Goal: Task Accomplishment & Management: Use online tool/utility

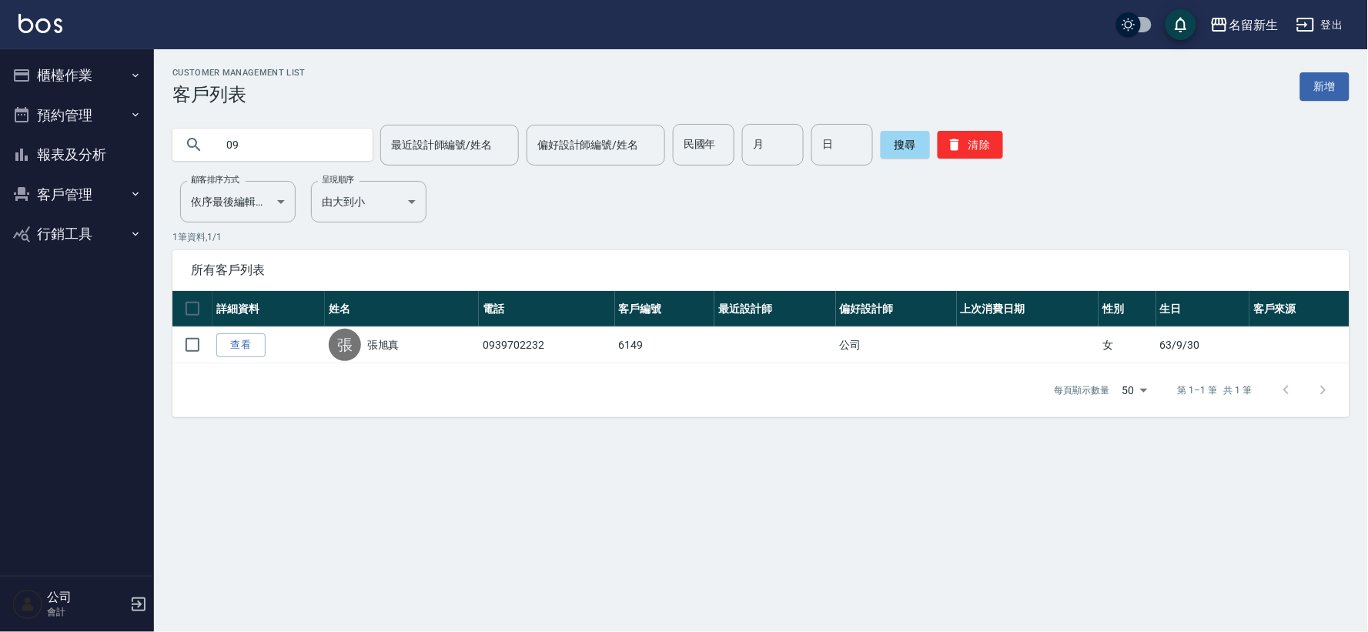
type input "0"
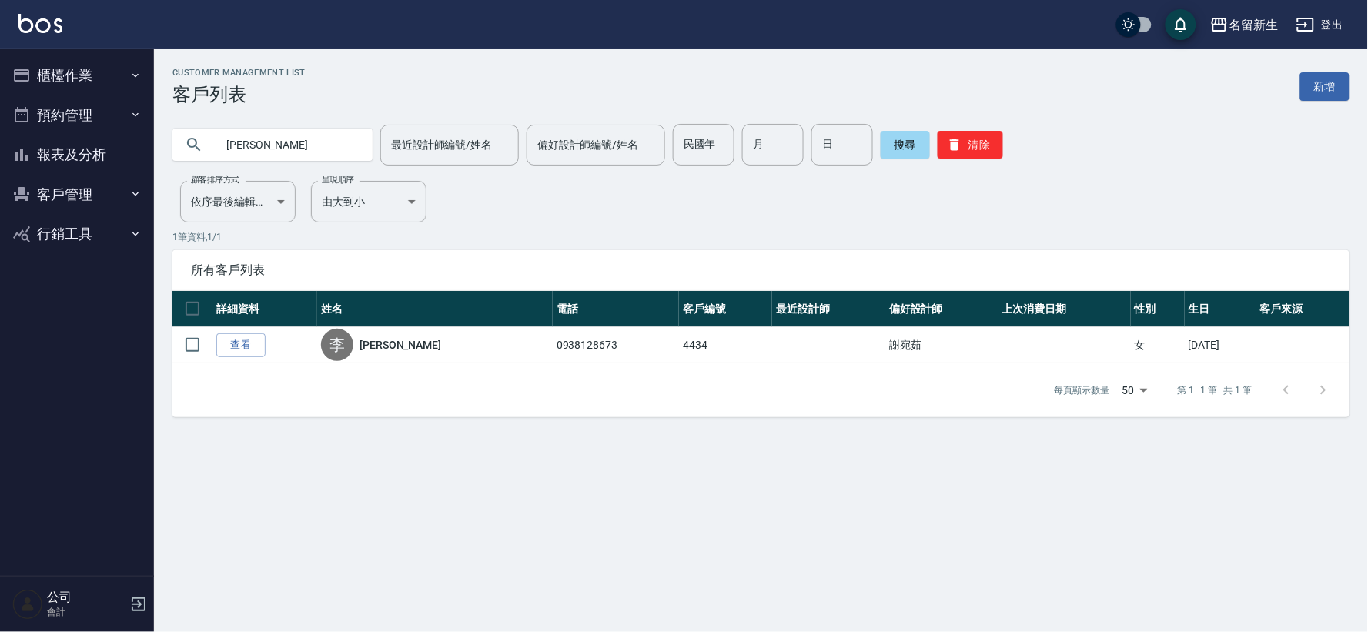
type input "[PERSON_NAME]"
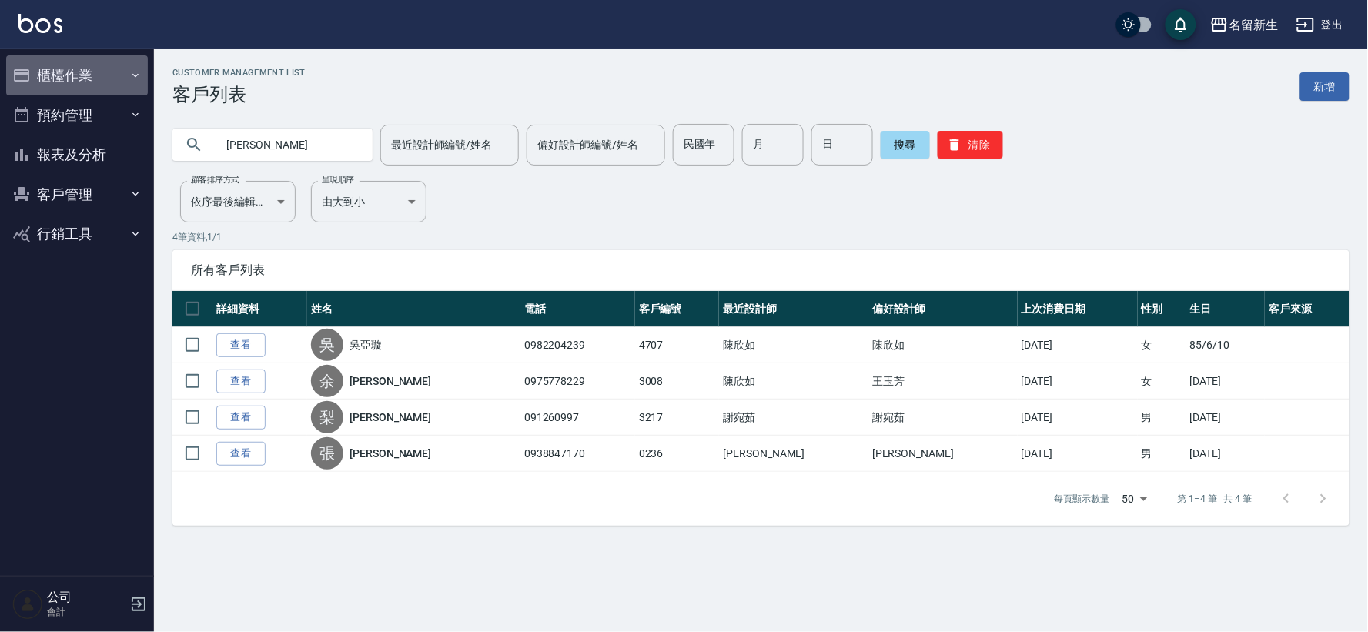
click at [120, 70] on button "櫃檯作業" at bounding box center [77, 75] width 142 height 40
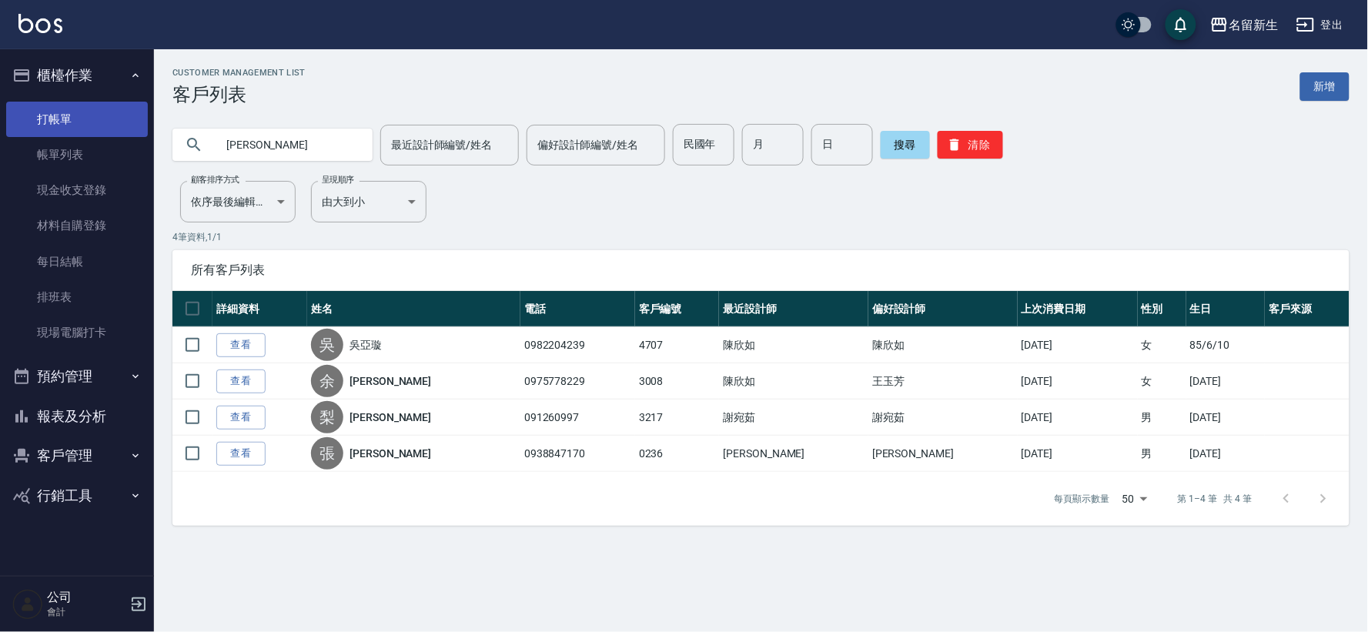
click at [114, 121] on link "打帳單" at bounding box center [77, 119] width 142 height 35
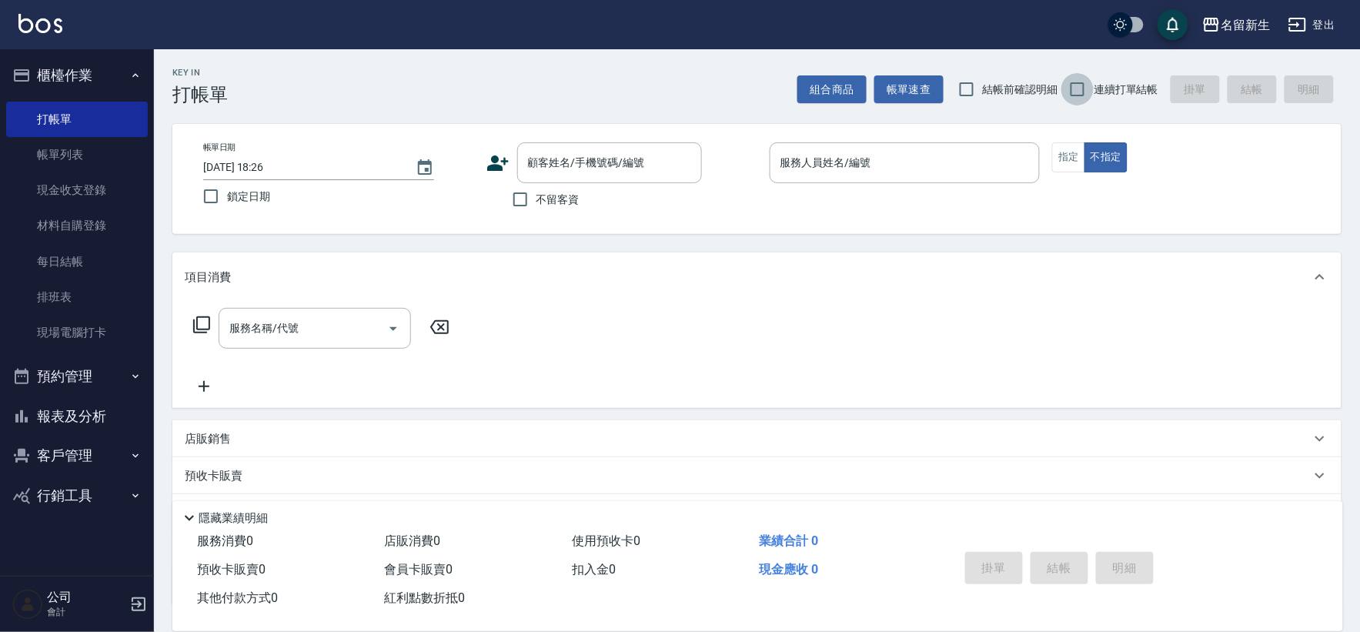
click at [1080, 80] on input "連續打單結帳" at bounding box center [1078, 89] width 32 height 32
checkbox input "true"
click at [581, 155] on div "顧客姓名/手機號碼/編號 顧客姓名/手機號碼/編號" at bounding box center [609, 162] width 185 height 41
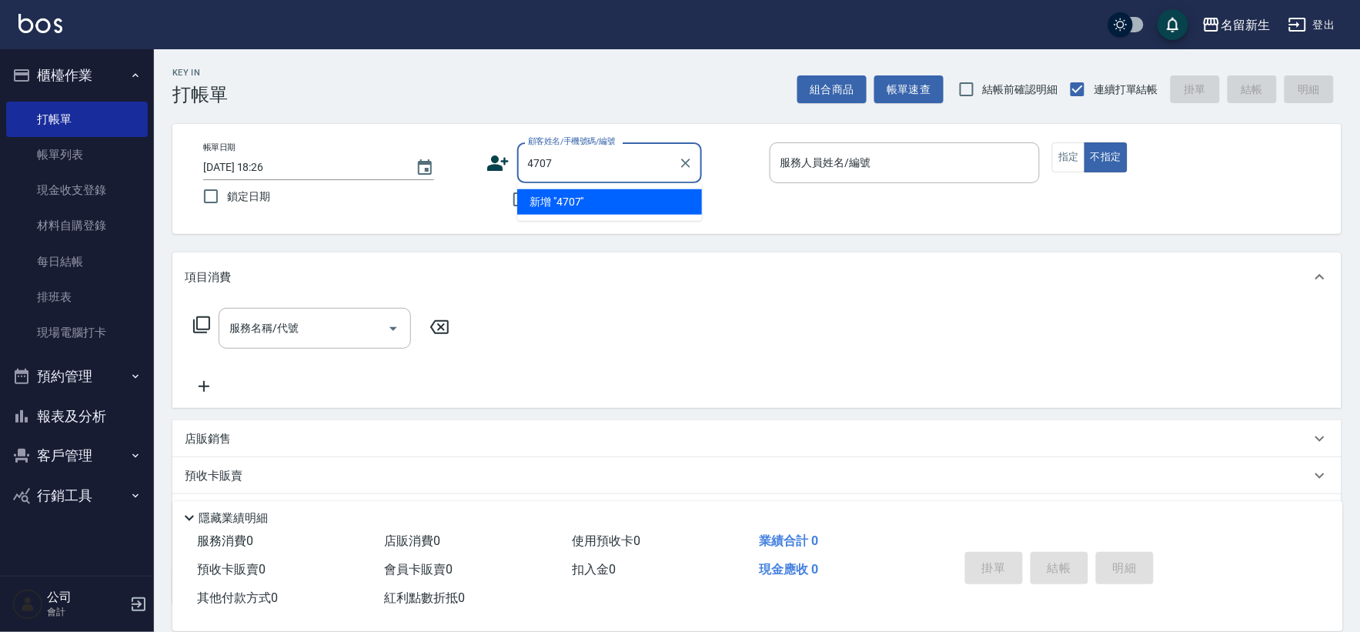
type input "4707"
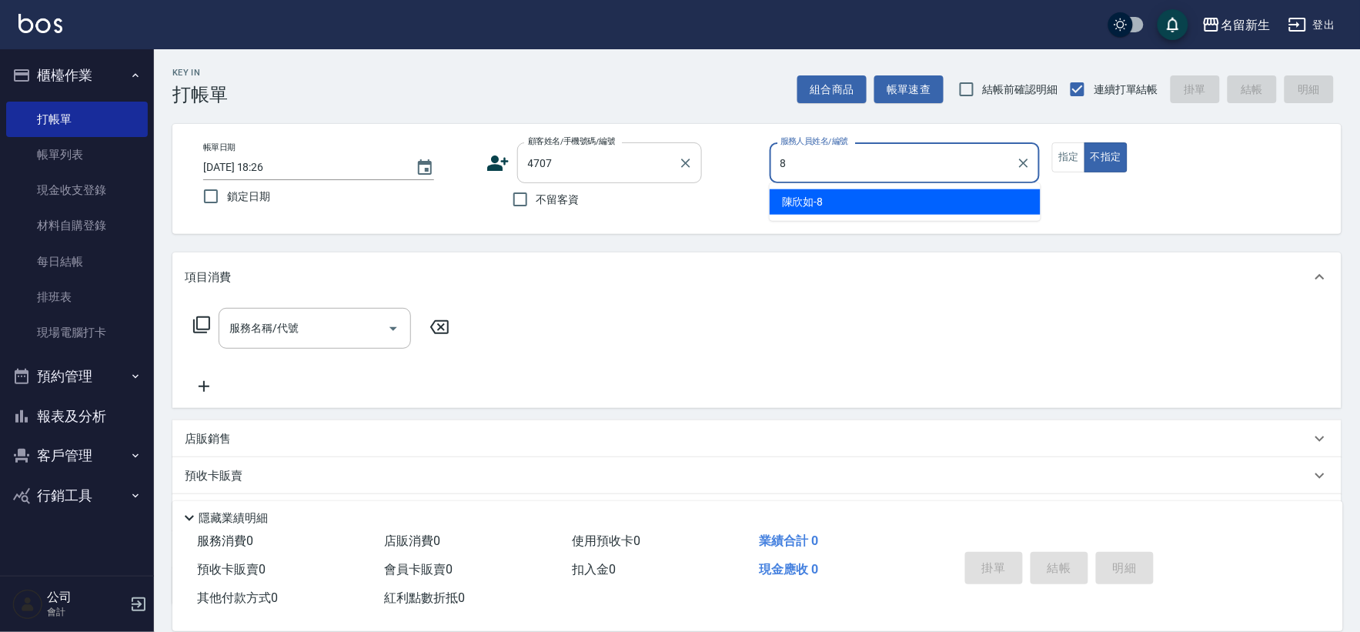
type input "[PERSON_NAME]-8"
type button "false"
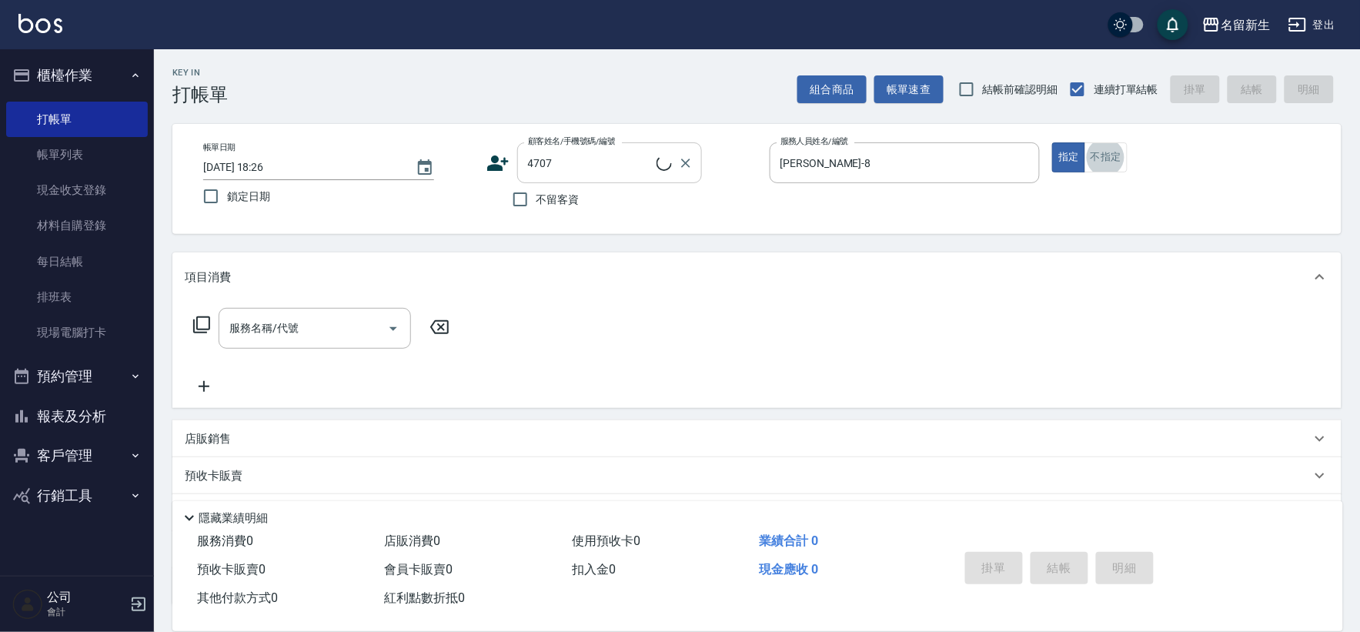
type input "[PERSON_NAME]/0982204239/4707"
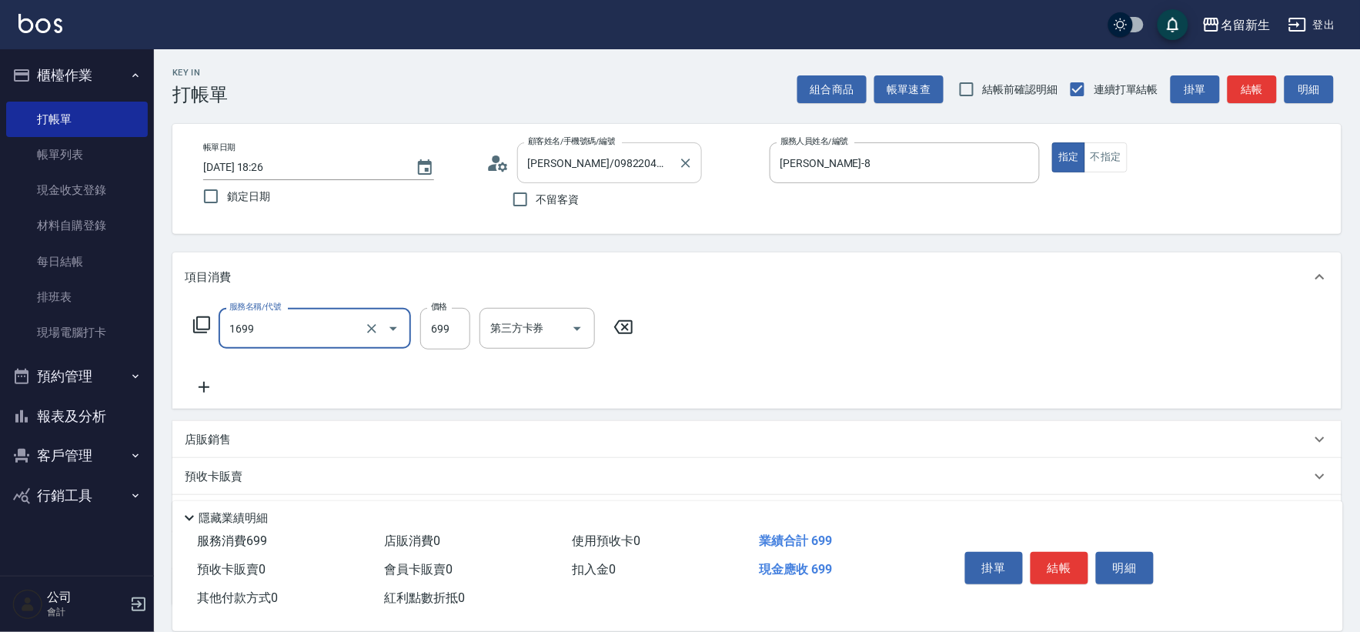
type input "冰鎮洗髮699(1699)"
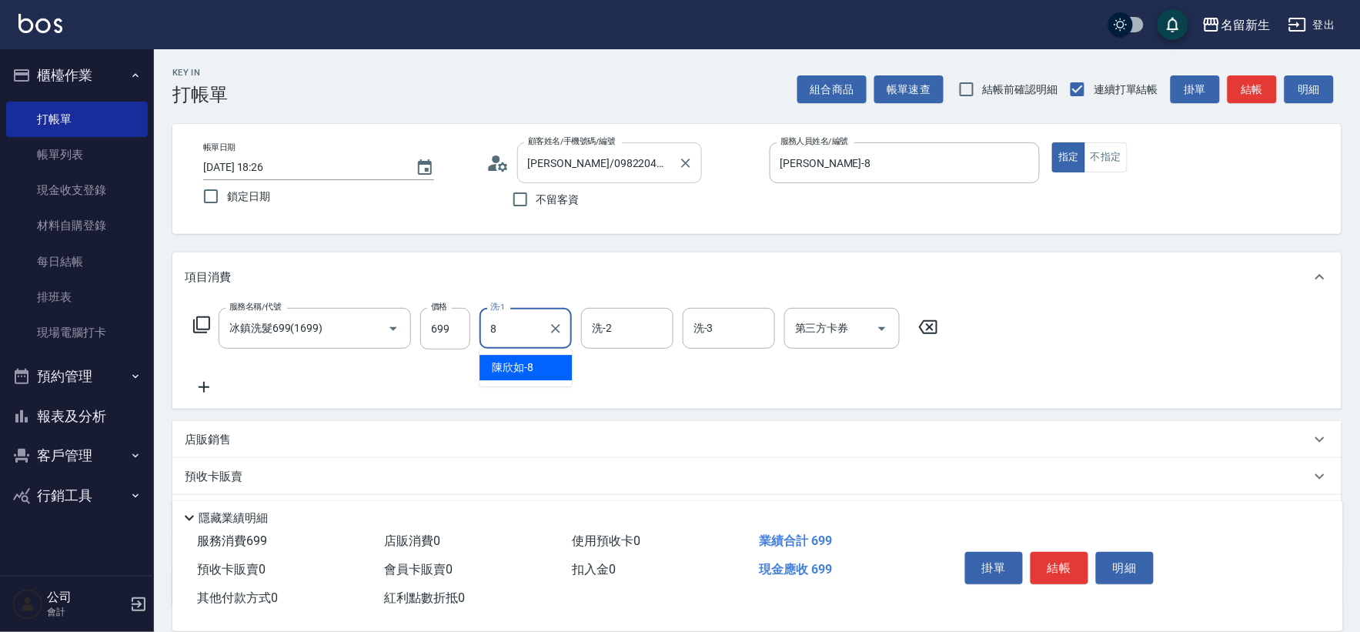
type input "[PERSON_NAME]-8"
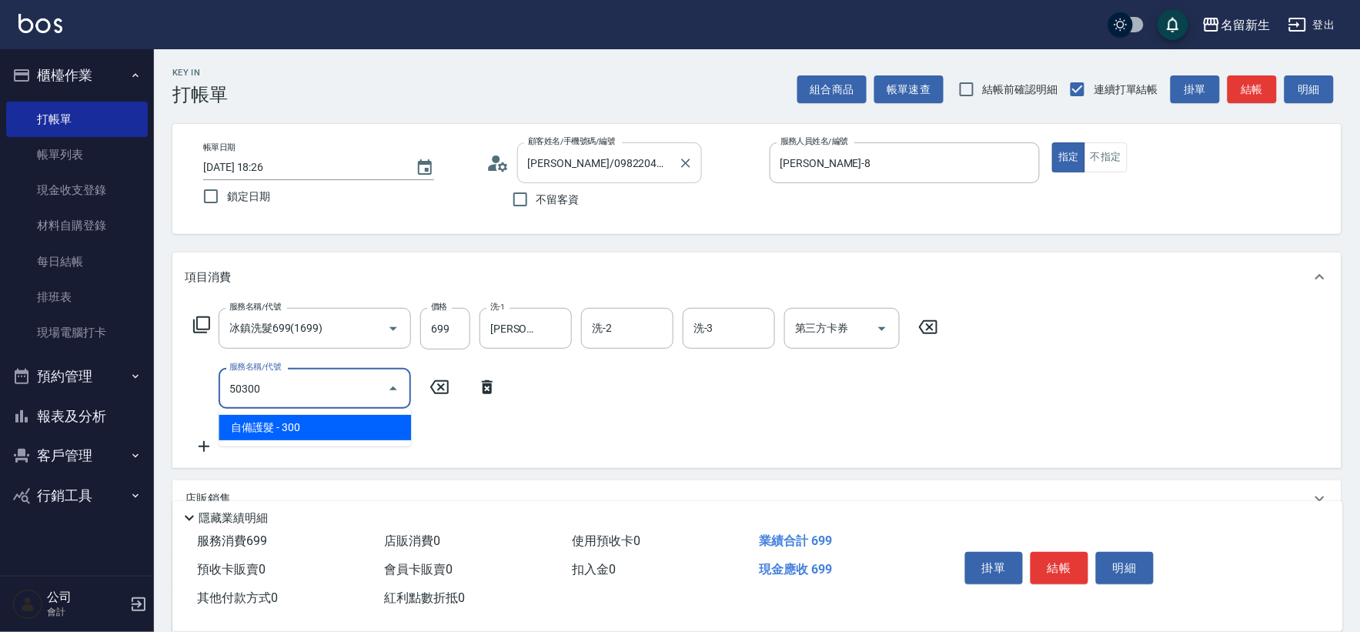
type input "自備護髮(50300)"
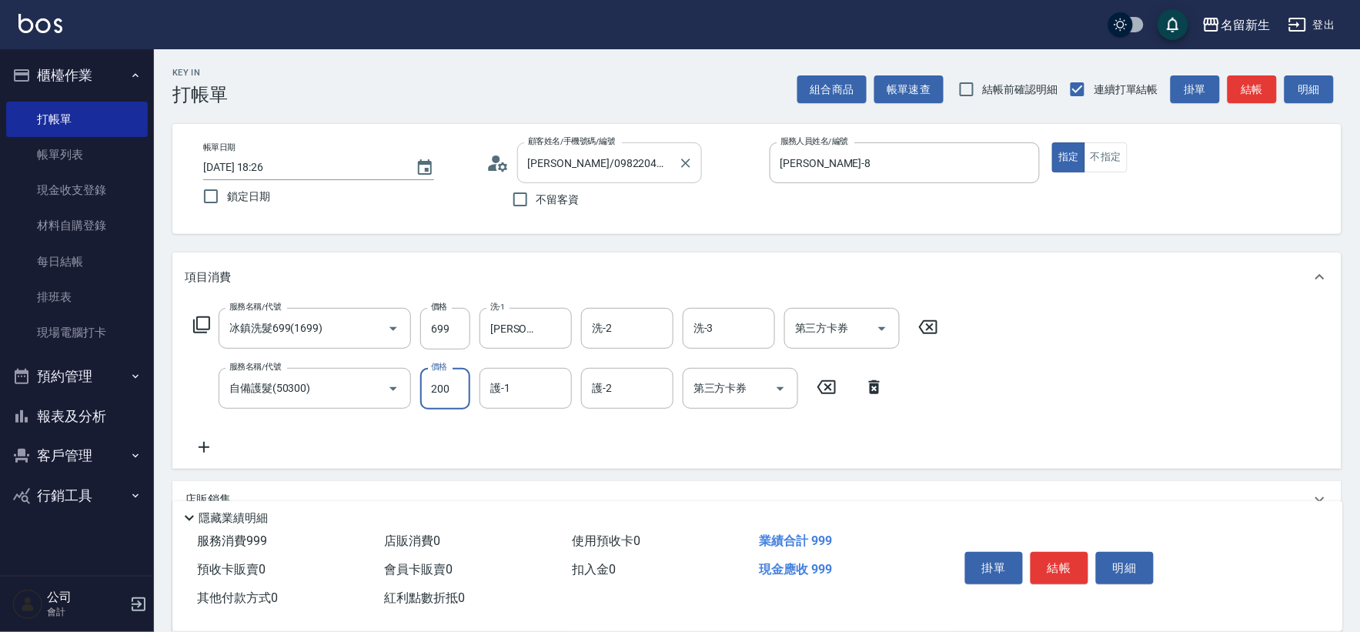
type input "200"
type input "[PERSON_NAME]-8"
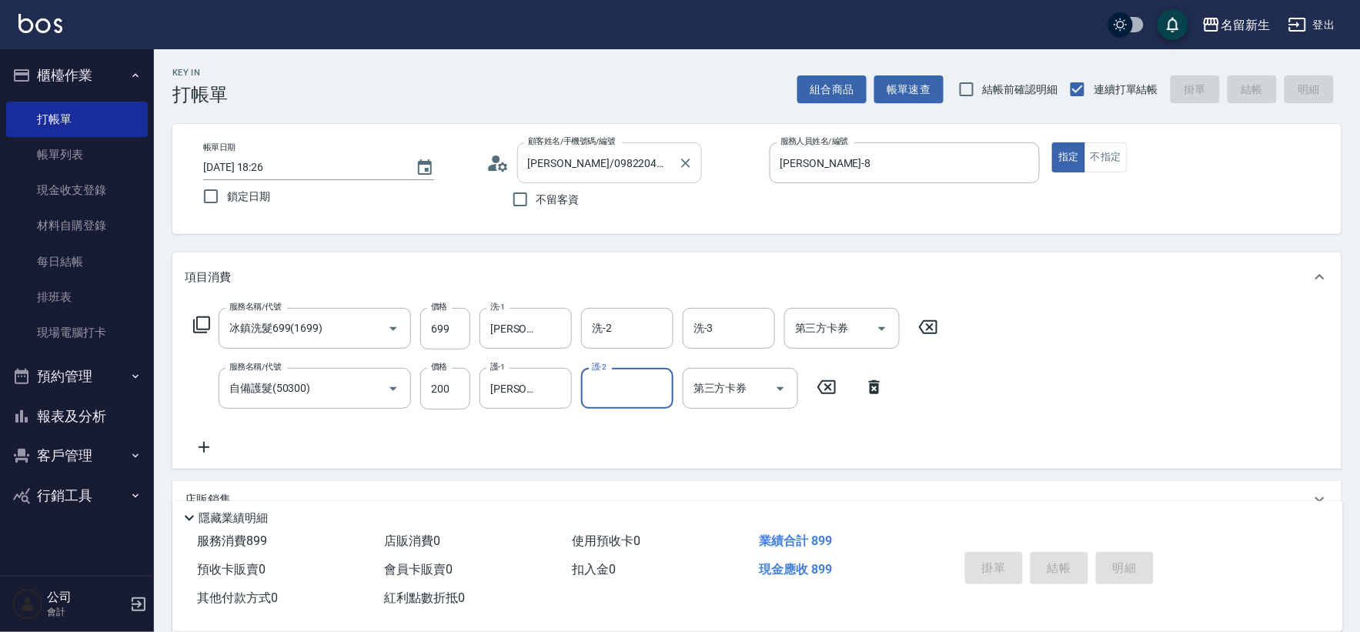
type input "[DATE] 18:27"
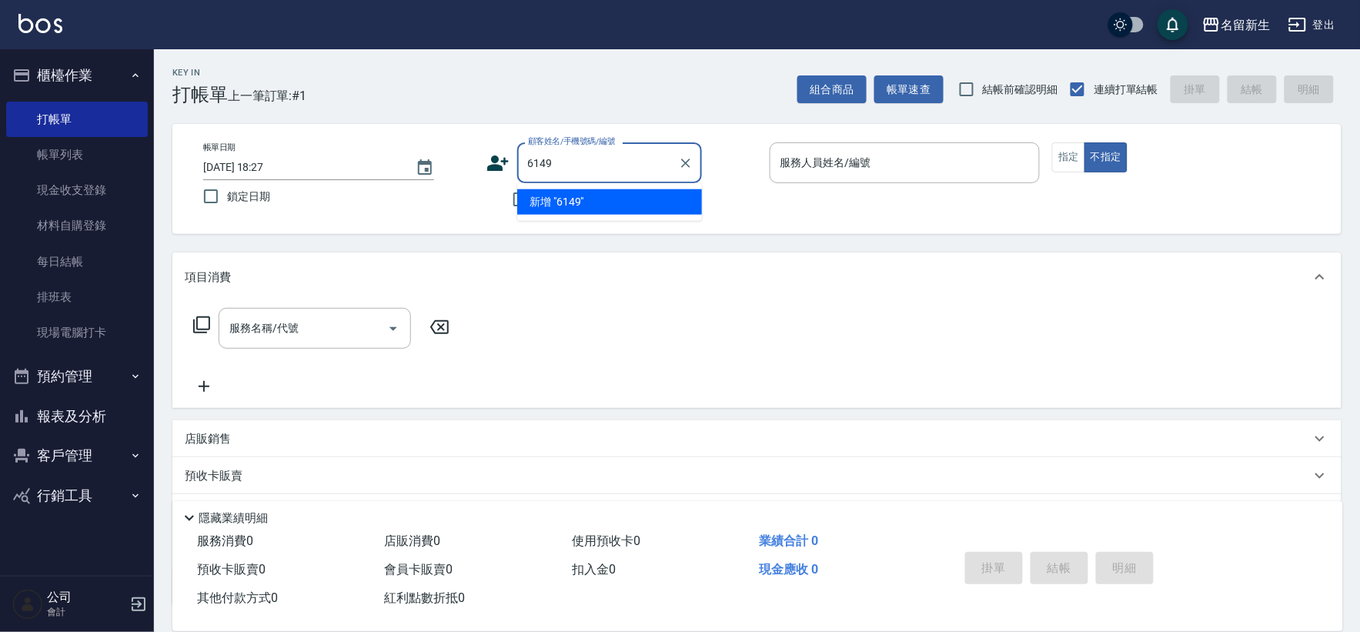
type input "6149"
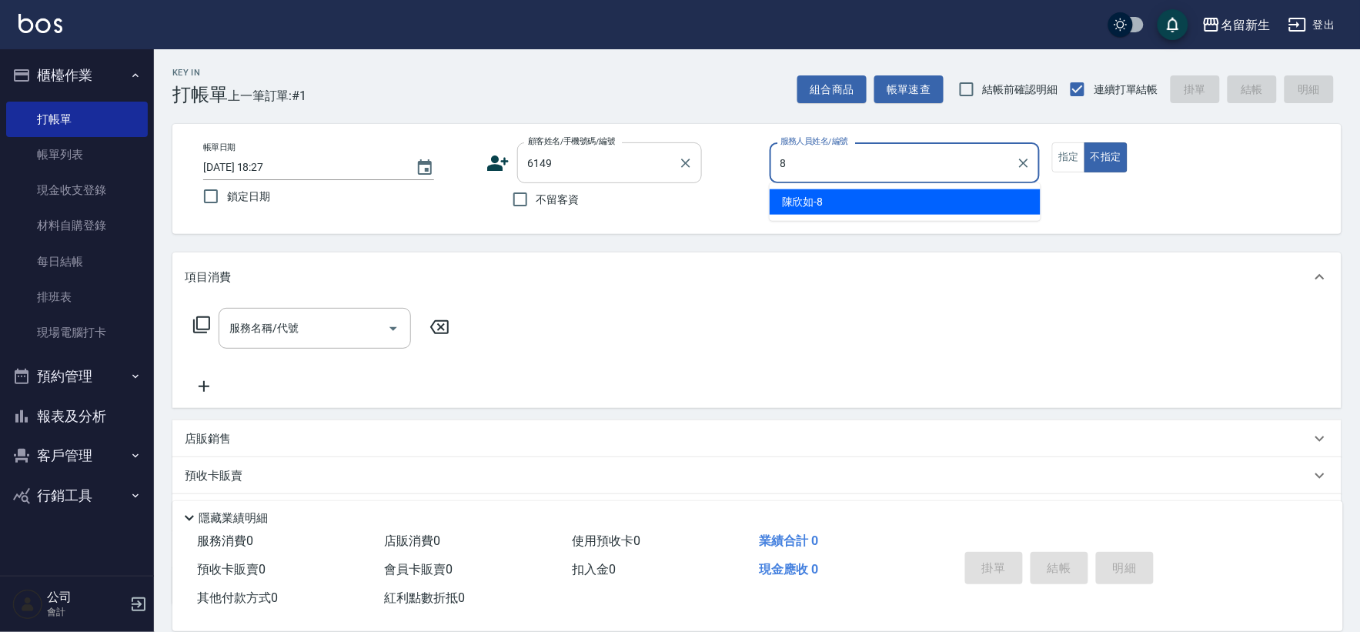
type input "[PERSON_NAME]-8"
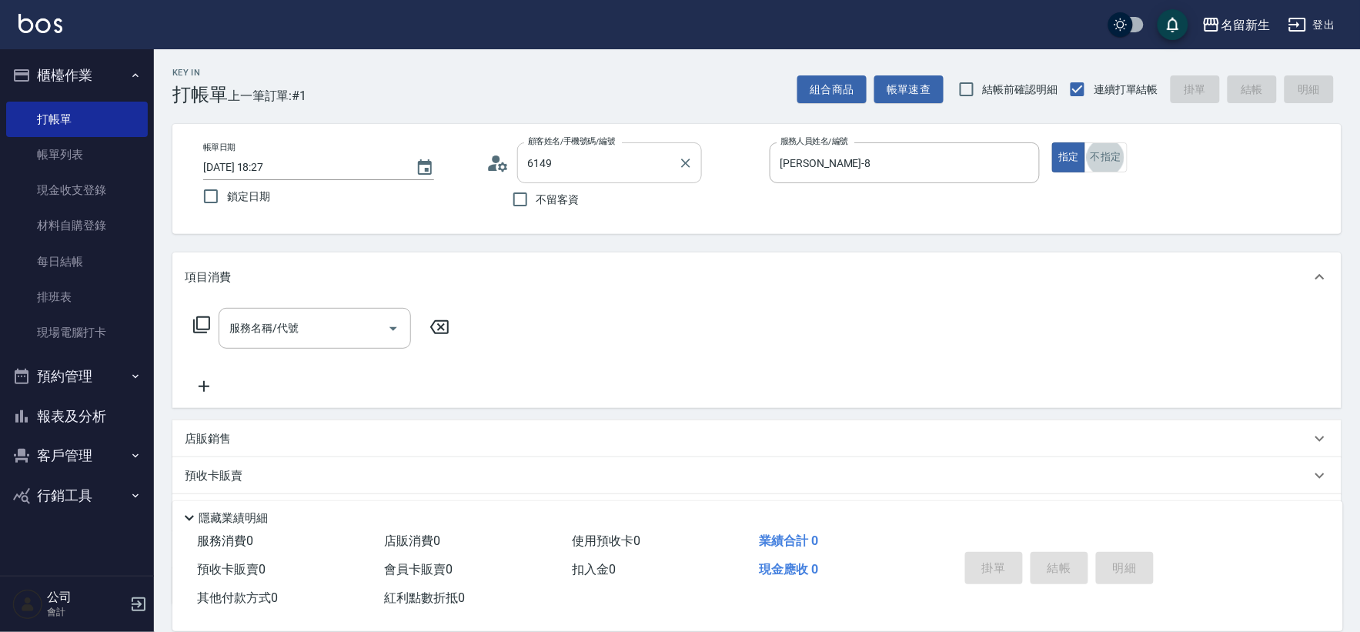
type input "[PERSON_NAME]/0939702232/6149"
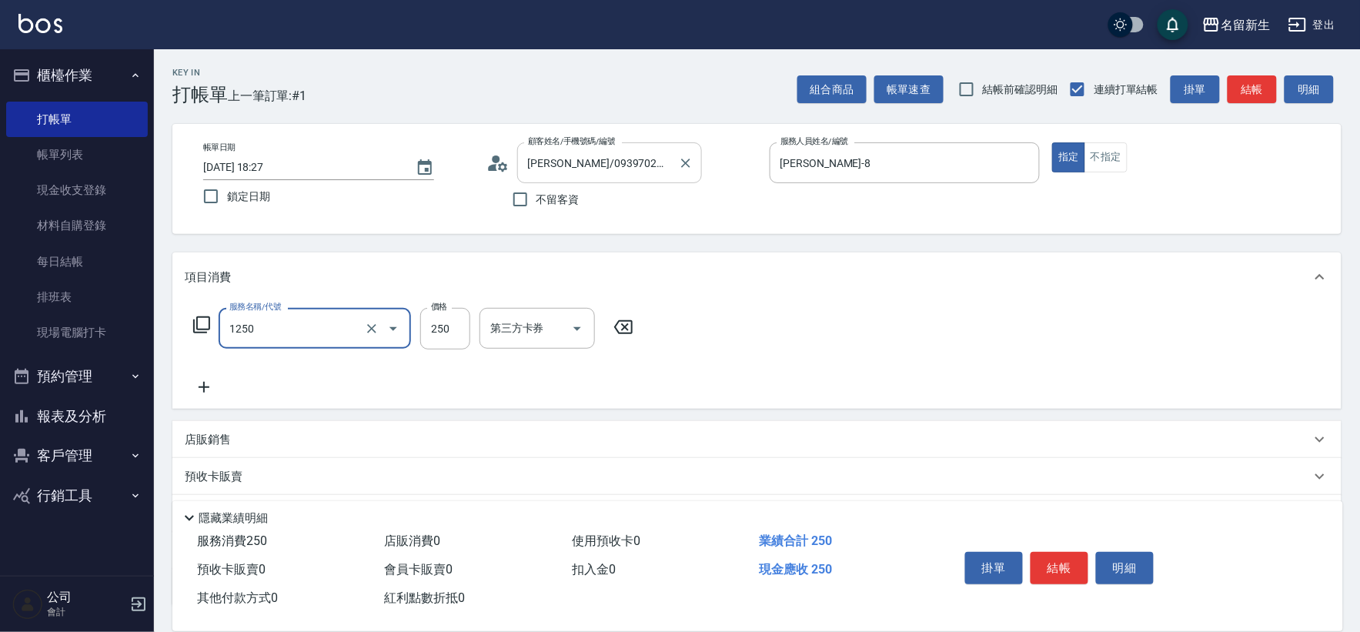
type input "洗髮250(1250)"
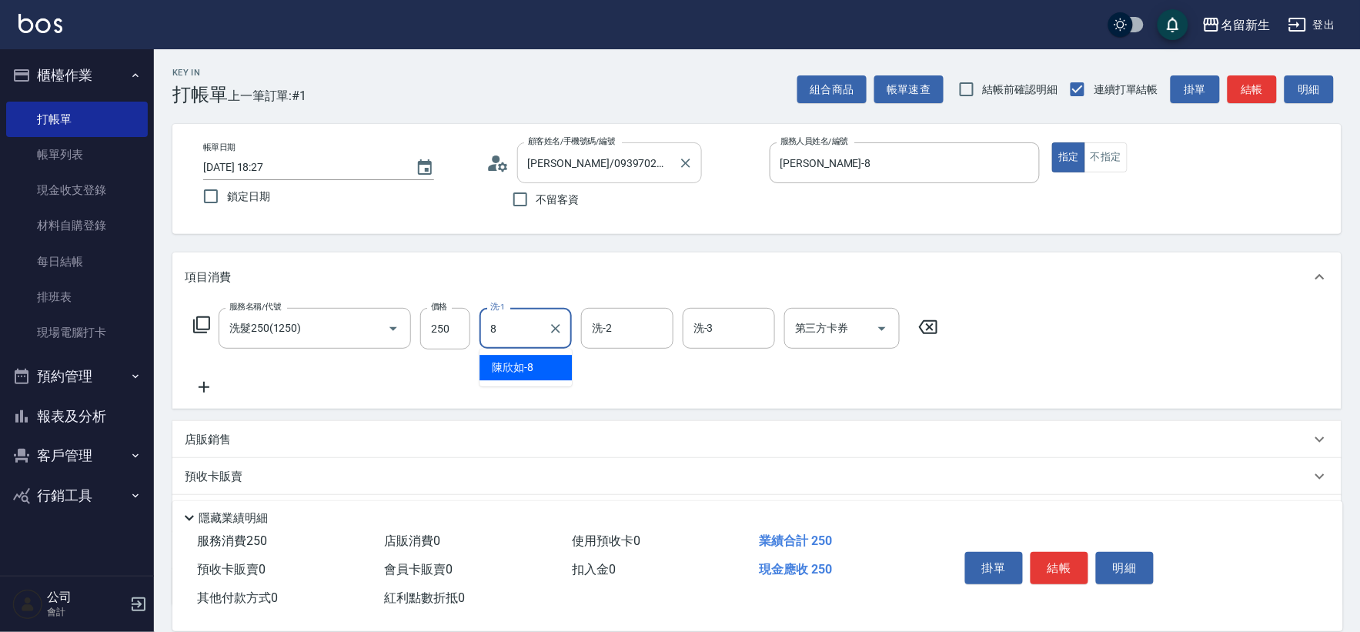
type input "[PERSON_NAME]-8"
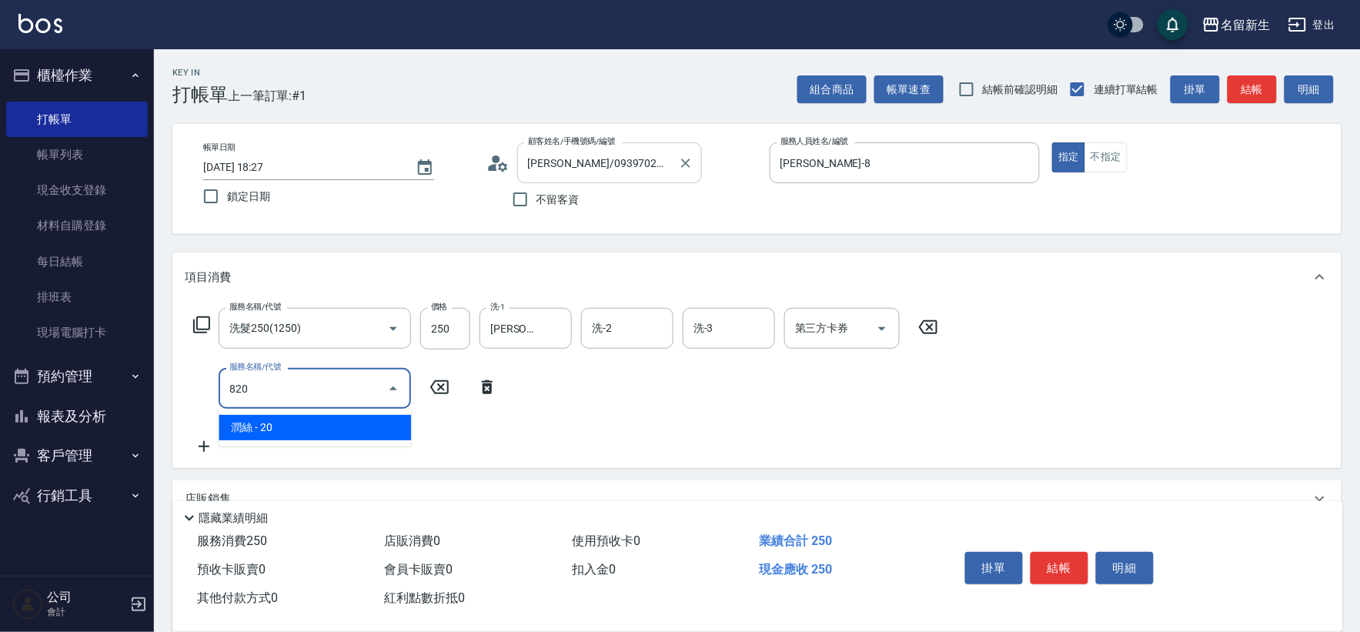
type input "潤絲(820)"
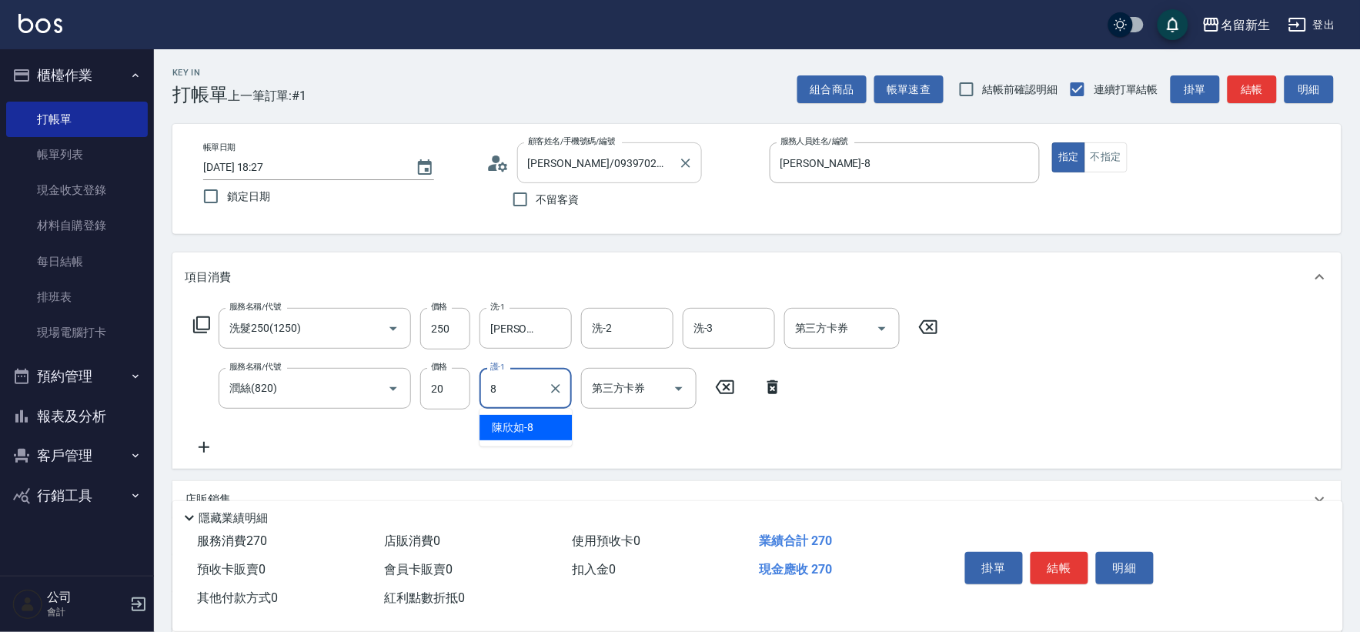
type input "[PERSON_NAME]-8"
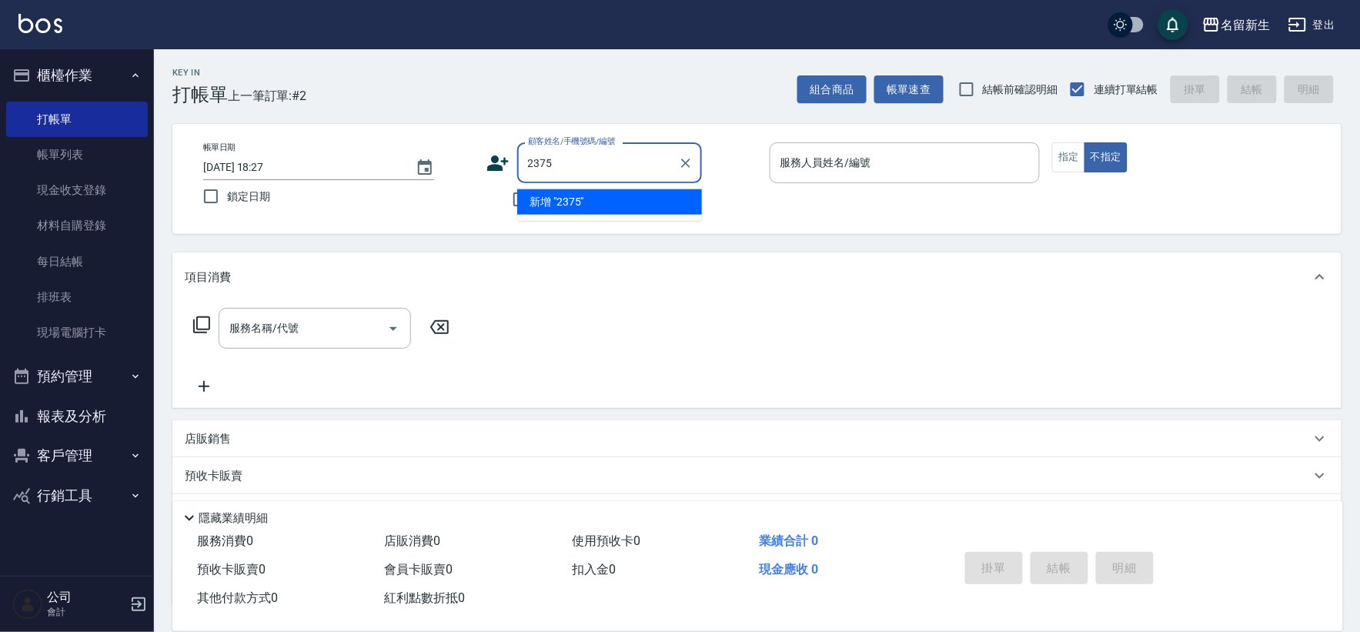
type input "2375"
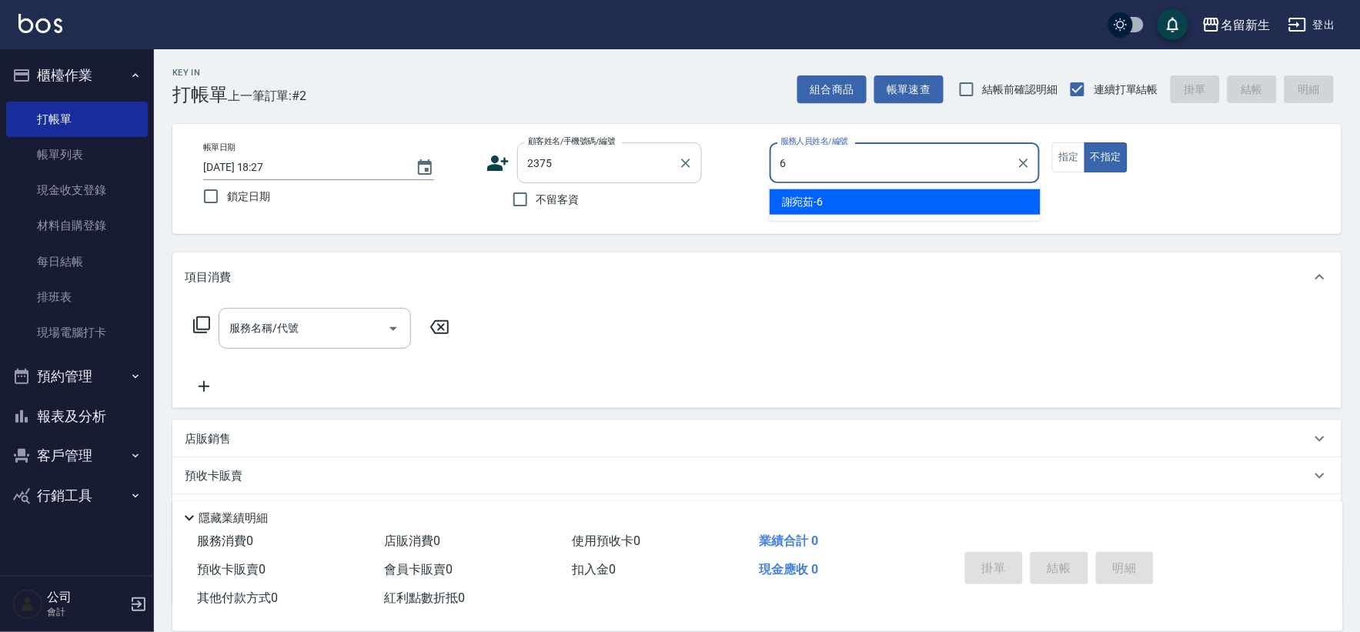
type input "[PERSON_NAME]-6"
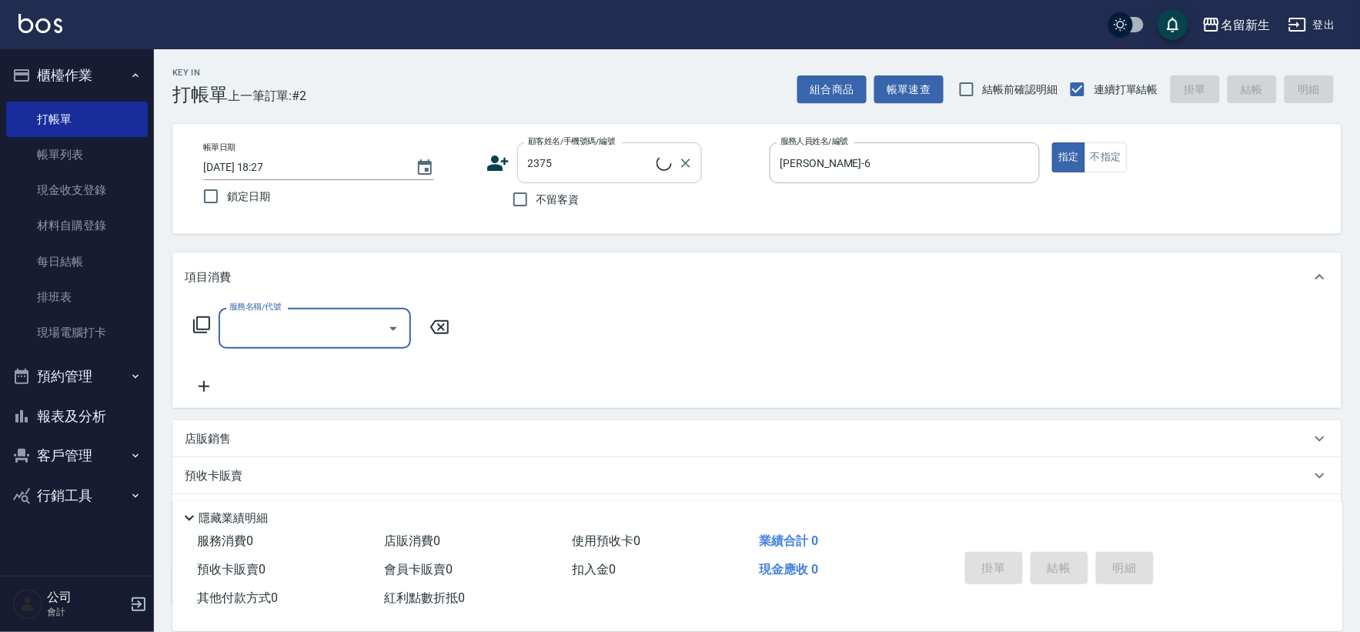
type input "[PERSON_NAME]/0974100148/2375"
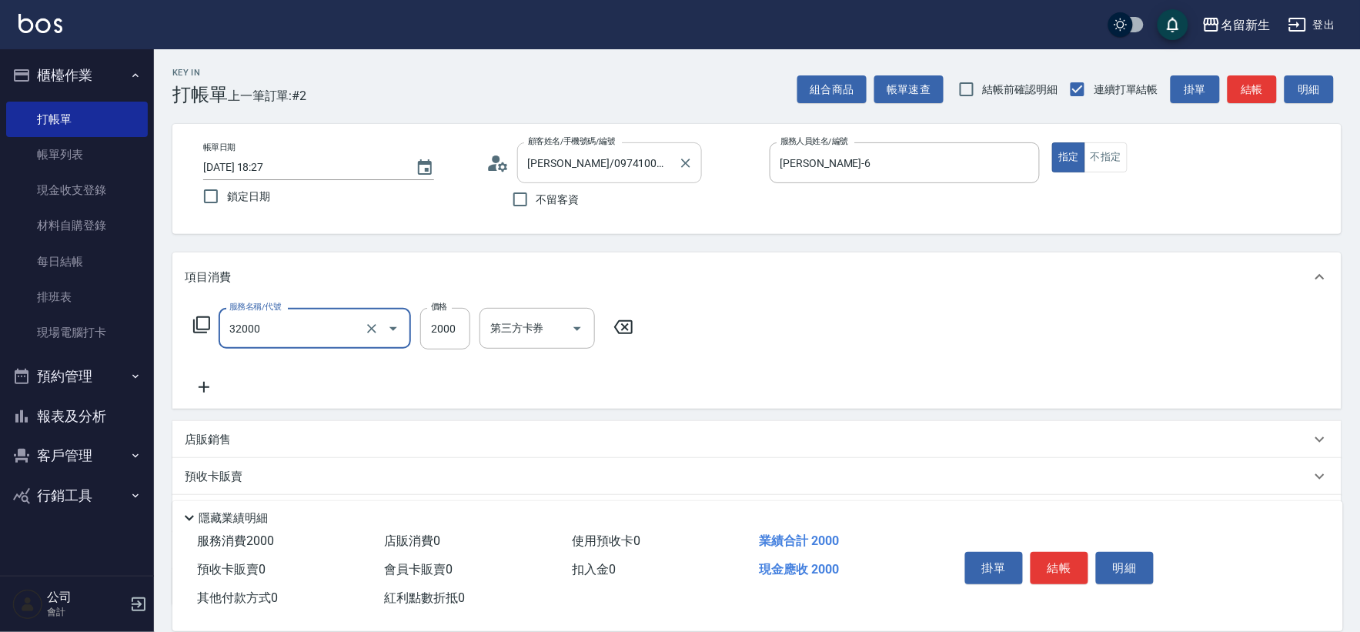
type input "2000以上燙髮(32000)"
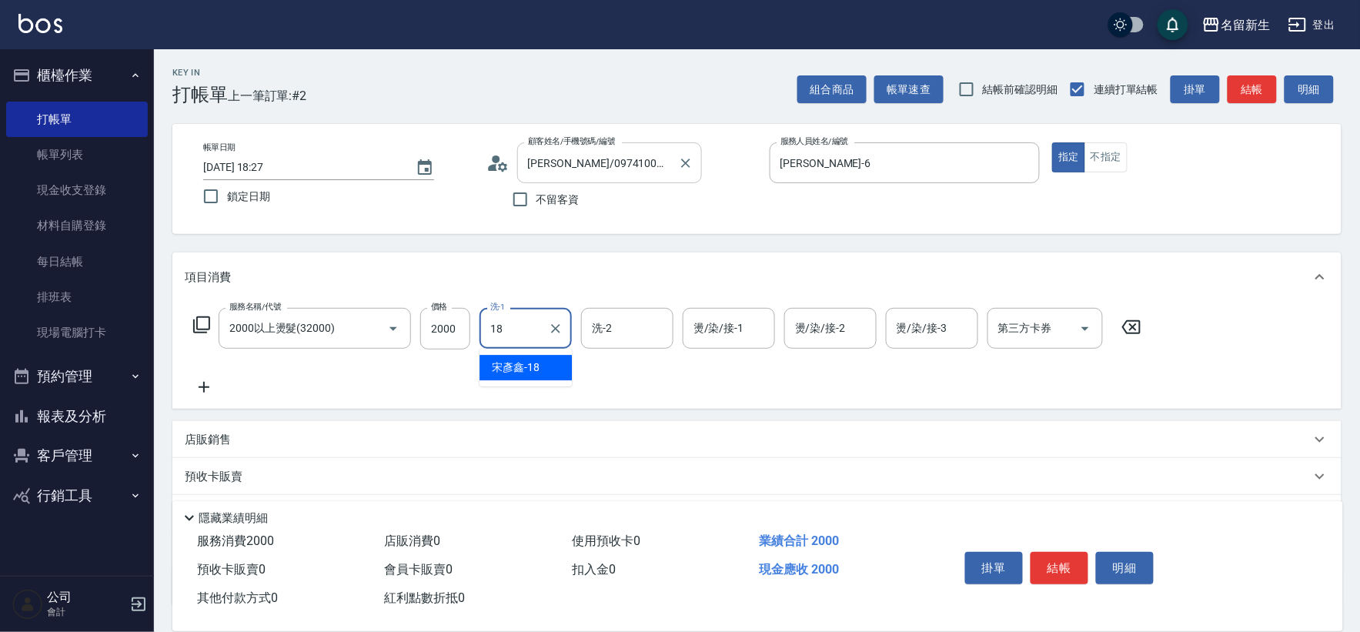
type input "[PERSON_NAME]-18"
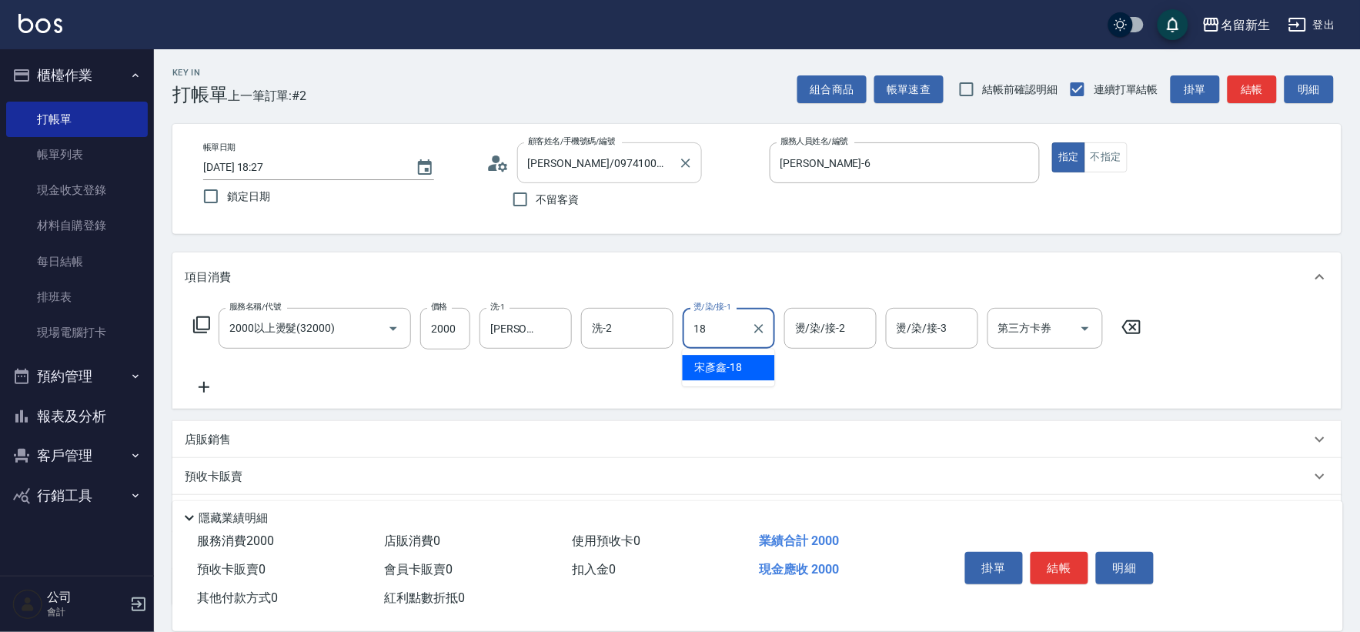
type input "[PERSON_NAME]-18"
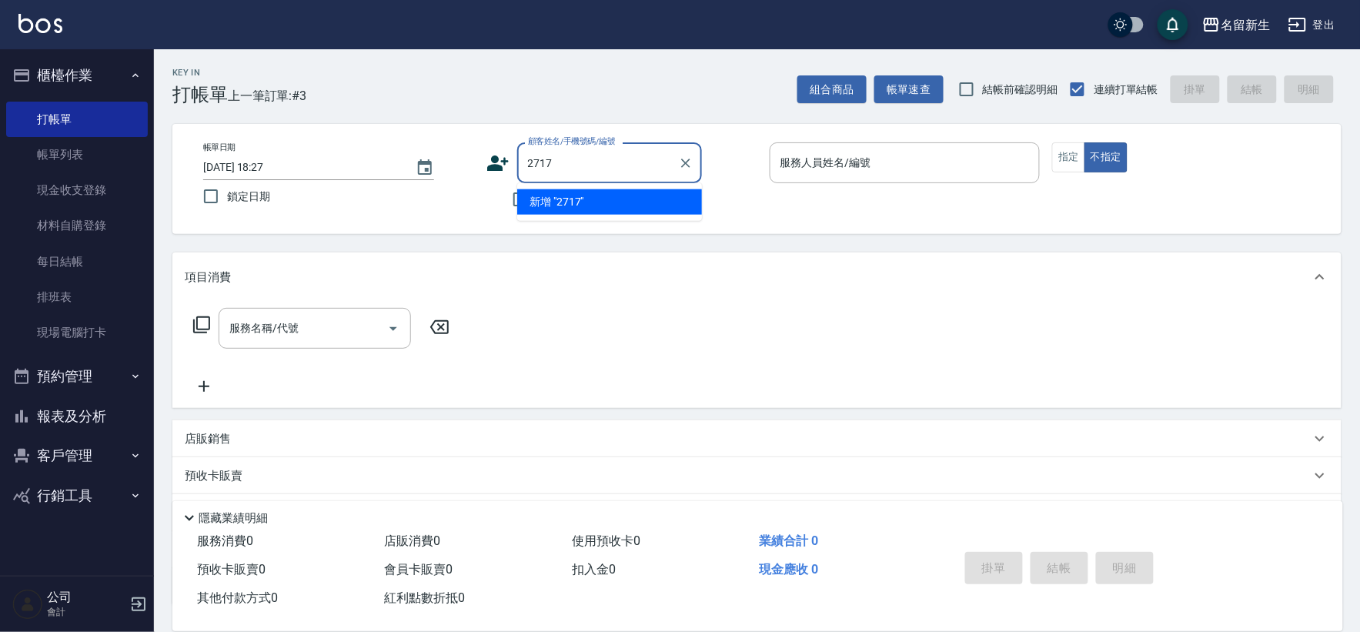
type input "2717"
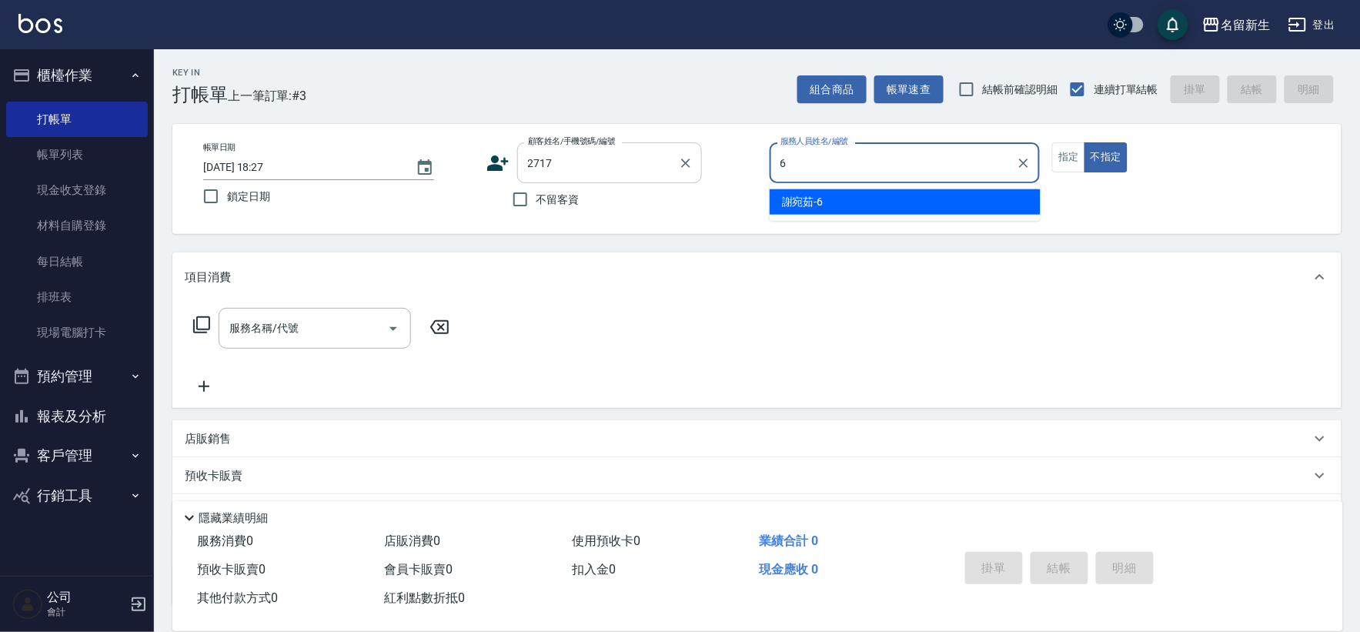
type input "[PERSON_NAME]-6"
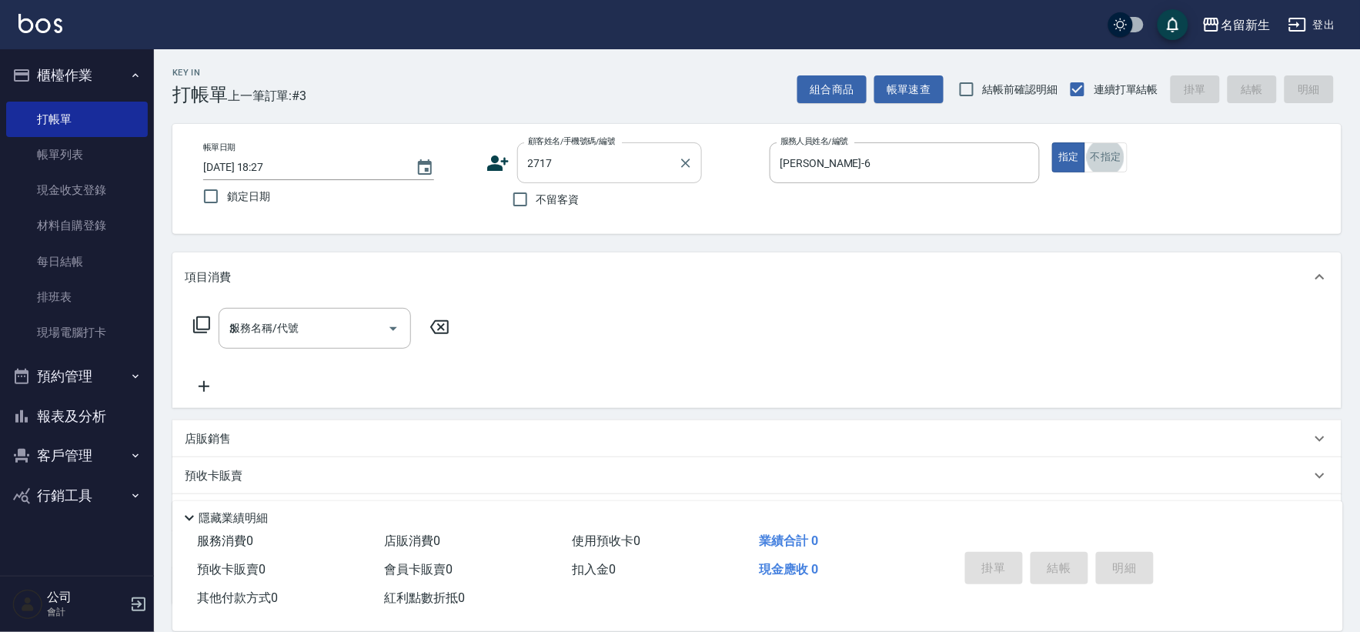
type input "32"
type input "[PERSON_NAME]/0970451426/2717"
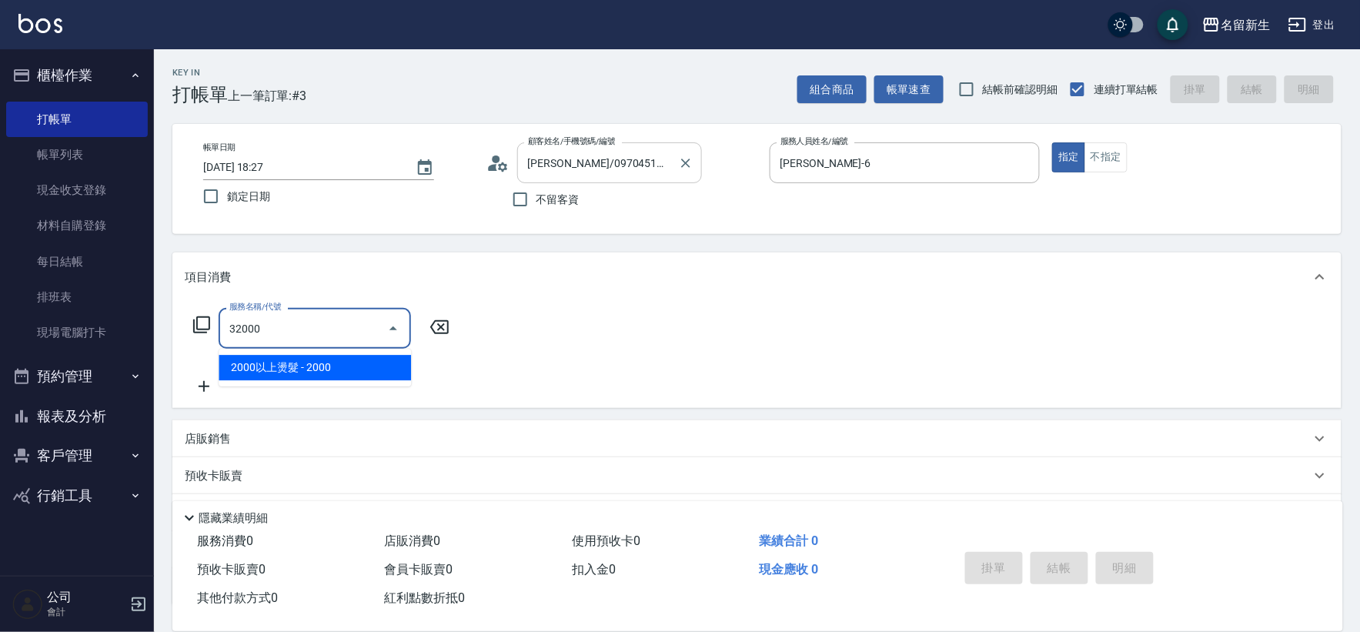
type input "2000以上燙髮(32000)"
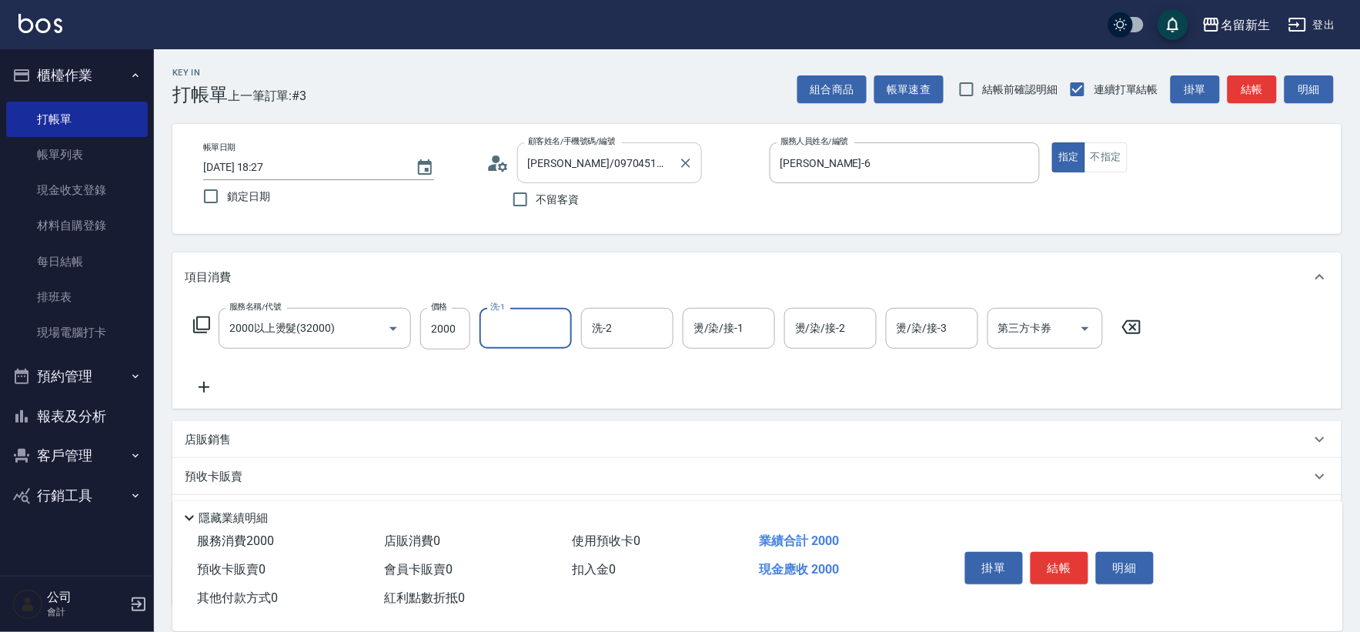
type input "1"
type input "[PERSON_NAME]-6"
type input "[PERSON_NAME]-18"
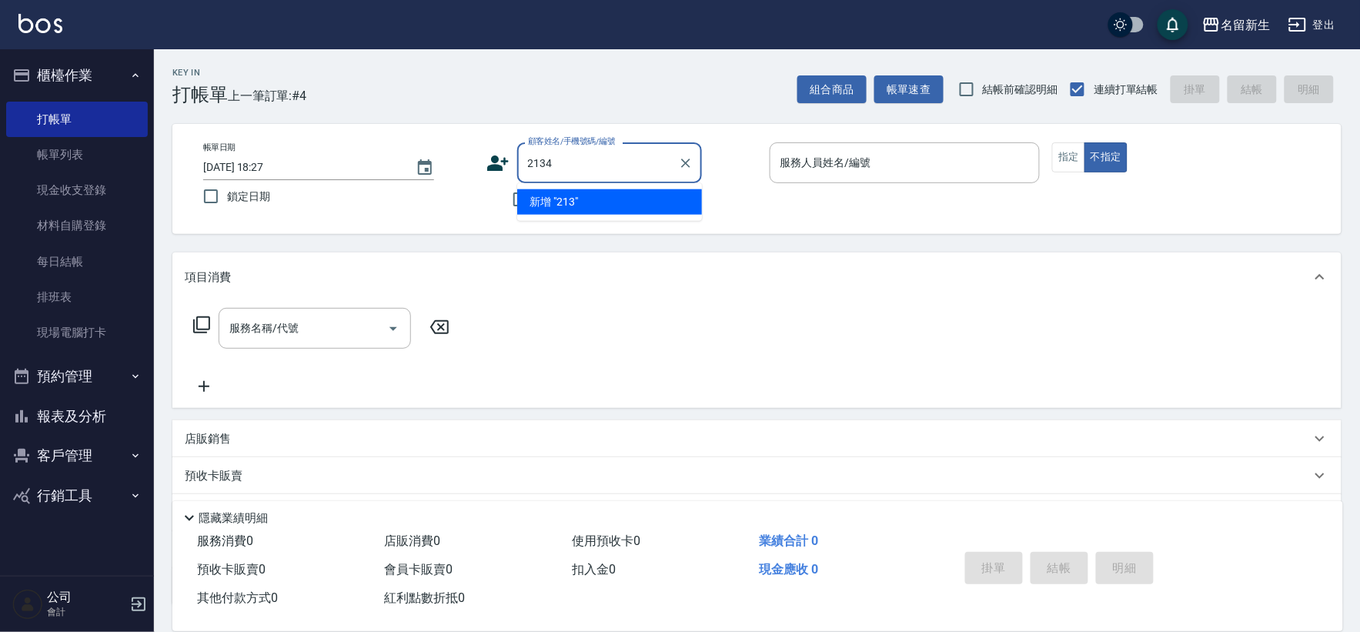
type input "2134"
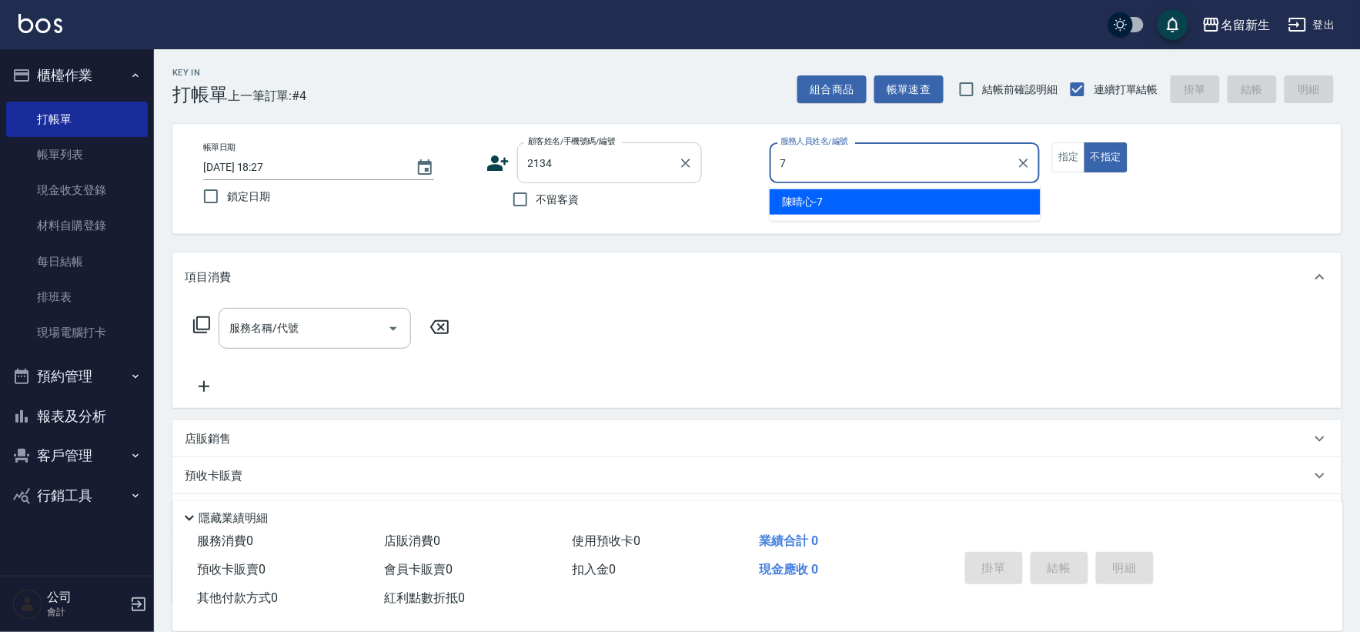
type input "[PERSON_NAME]-7"
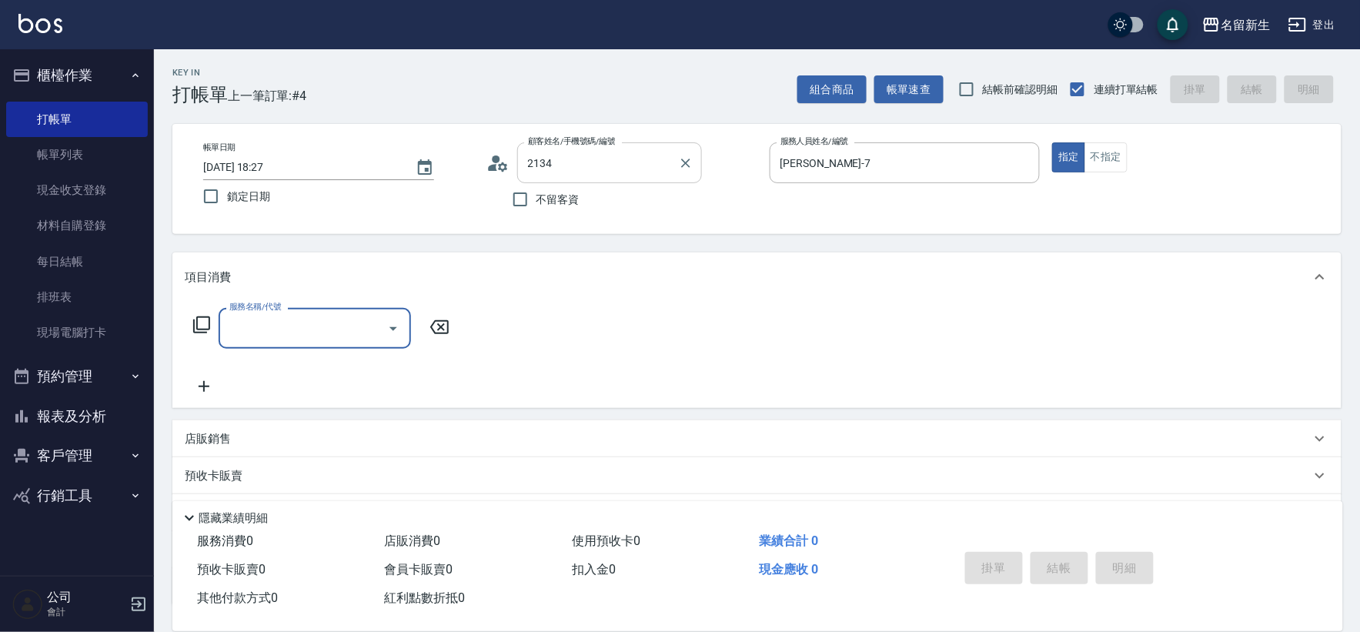
type input "[PERSON_NAME]/0979804688/2134"
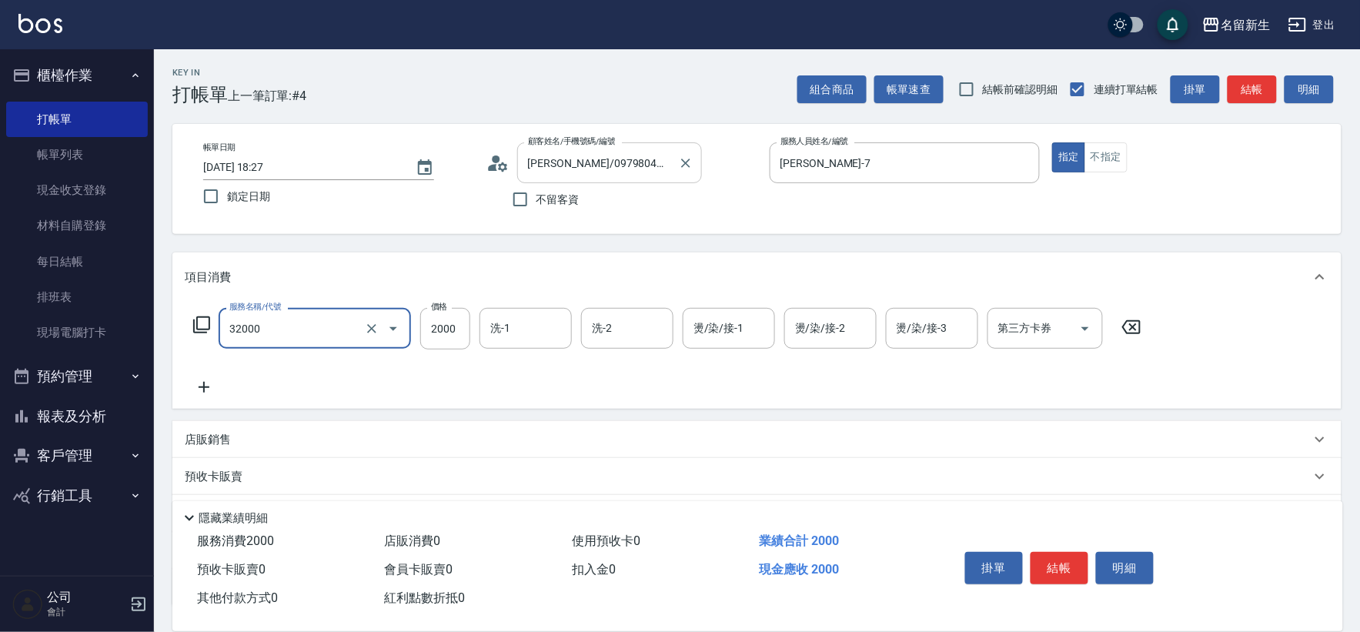
type input "2000以上燙髮(32000)"
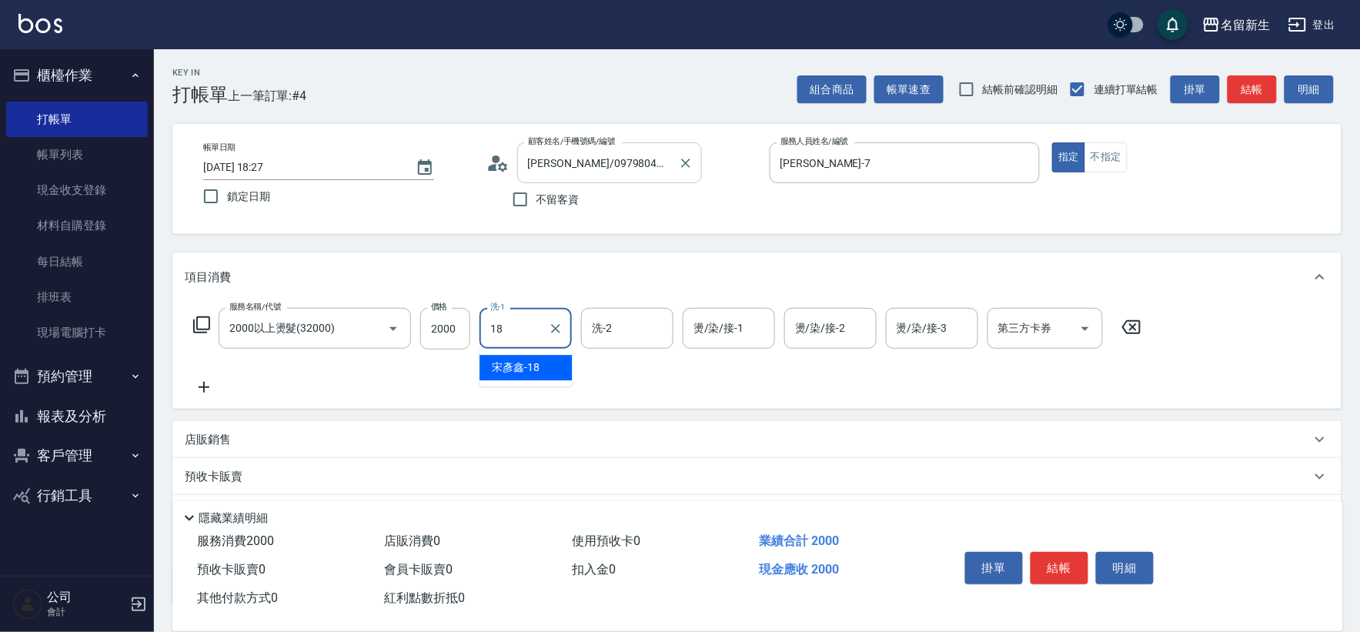
type input "[PERSON_NAME]-18"
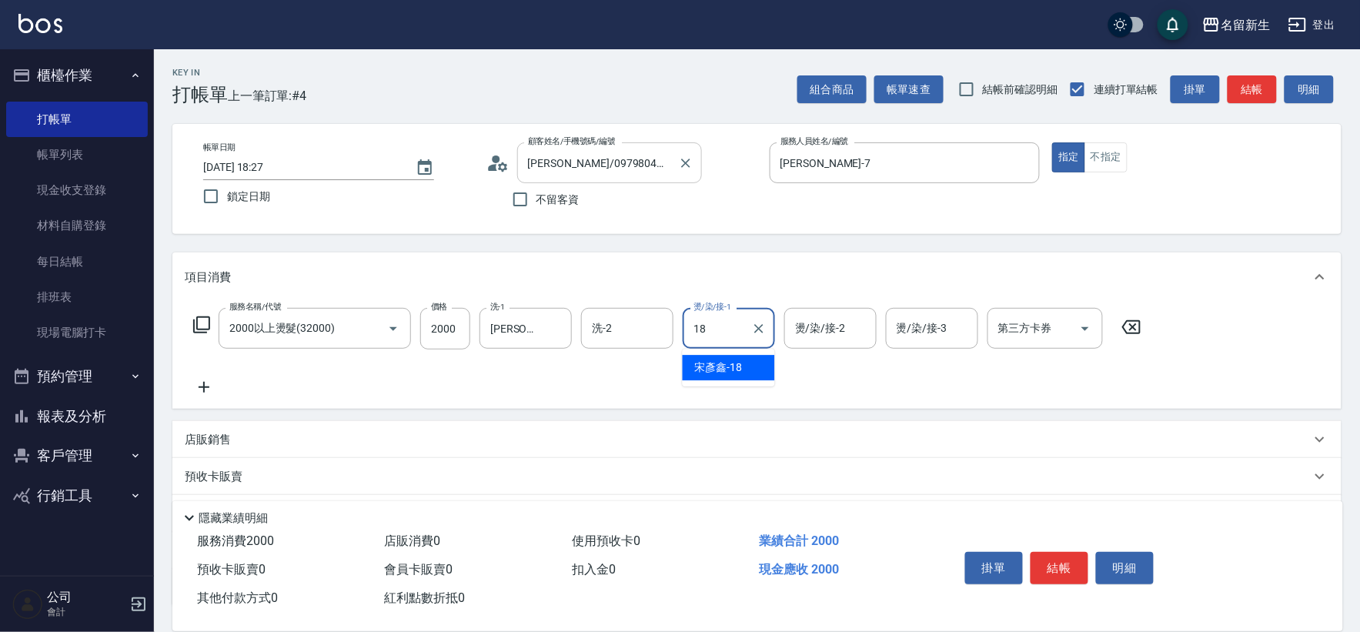
type input "[PERSON_NAME]-18"
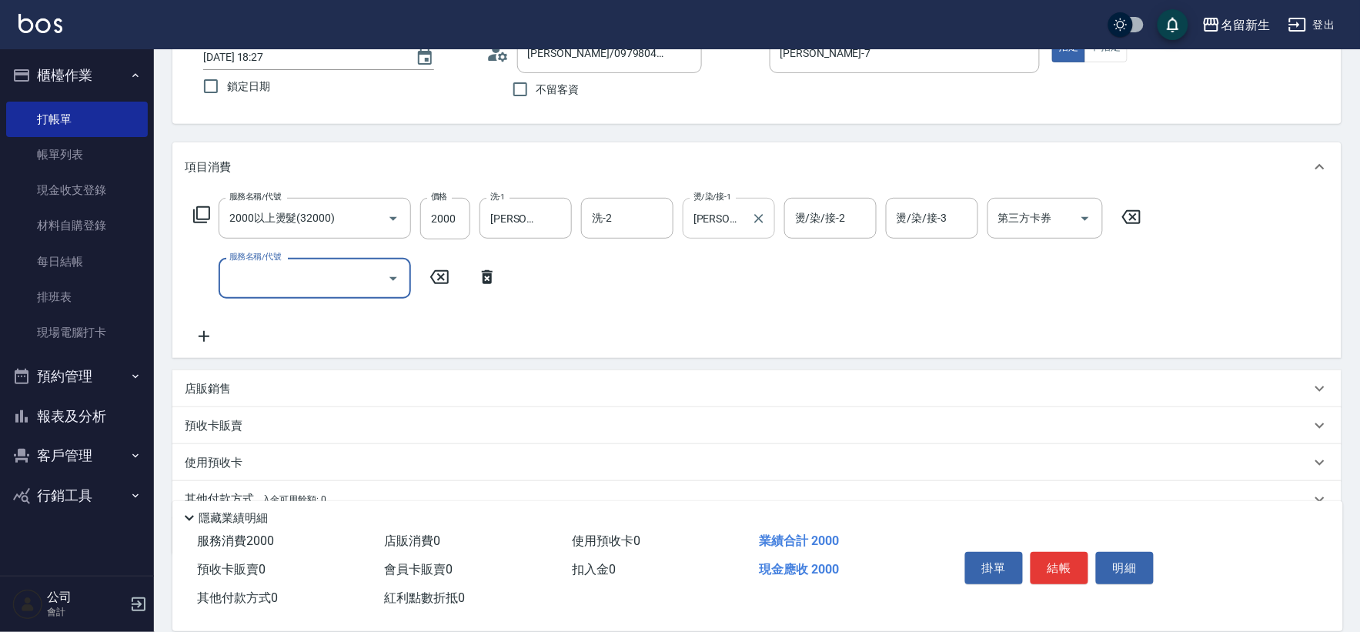
scroll to position [179, 0]
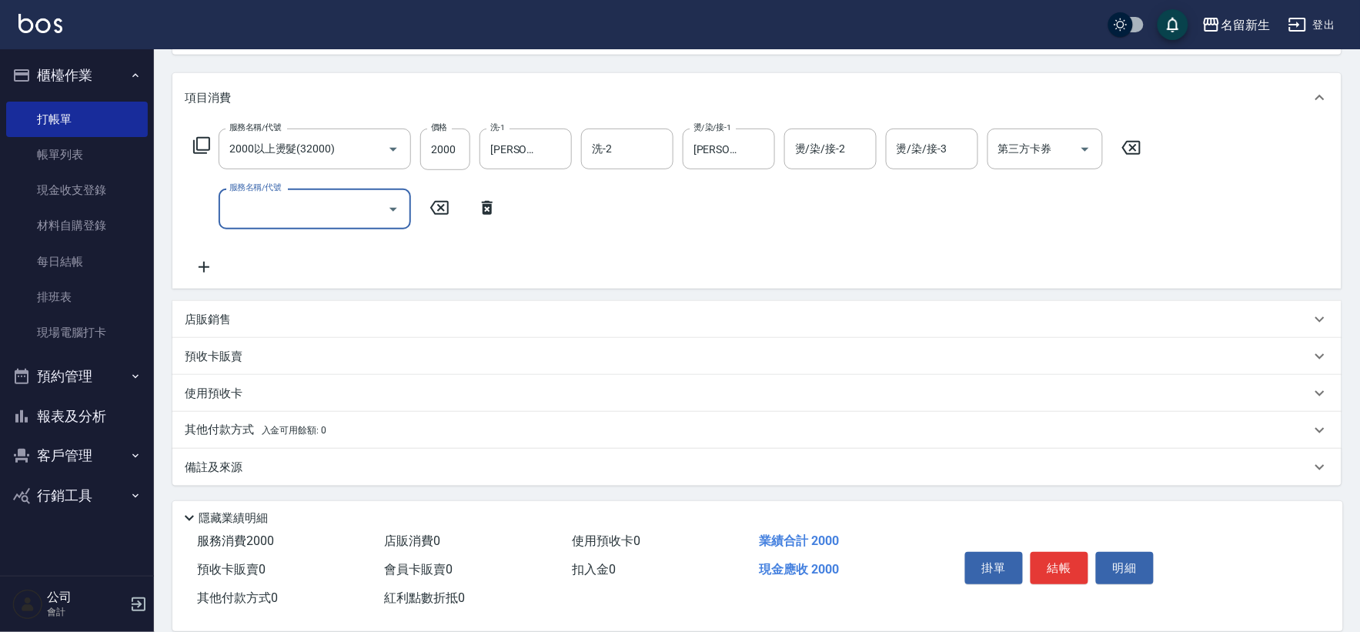
click at [310, 422] on p "其他付款方式 入金可用餘額: 0" at bounding box center [256, 430] width 142 height 17
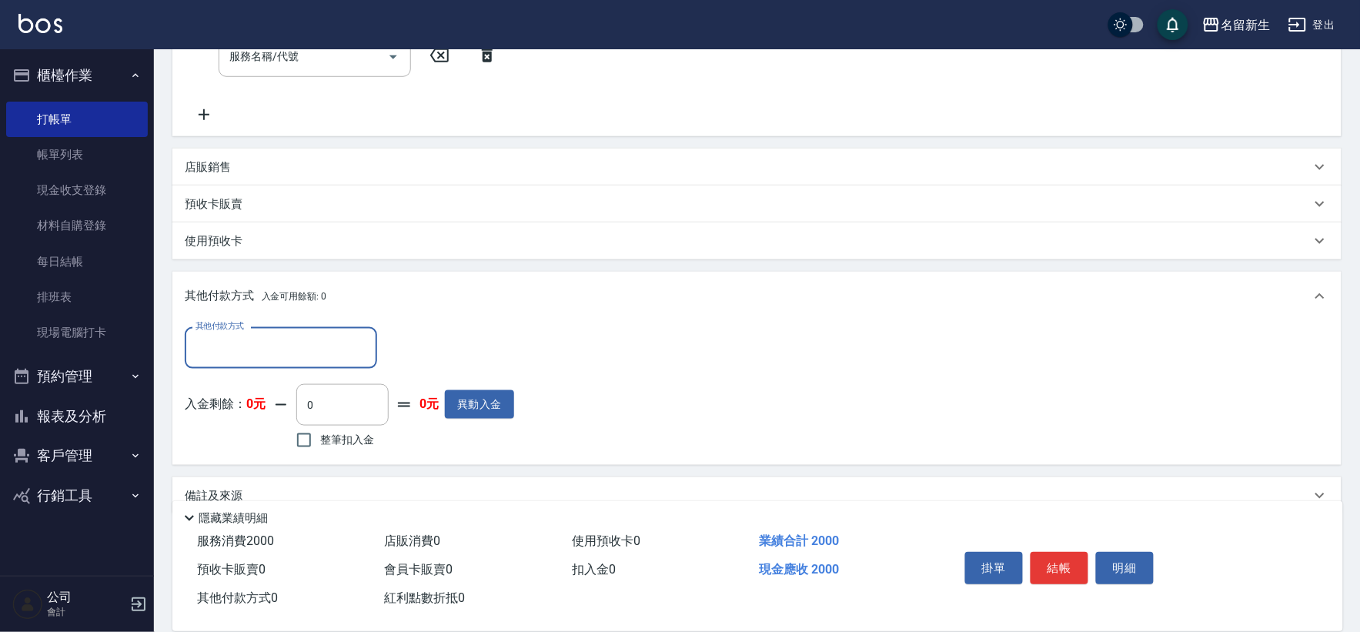
scroll to position [334, 0]
click at [293, 345] on input "其他付款方式" at bounding box center [281, 345] width 179 height 27
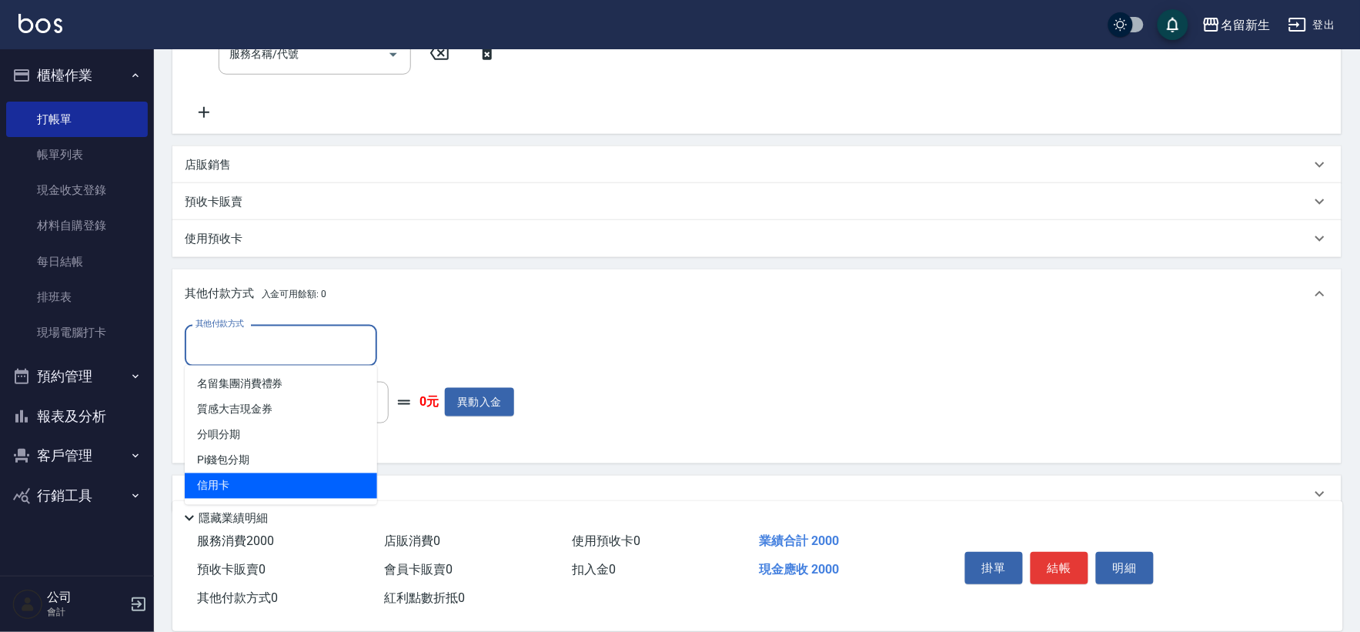
click at [263, 487] on span "信用卡" at bounding box center [281, 486] width 192 height 25
type input "信用卡"
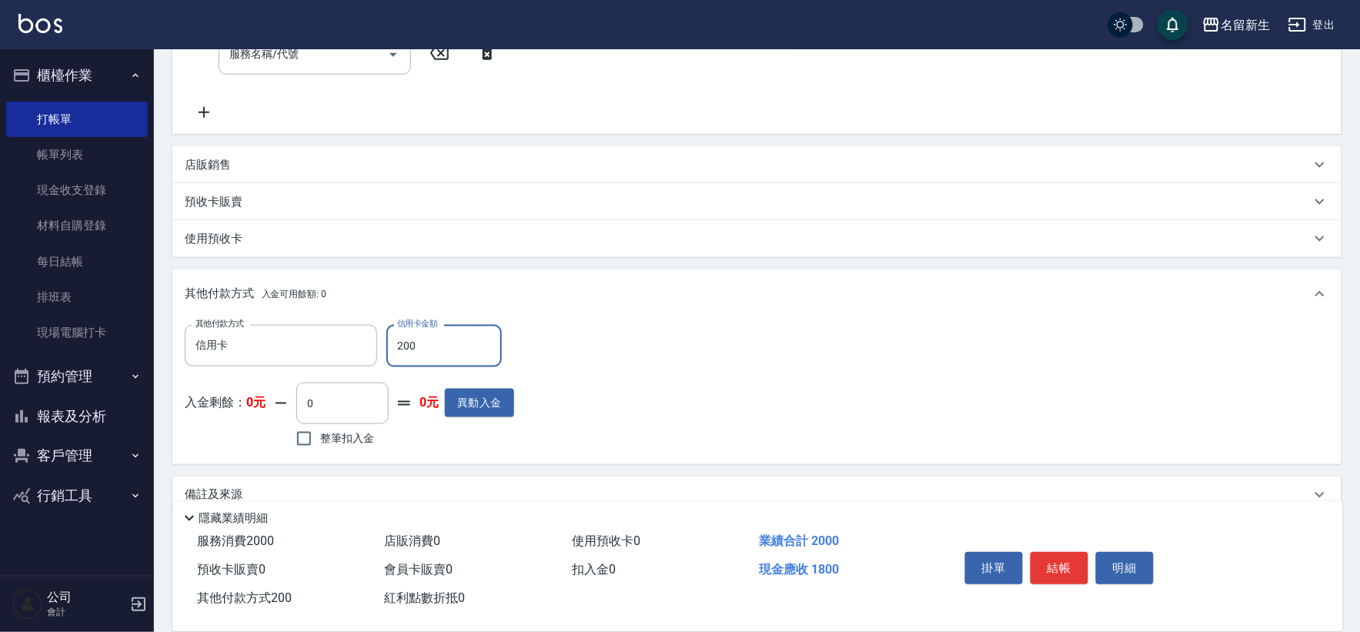
type input "2000"
type input "[DATE] 18:28"
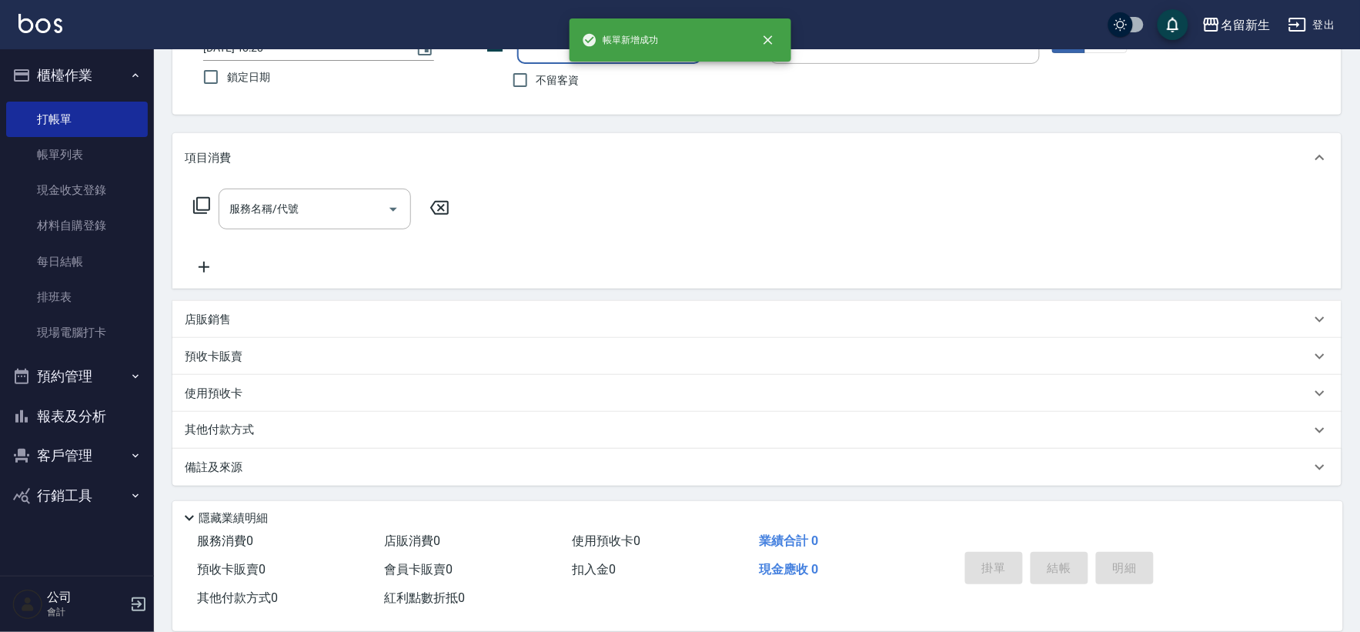
scroll to position [0, 0]
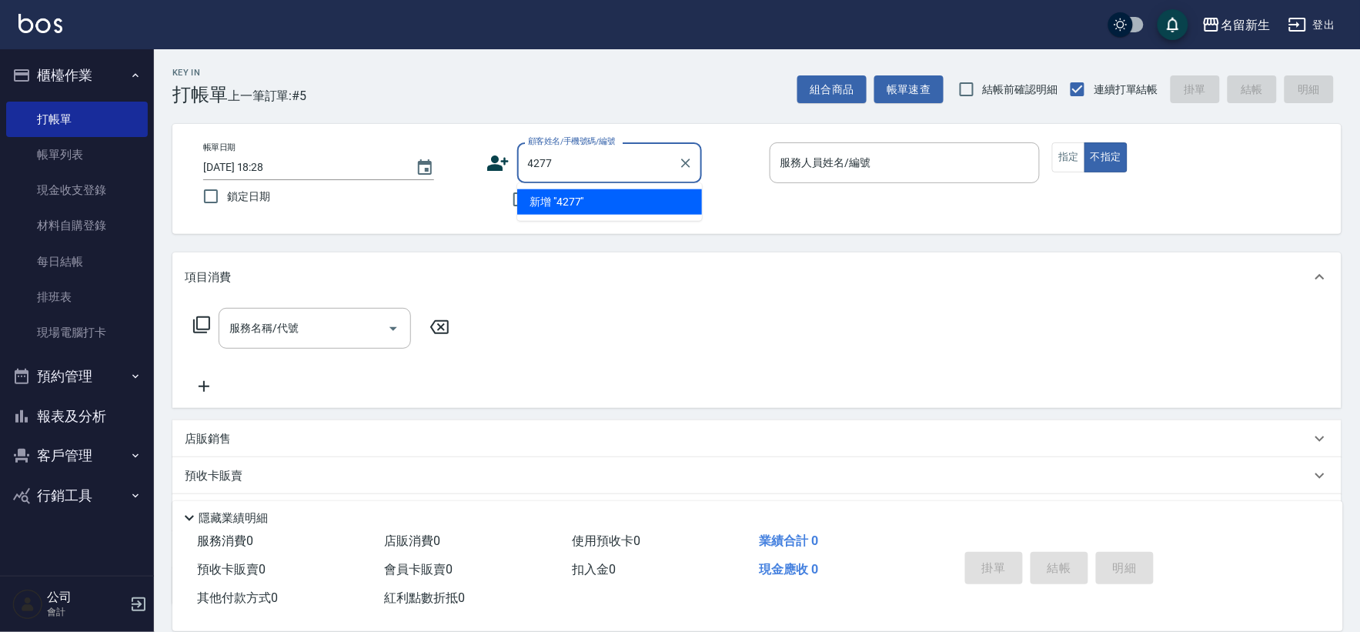
type input "4277"
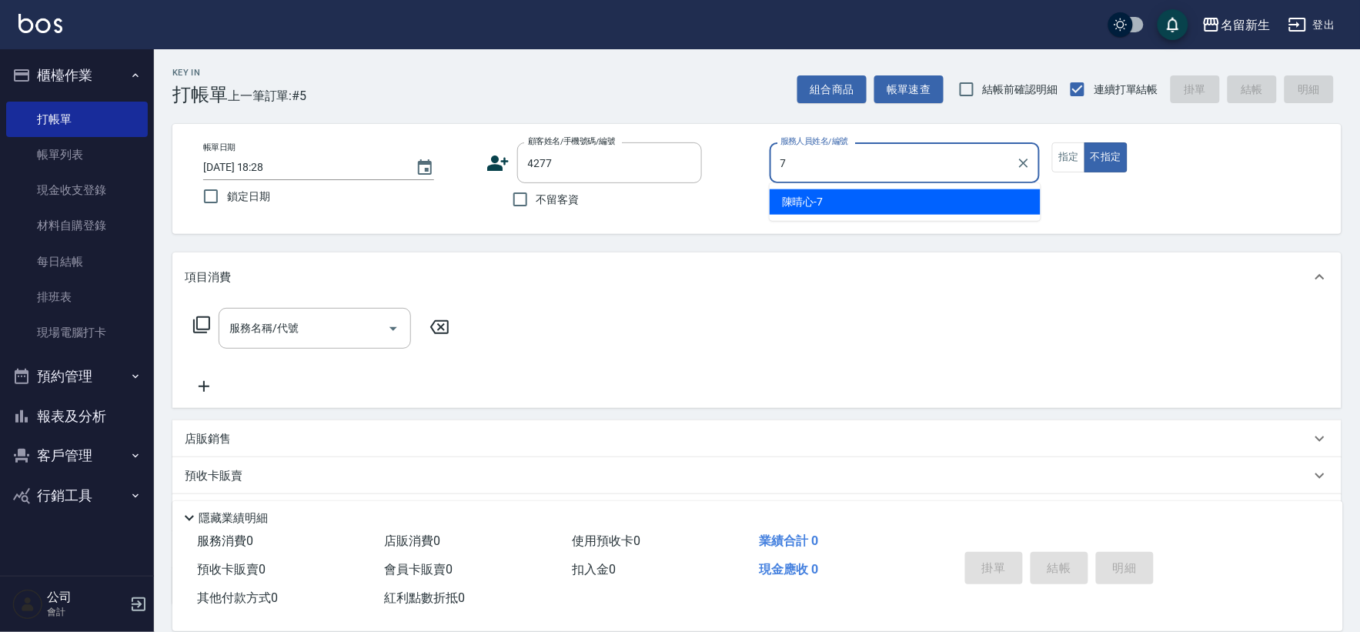
type input "[PERSON_NAME]-7"
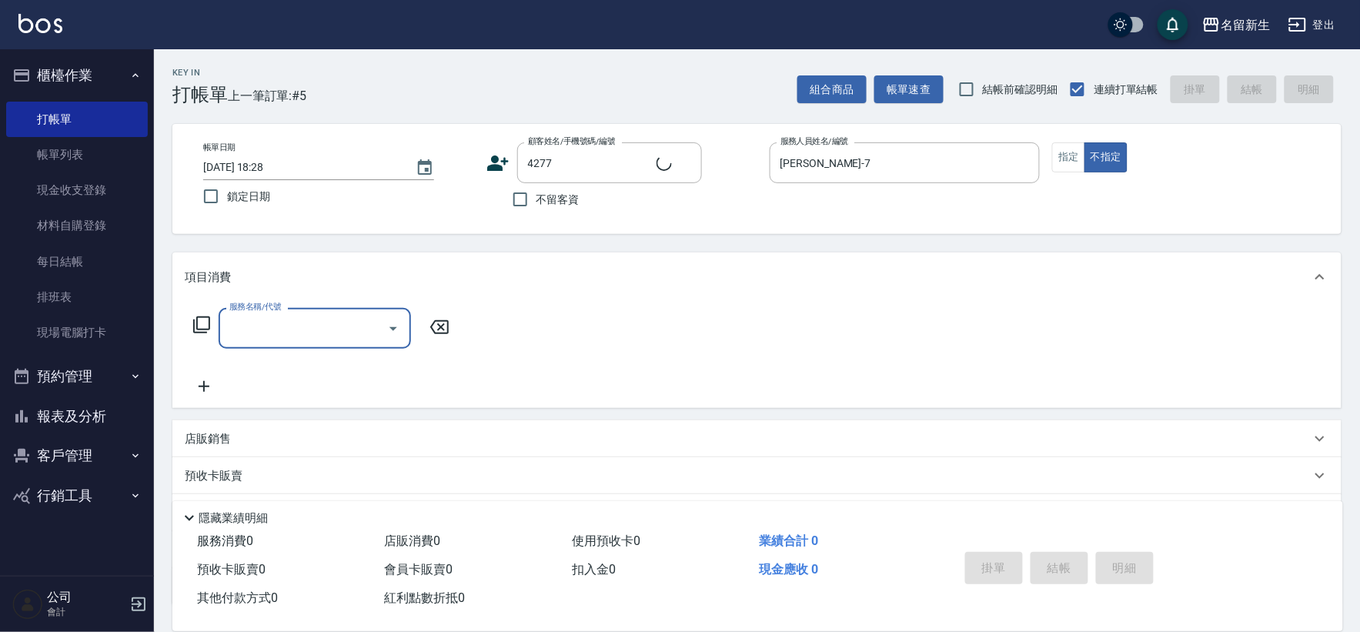
type input "[PERSON_NAME]/0938104667/4277"
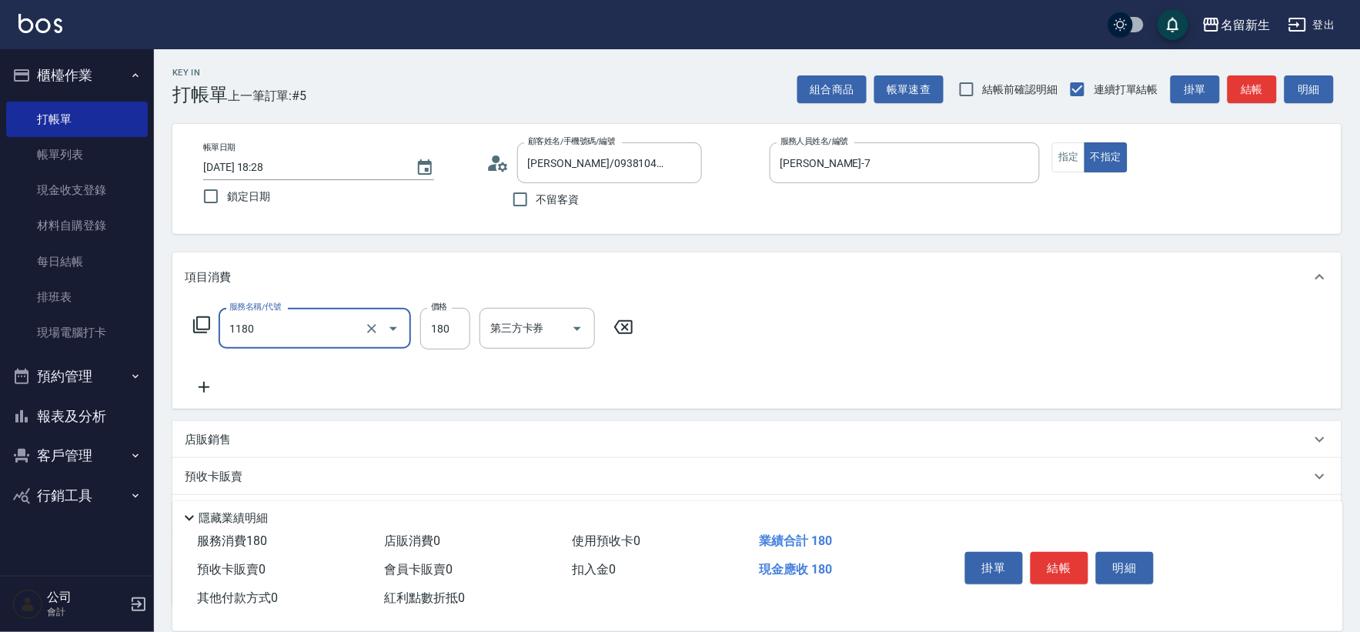
type input "洗髮(不指定活動)(1180)"
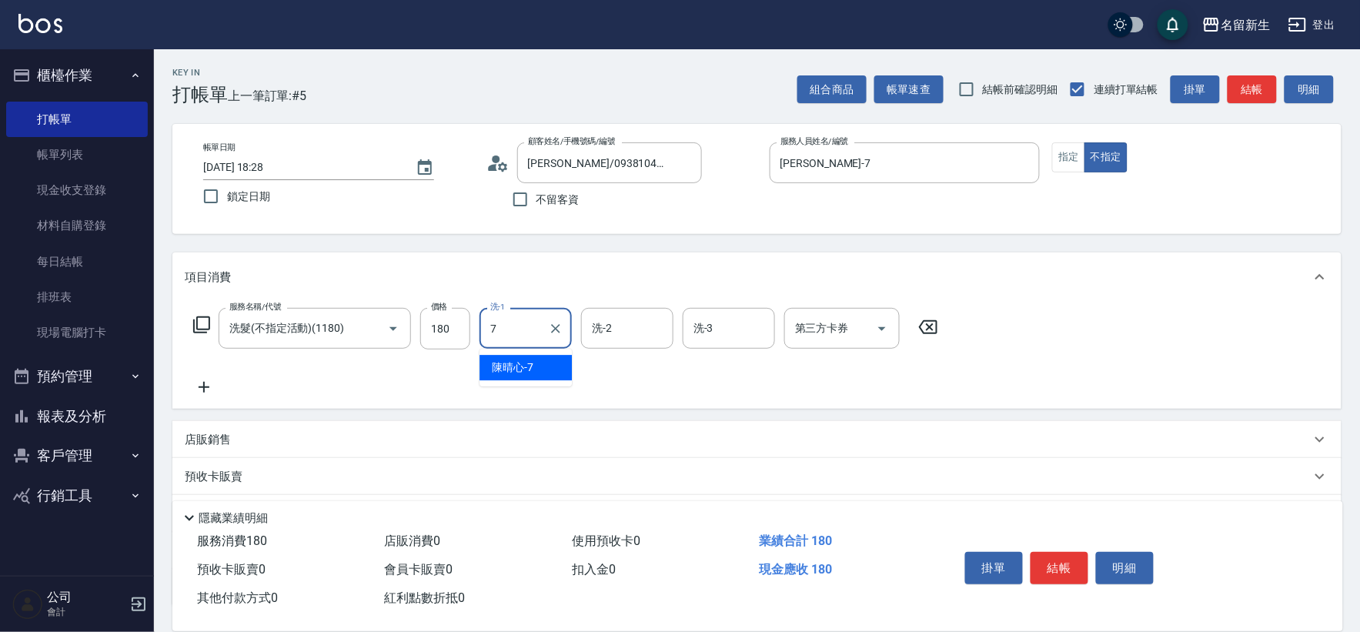
type input "[PERSON_NAME]-7"
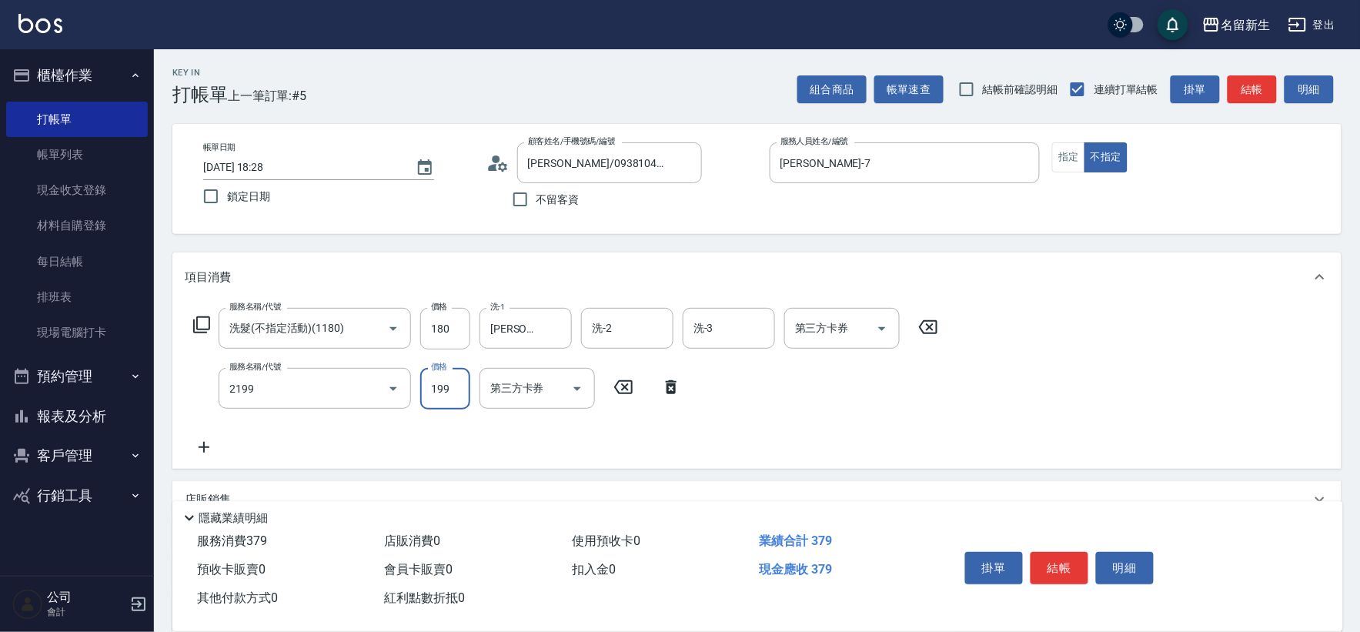
type input "不指定剪髮活動(2199)"
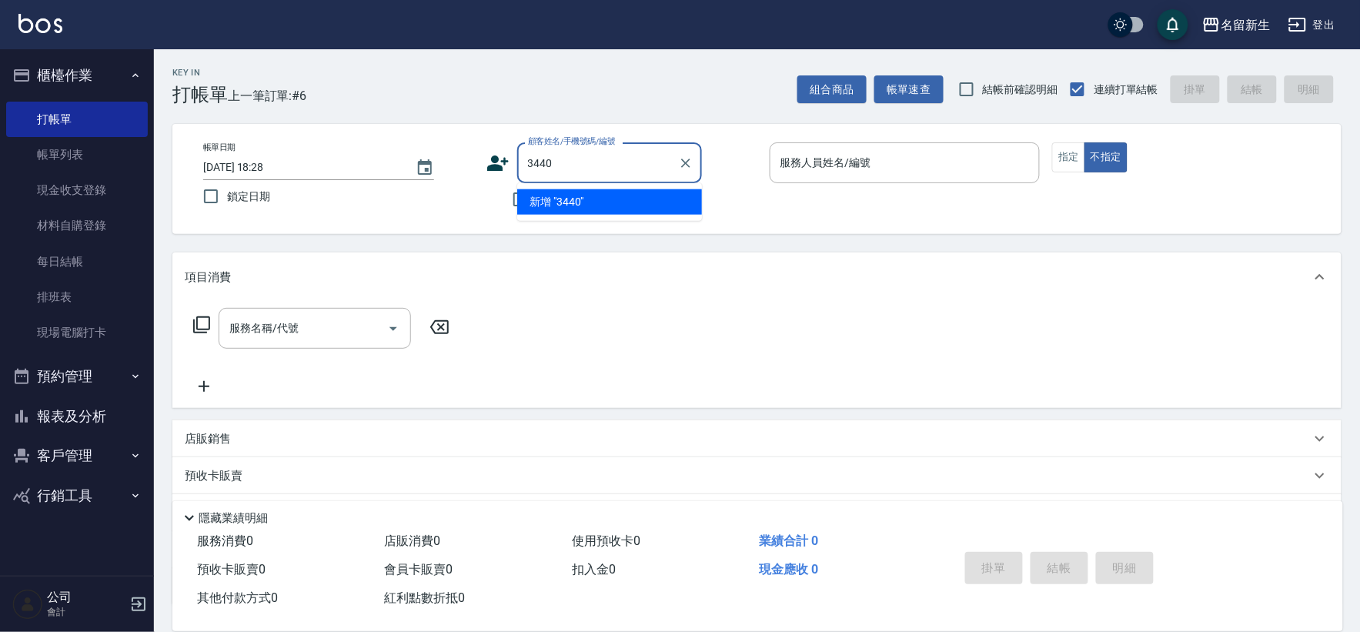
type input "3440"
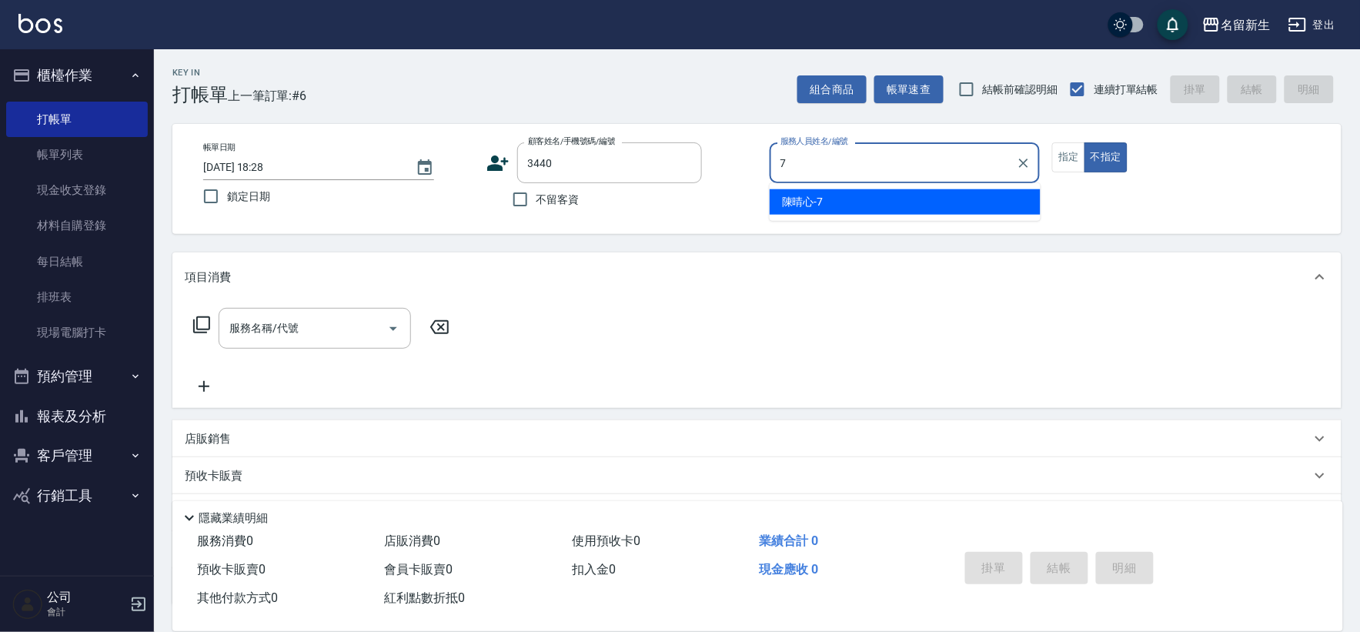
type input "[PERSON_NAME]-7"
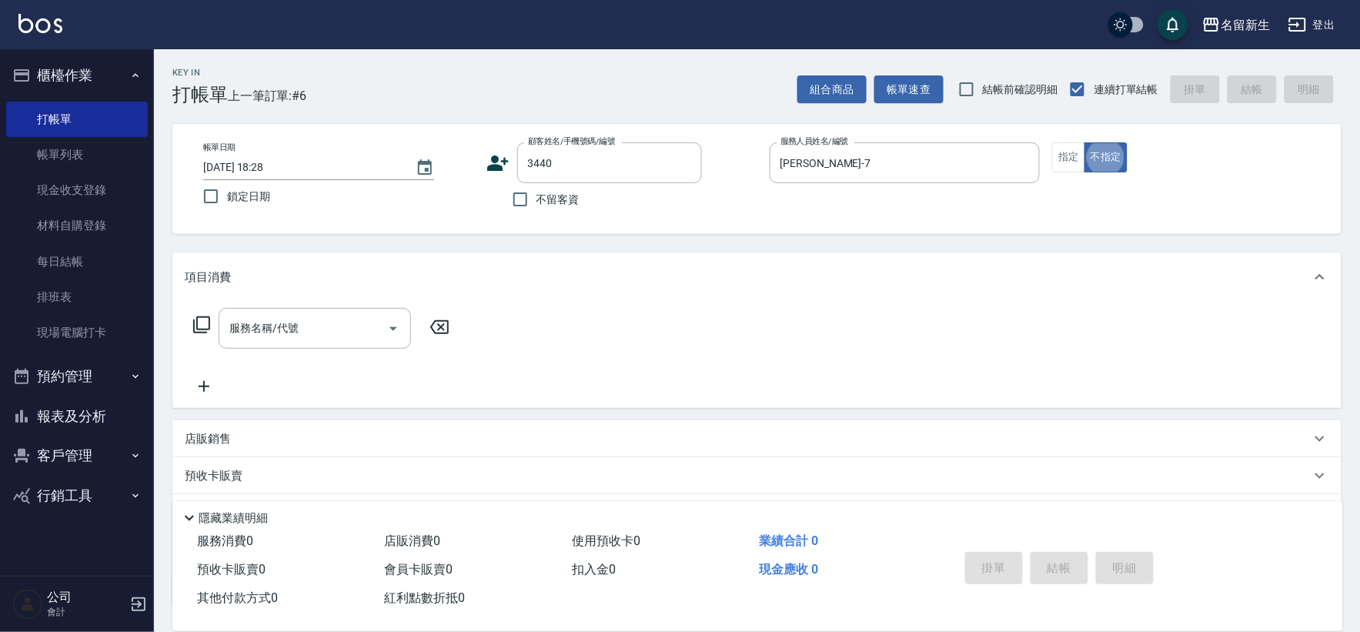
type input "[PERSON_NAME]/0973237893/3440"
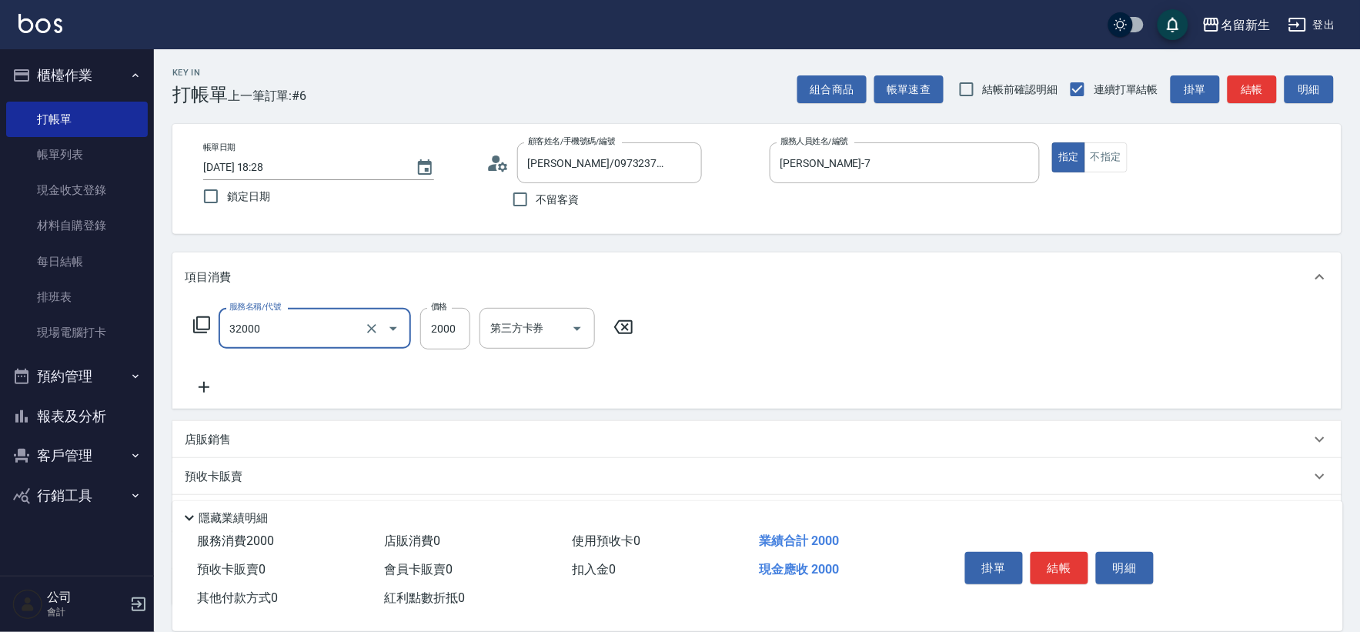
type input "2000以上燙髮(32000)"
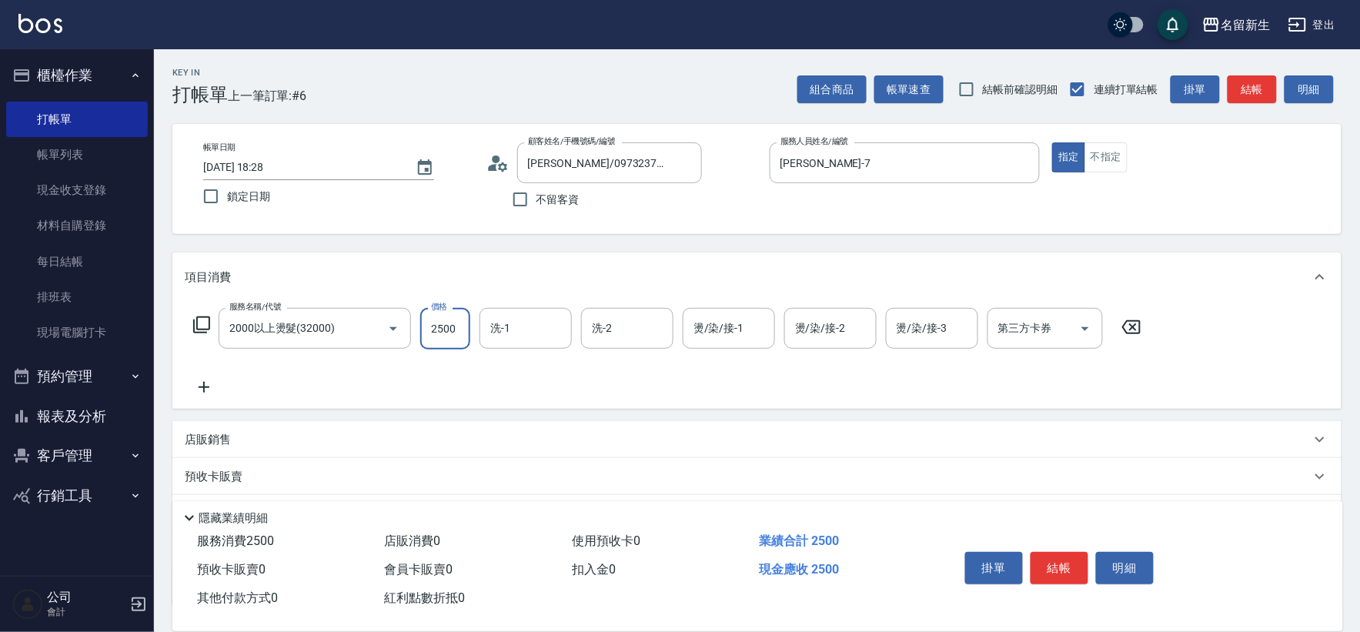
type input "2500"
type input "[PERSON_NAME]-18"
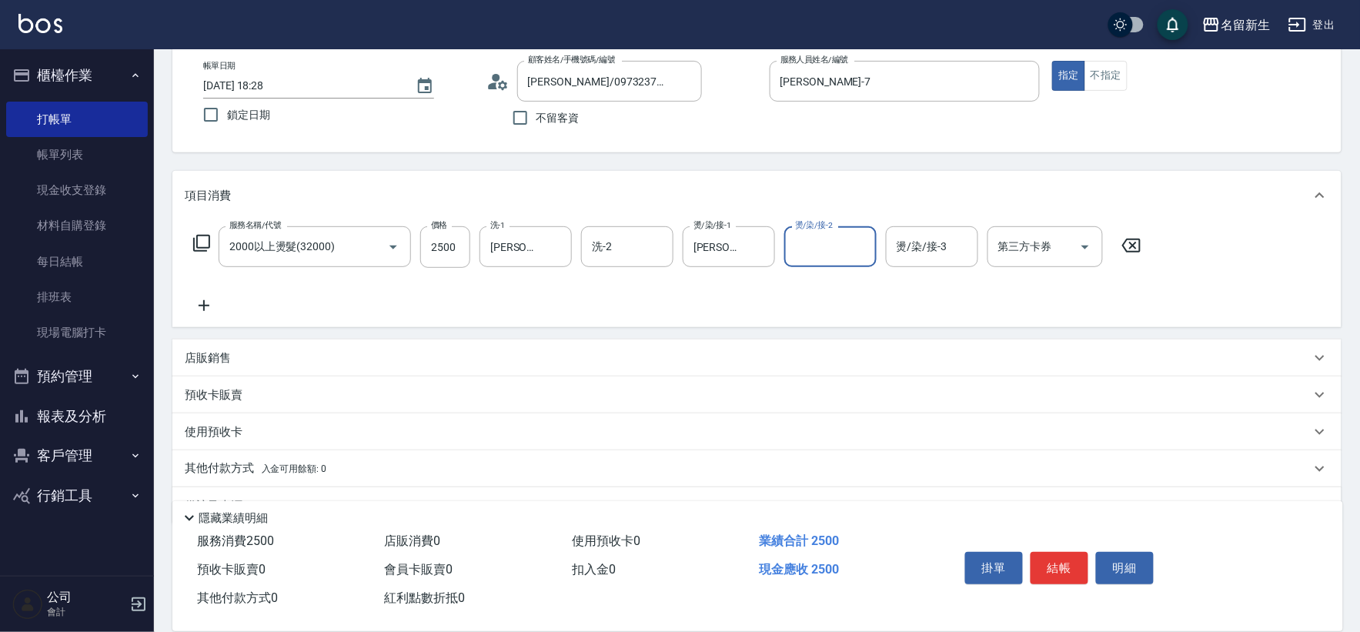
scroll to position [119, 0]
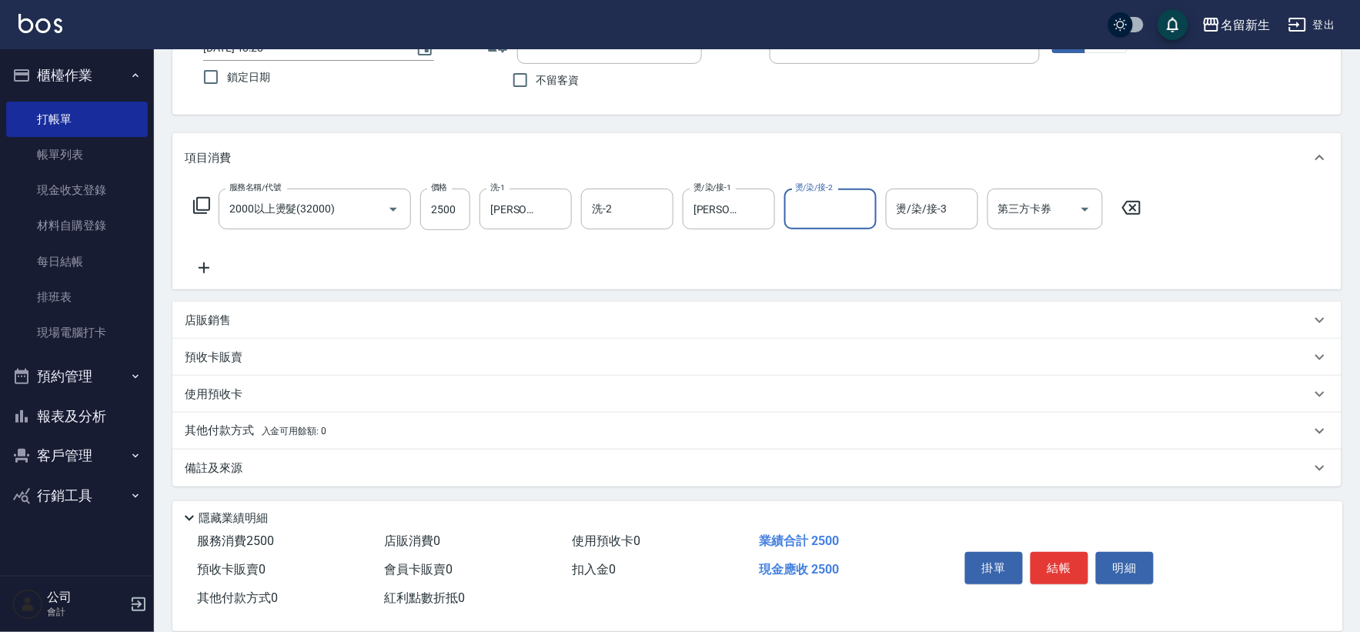
click at [344, 430] on div "其他付款方式 入金可用餘額: 0" at bounding box center [748, 431] width 1126 height 17
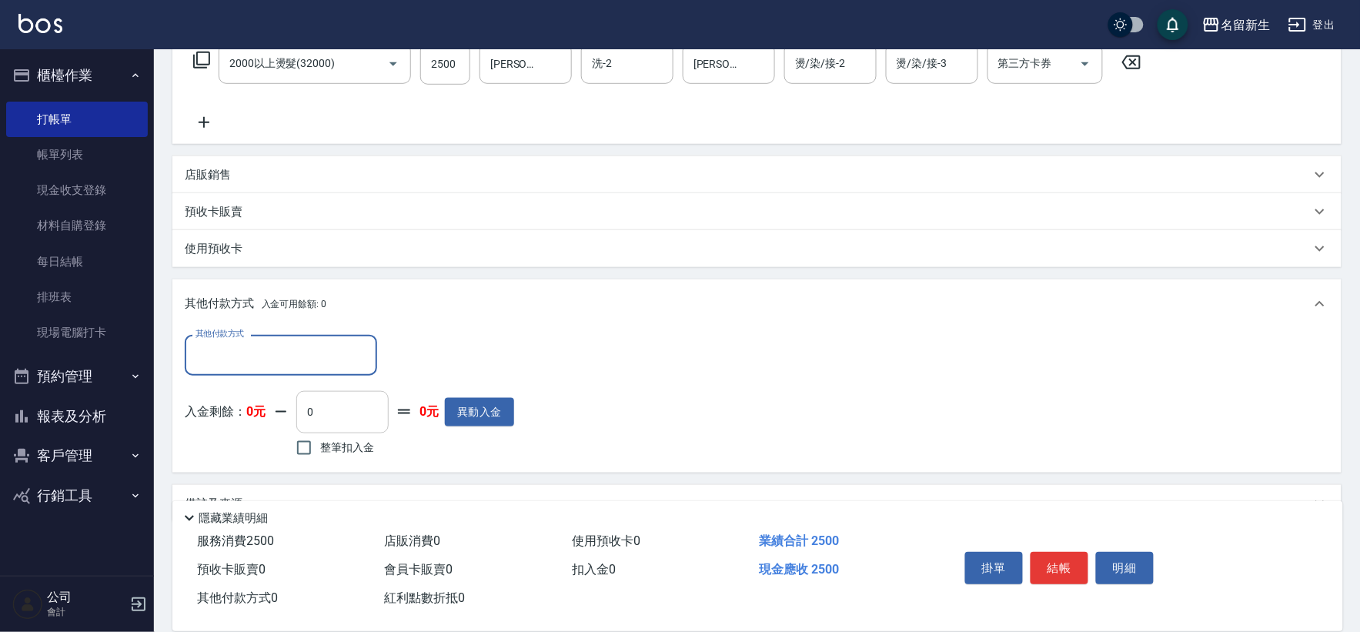
scroll to position [0, 0]
click at [314, 364] on input "其他付款方式" at bounding box center [281, 355] width 179 height 27
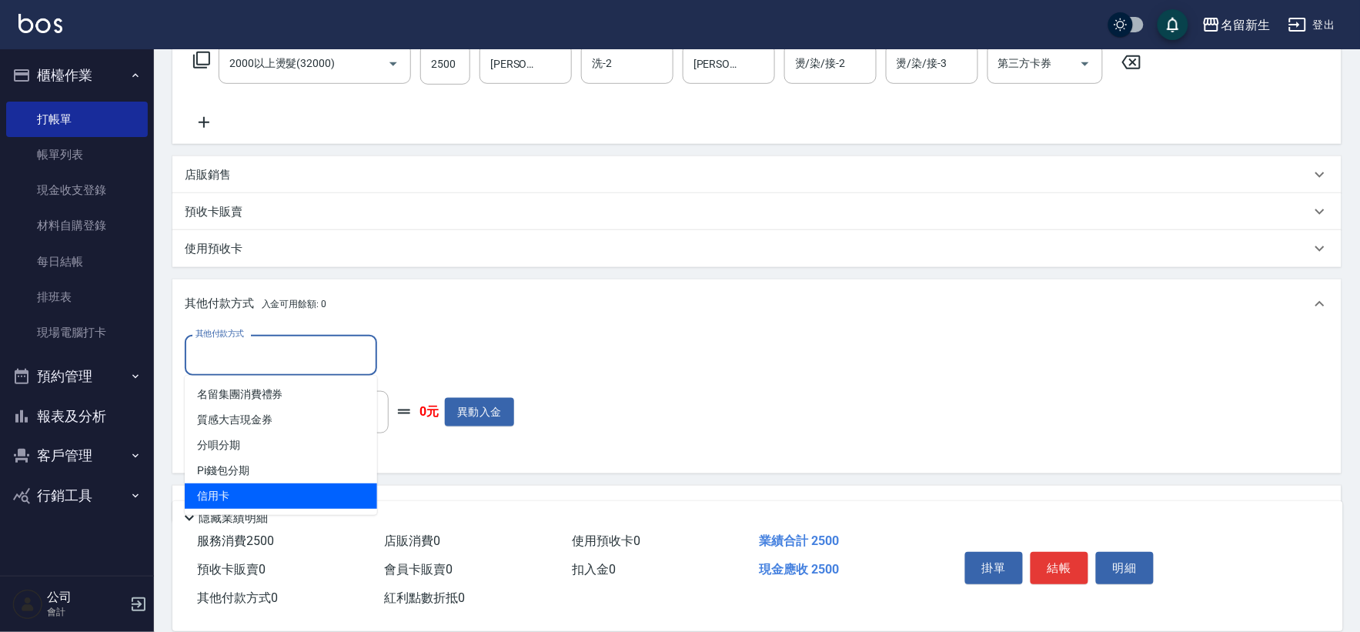
click at [289, 491] on span "信用卡" at bounding box center [281, 496] width 192 height 25
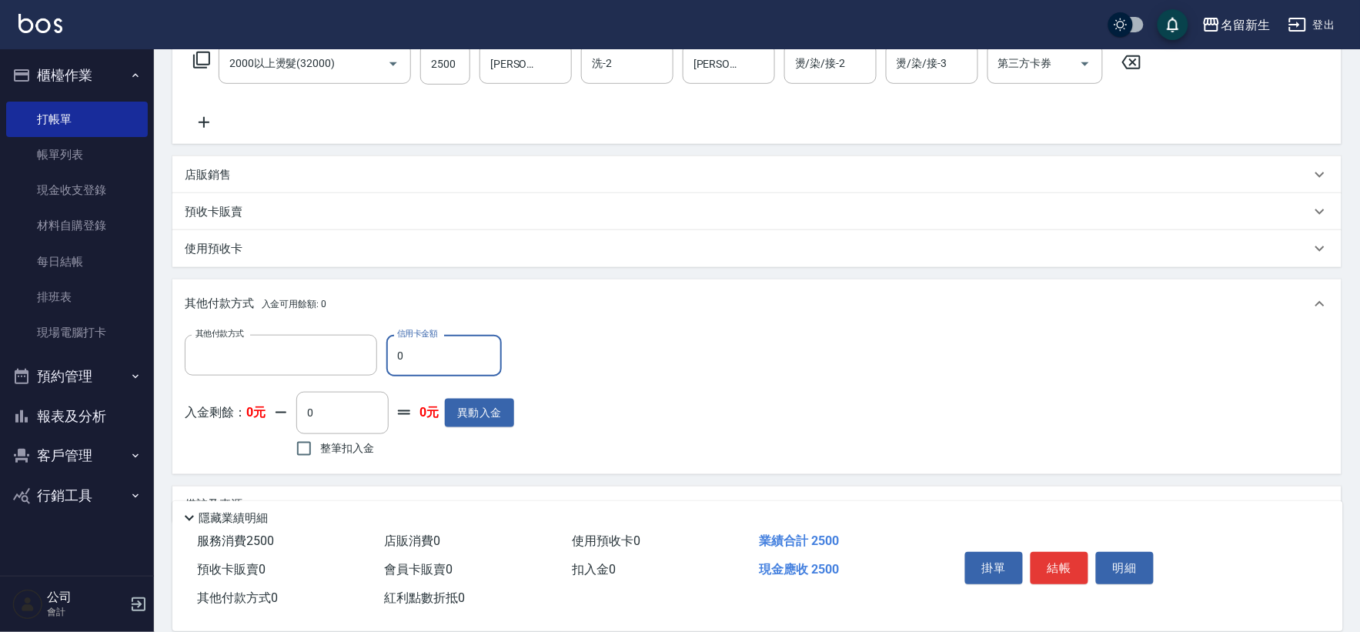
type input "信用卡"
type input "2500"
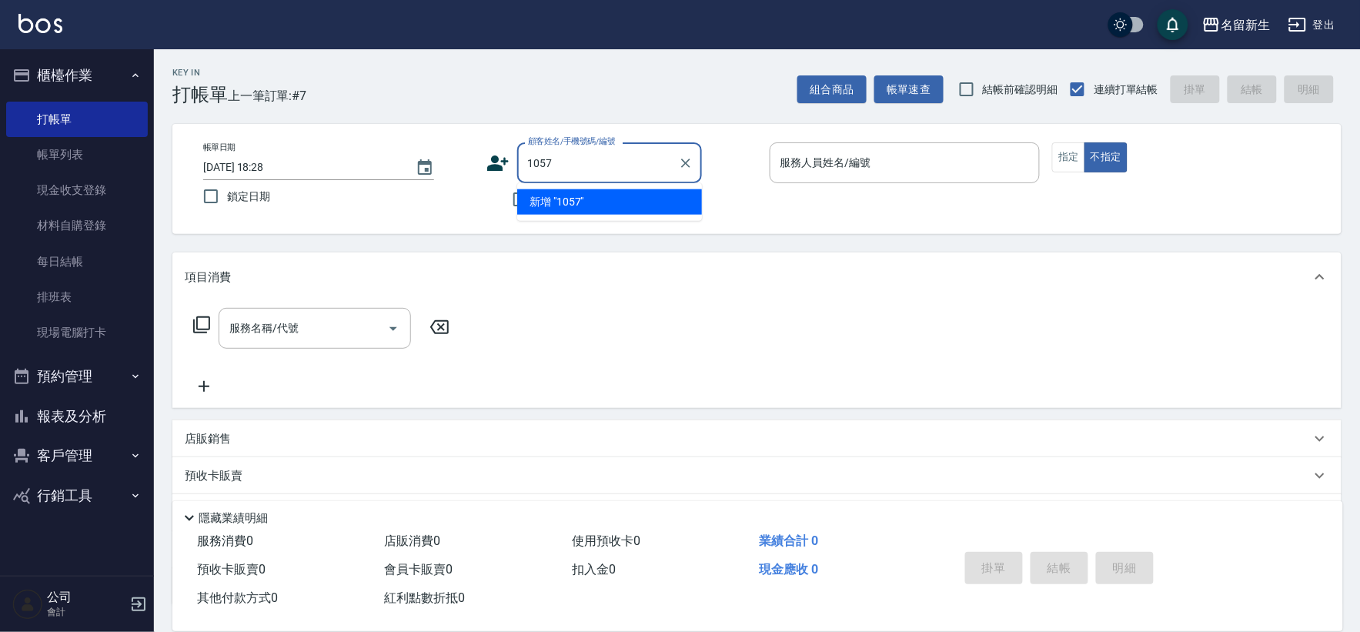
type input "1057"
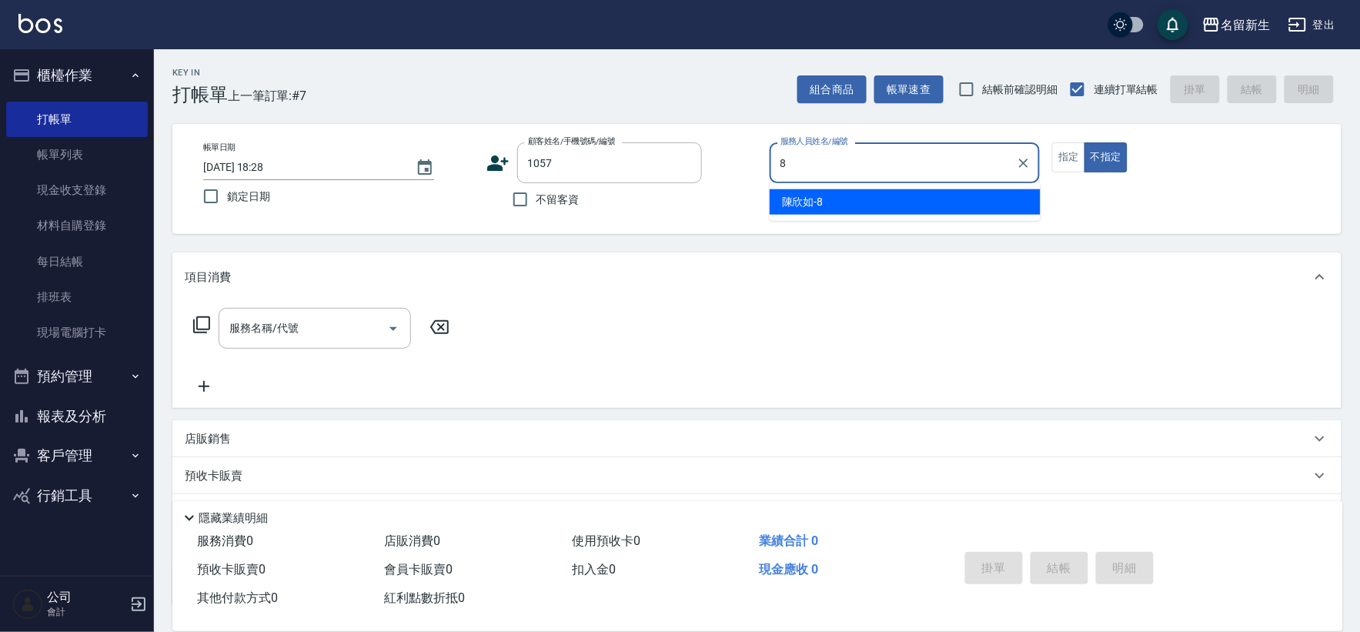
type input "[PERSON_NAME]-8"
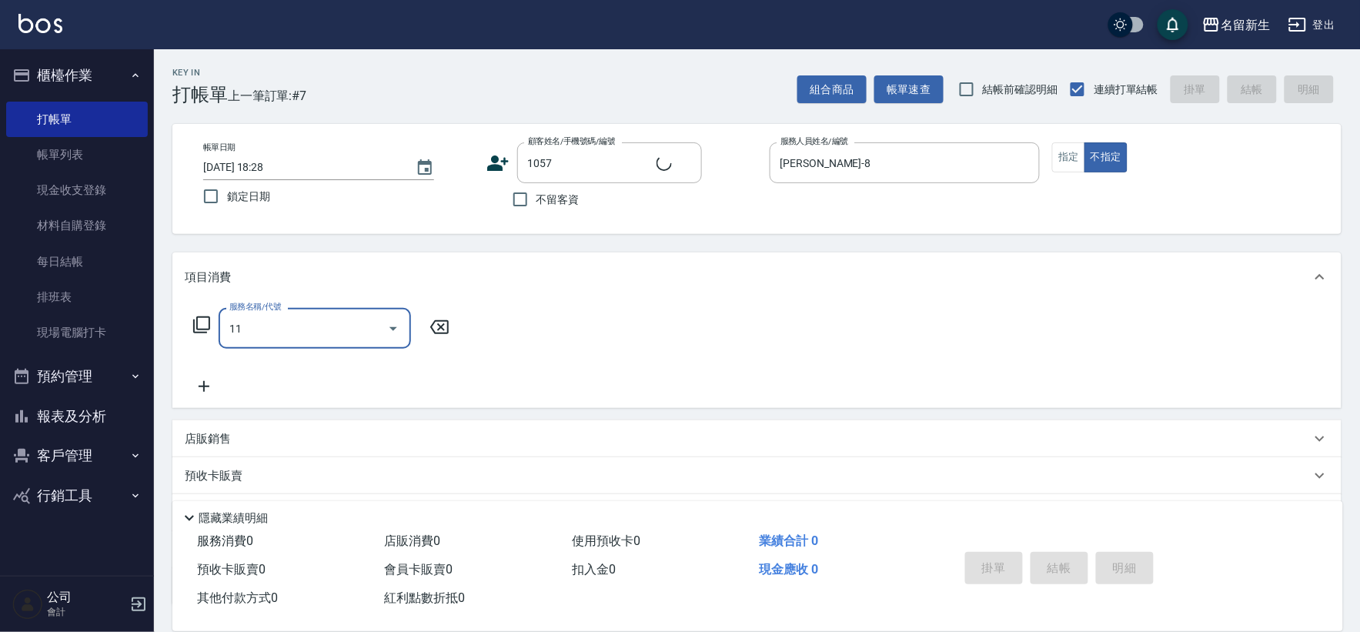
type input "118"
type input "[PERSON_NAME]/0927658718/1057"
type input "洗髮(不指定活動)(1180)"
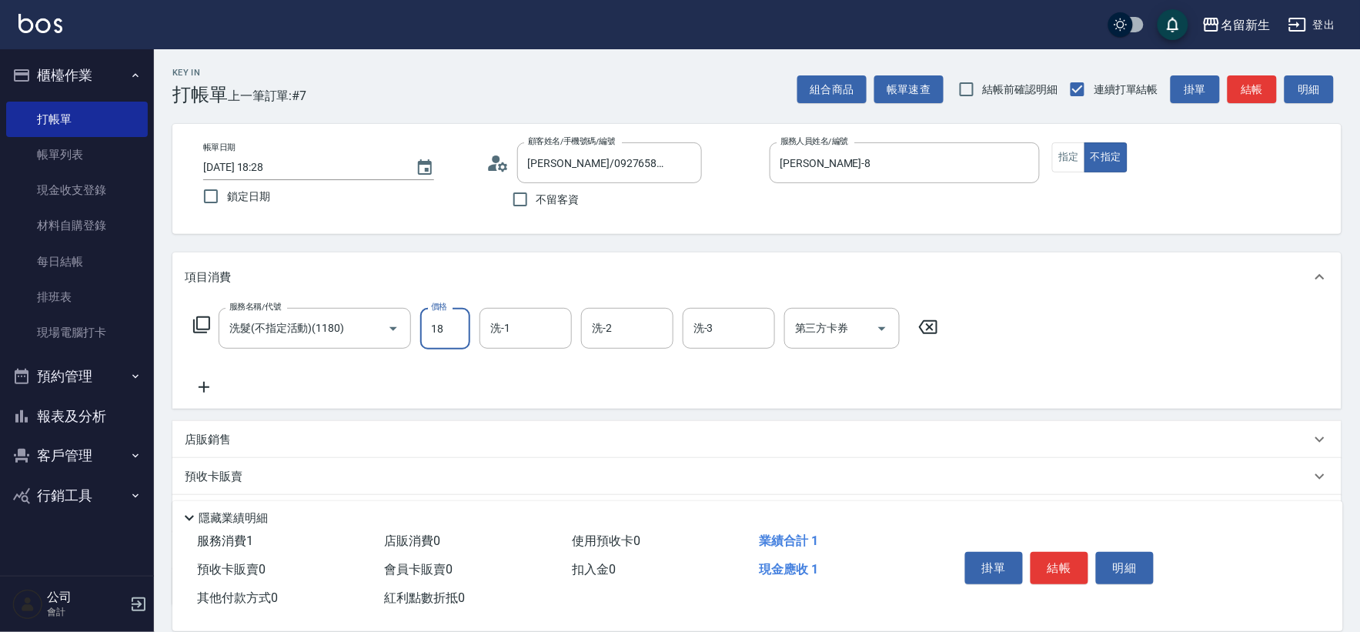
type input "180"
type input "[PERSON_NAME]-18"
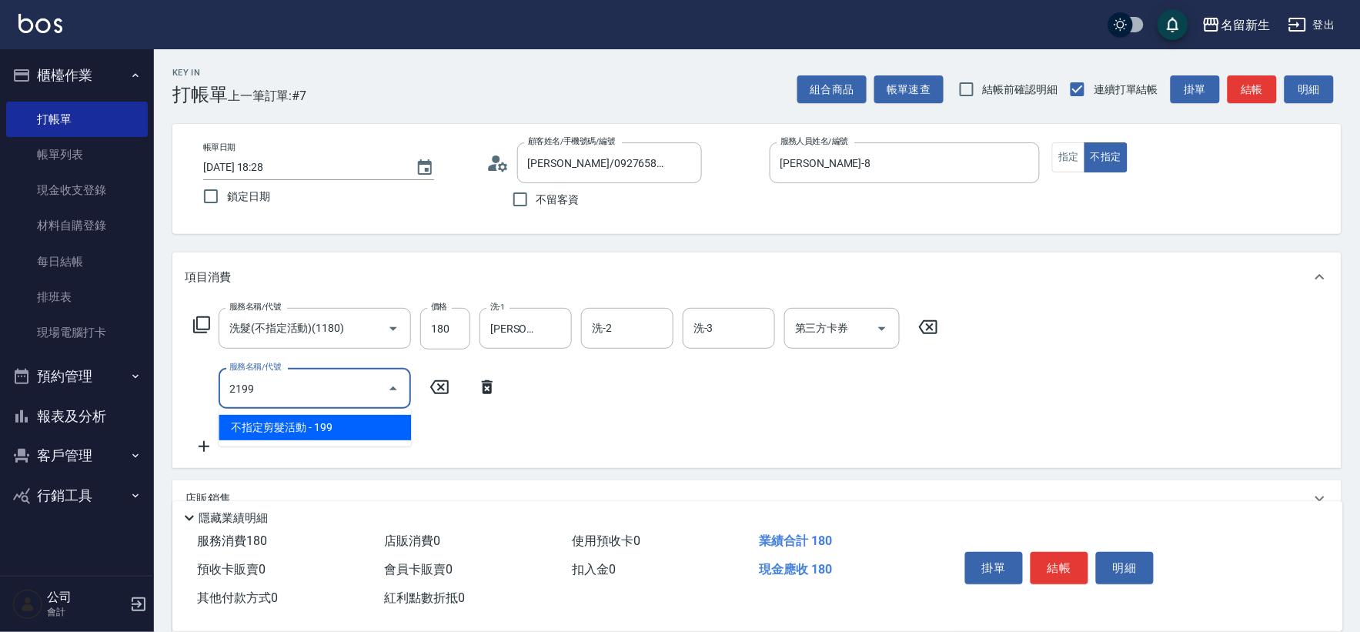
type input "不指定剪髮活動(2199)"
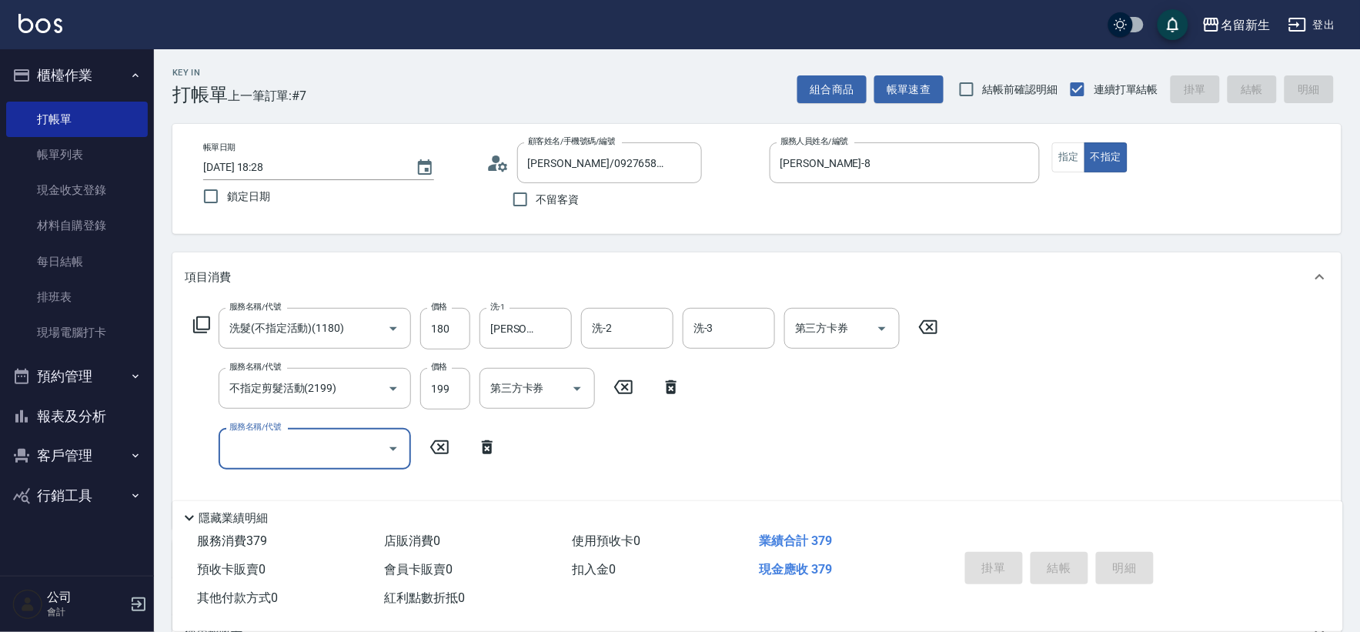
type input "[DATE] 18:29"
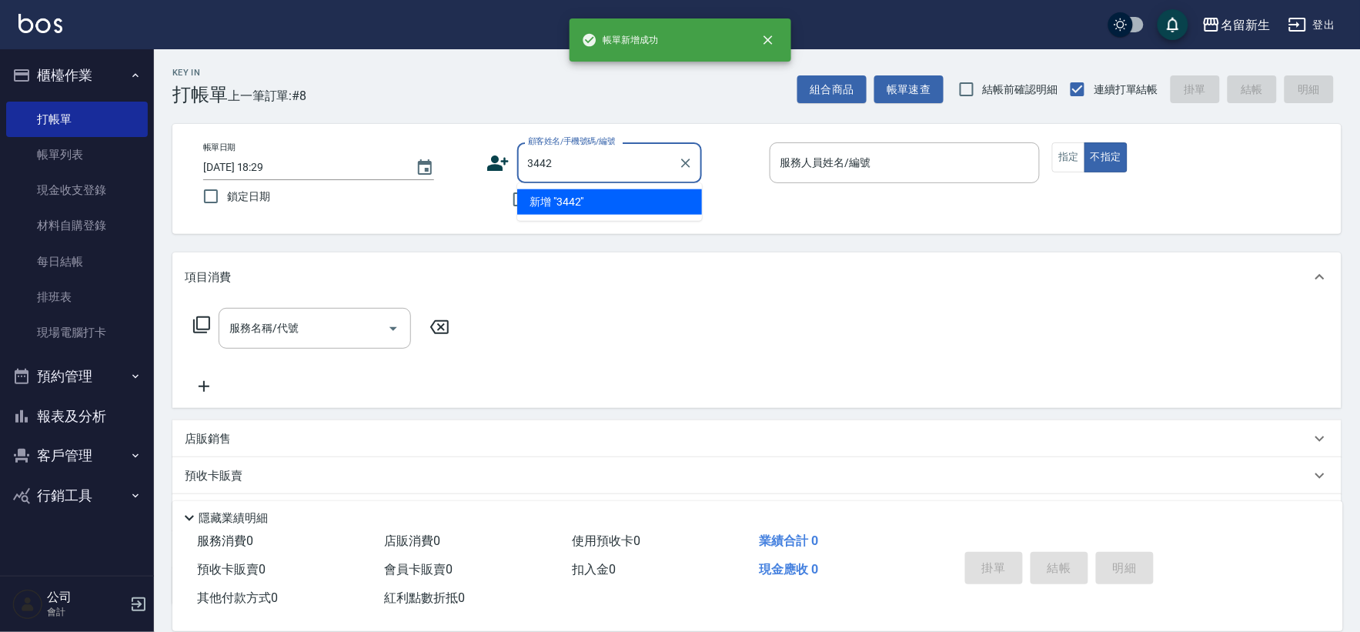
type input "3442"
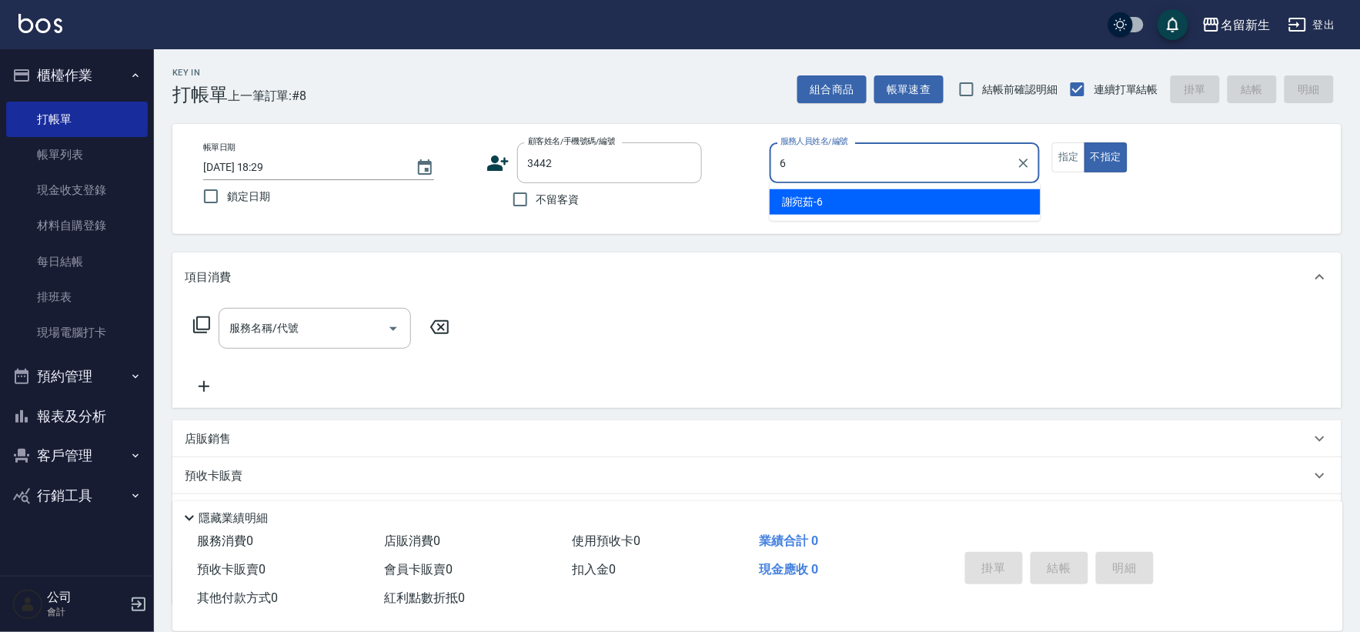
type input "[PERSON_NAME]-6"
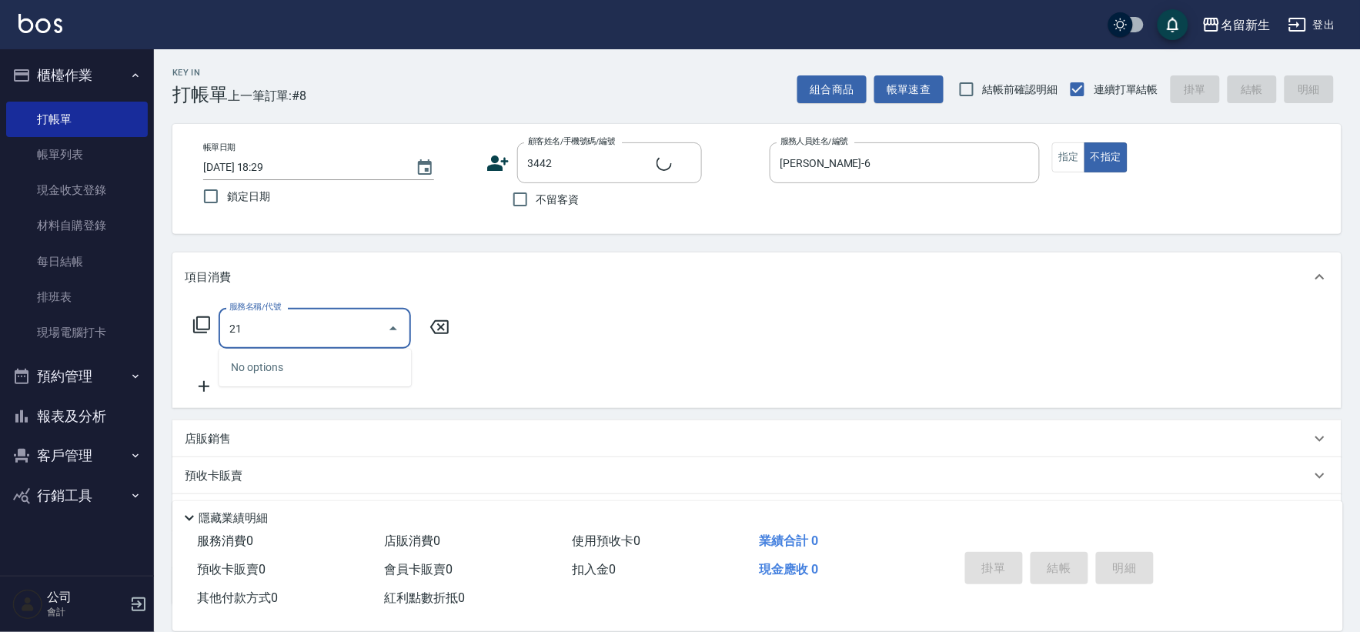
type input "219"
type input "湯文優/0983736368/3442"
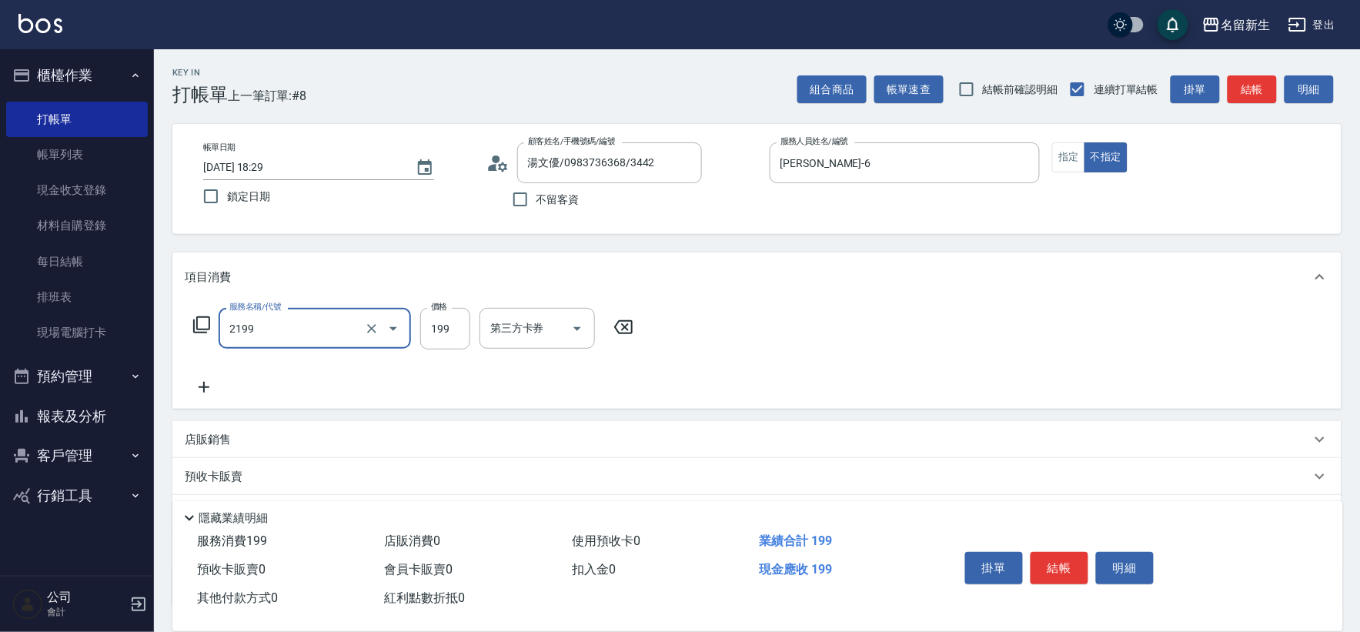
type input "不指定剪髮活動(2199)"
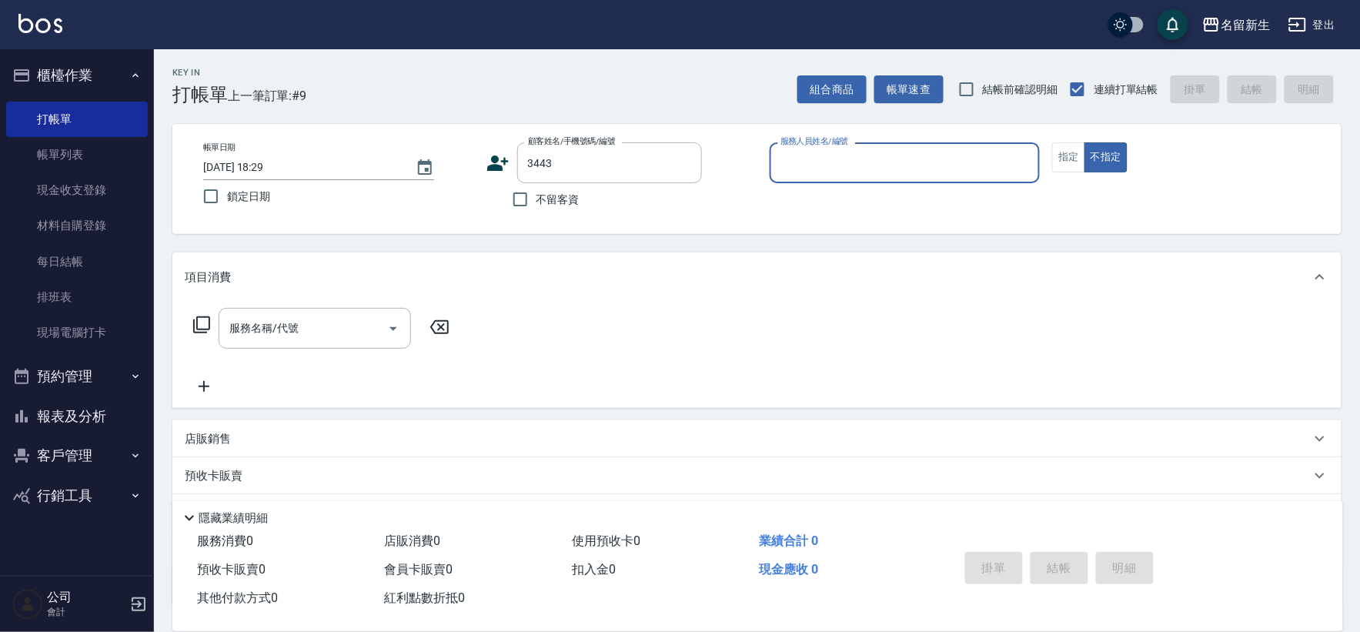
type input "[PERSON_NAME]/0925351228/3443"
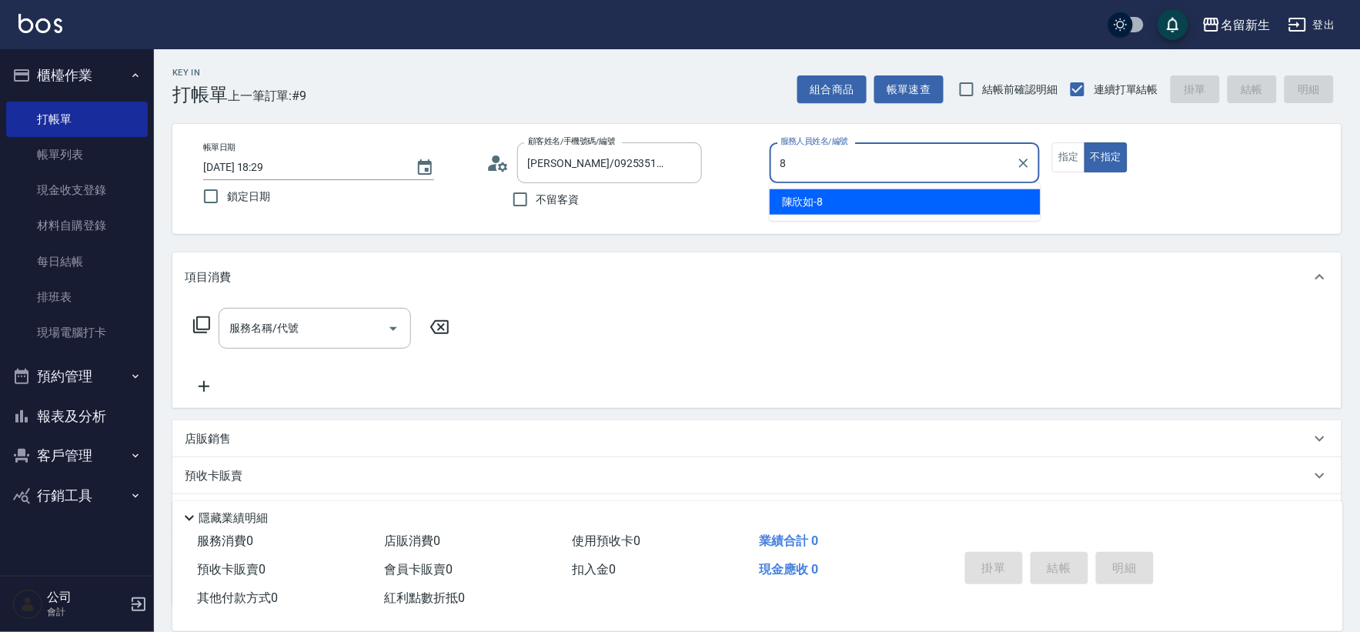
type input "[PERSON_NAME]-8"
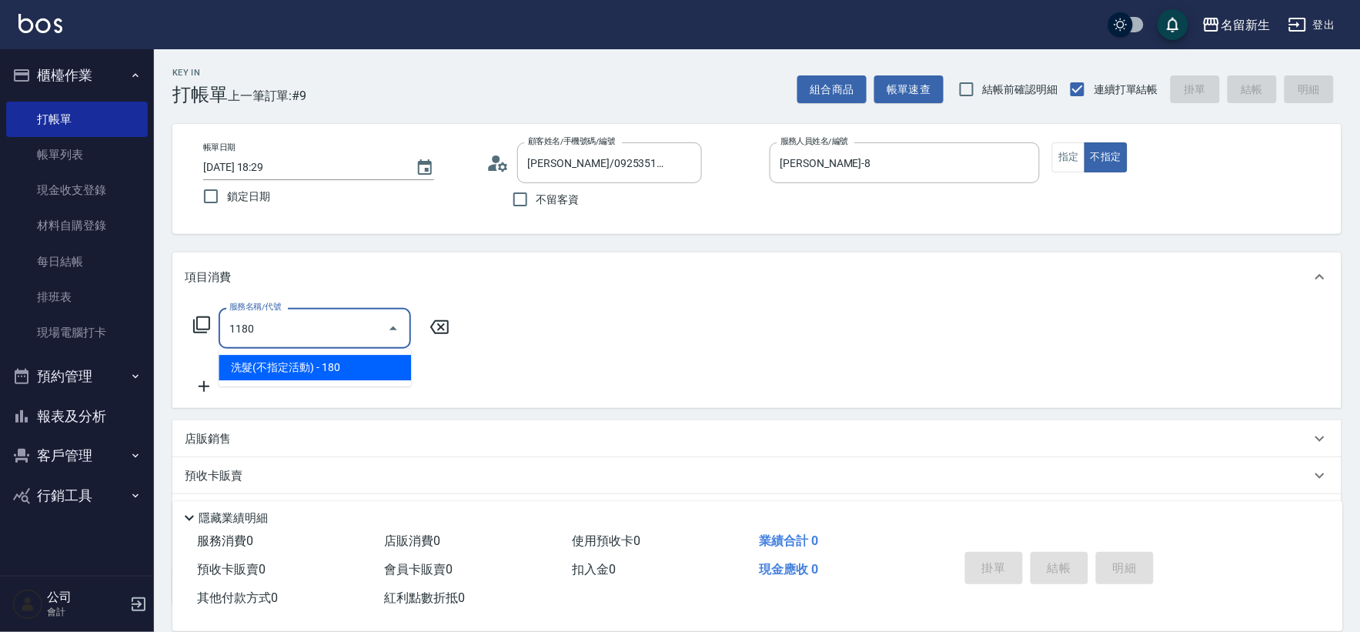
type input "洗髮(不指定活動)(1180)"
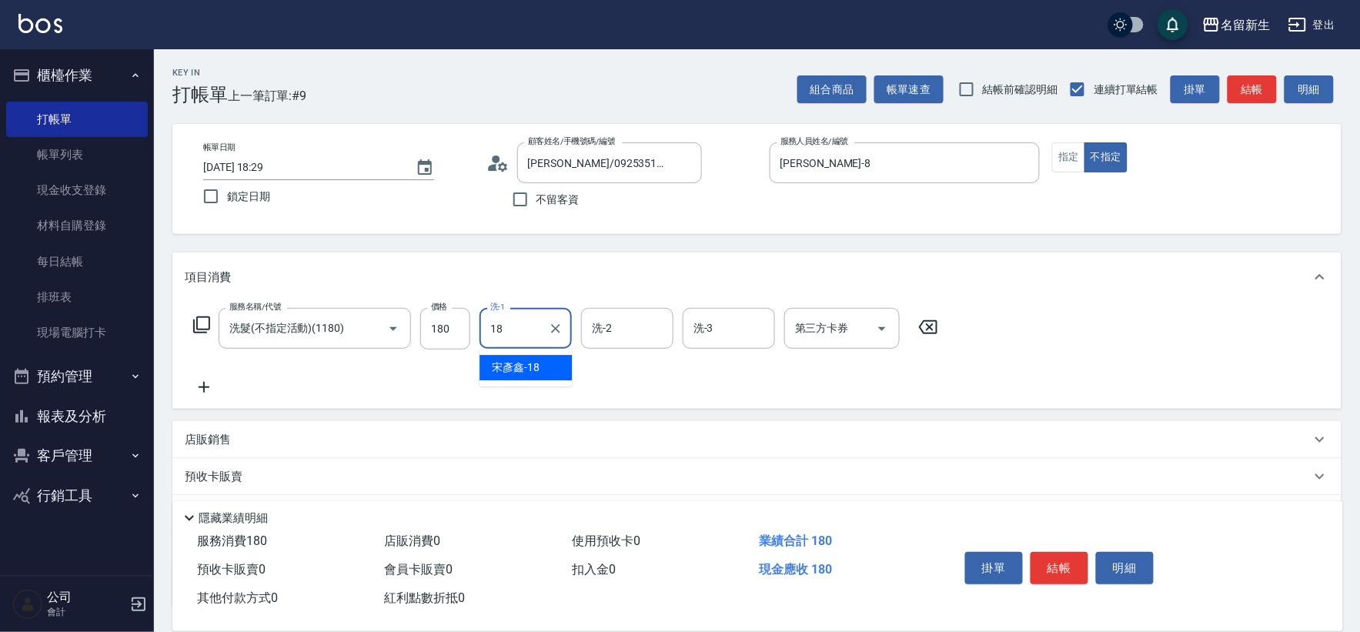
type input "[PERSON_NAME]-18"
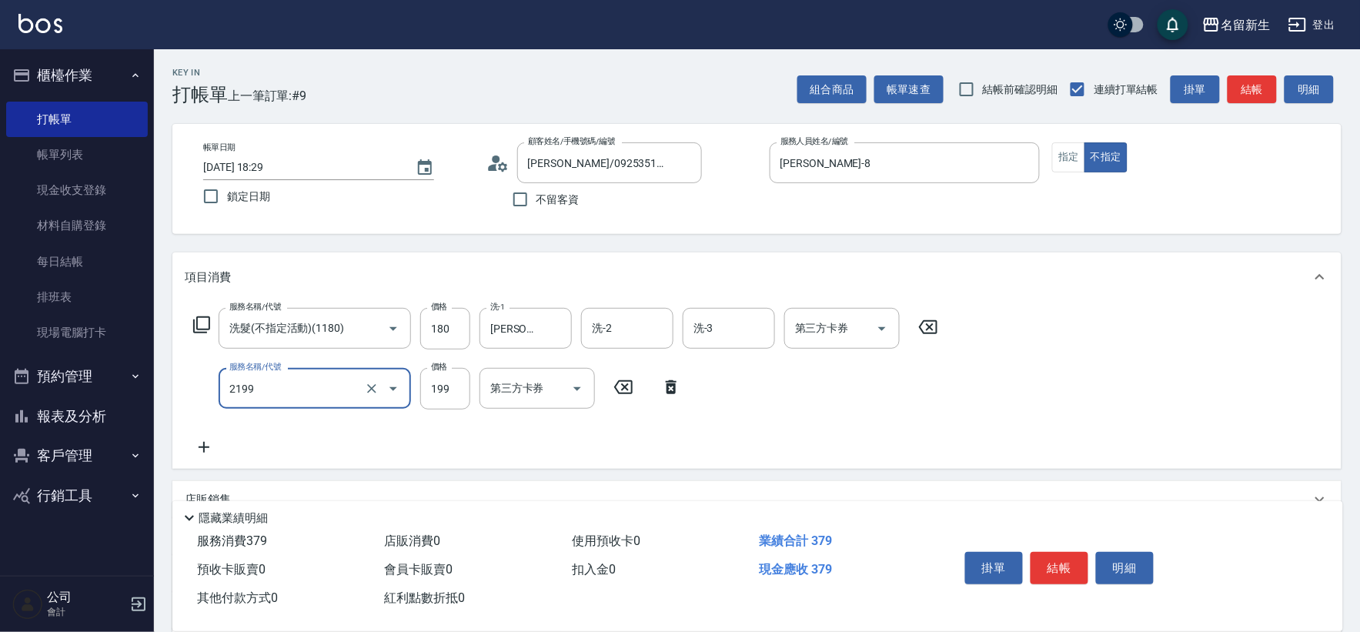
type input "不指定剪髮活動(2199)"
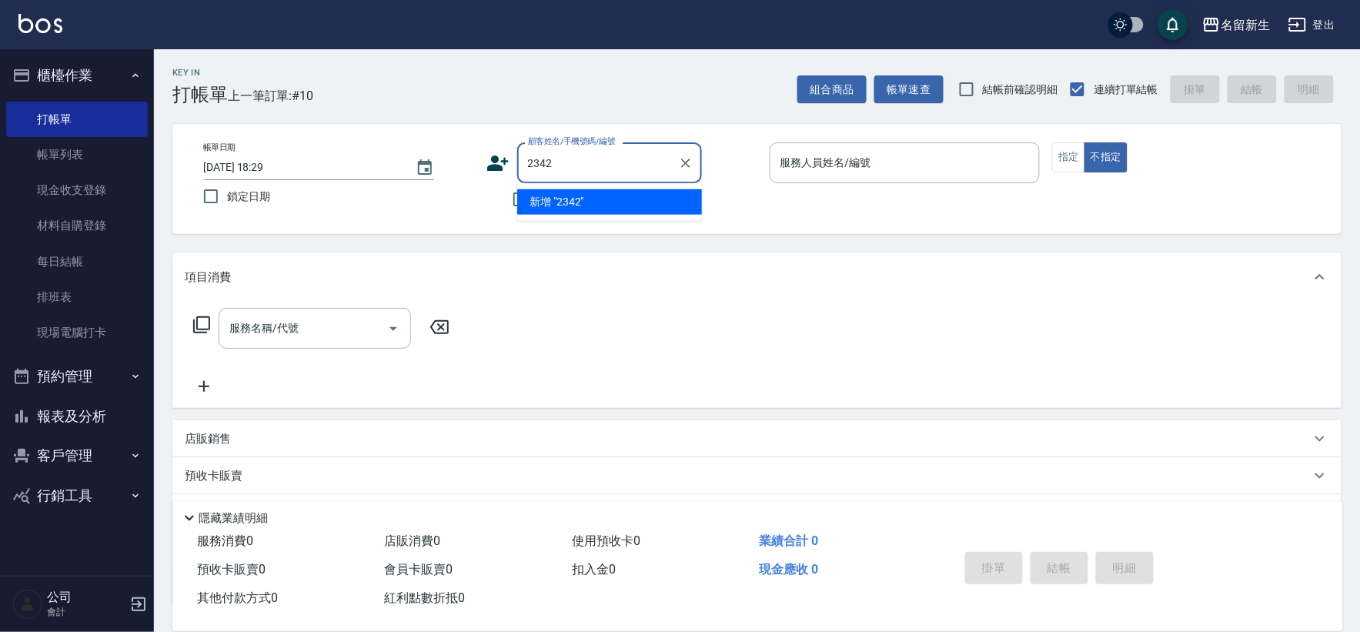
type input "2342"
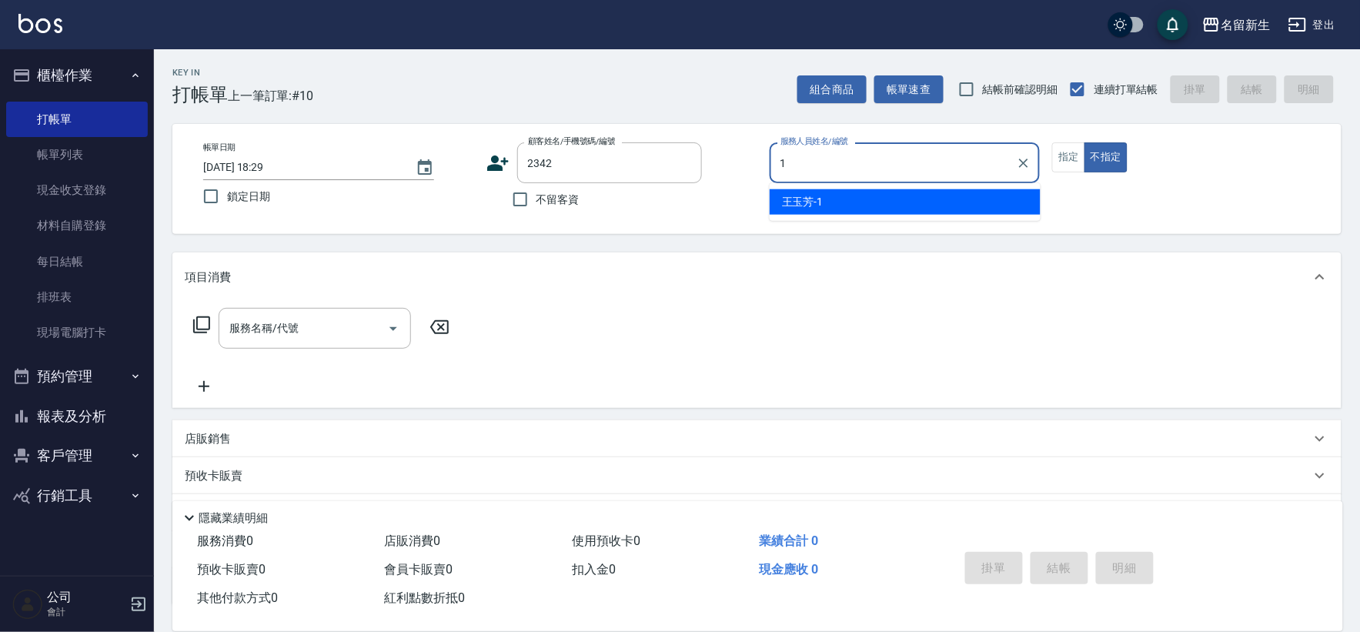
type input "[PERSON_NAME]-1"
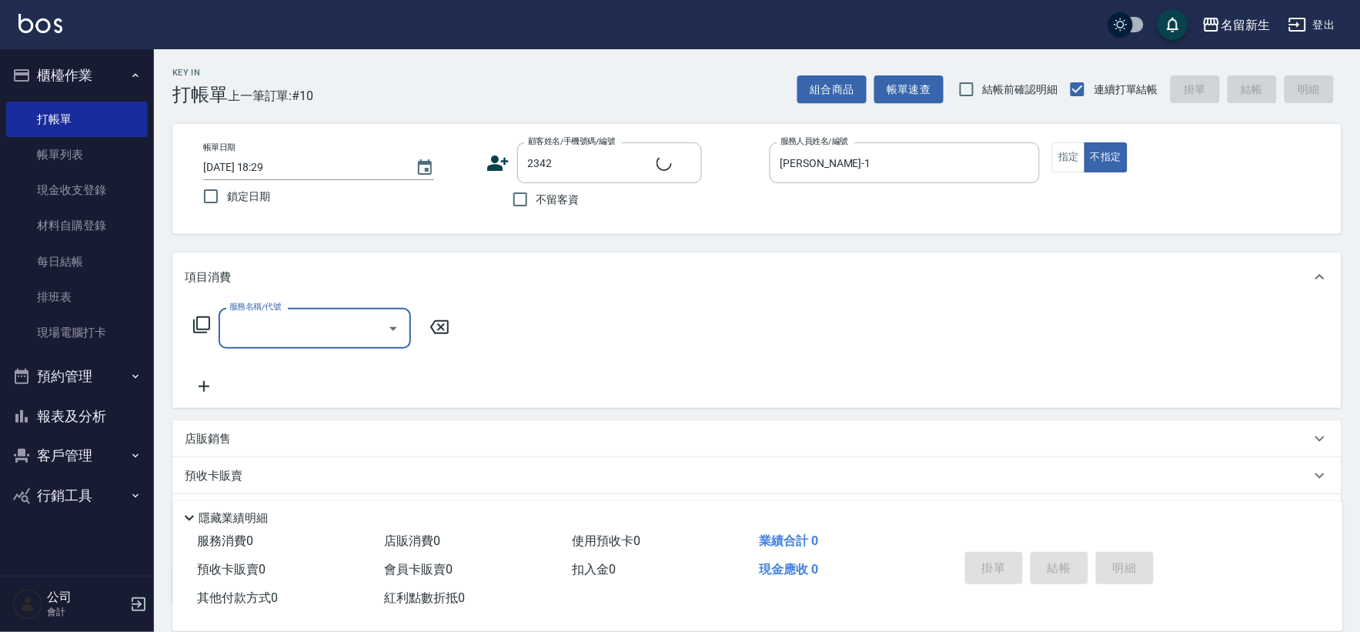
type input "1"
type input "[PERSON_NAME]/0930660692/2342"
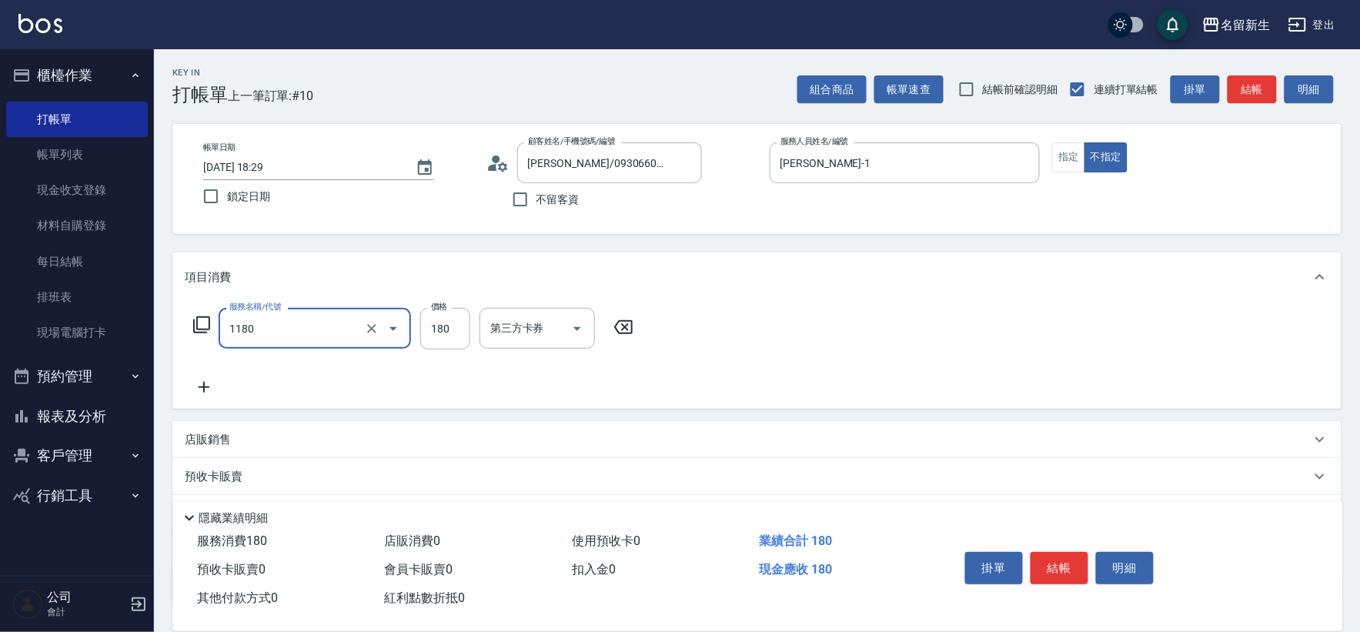
type input "洗髮(不指定活動)(1180)"
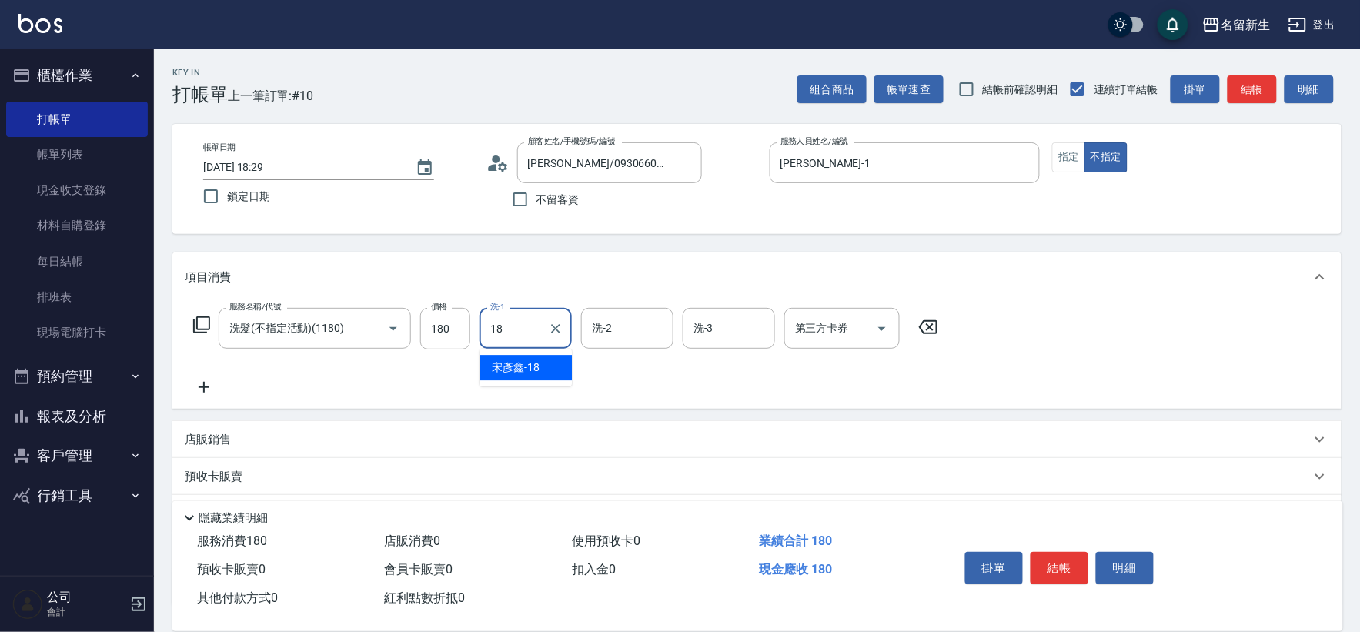
type input "[PERSON_NAME]-18"
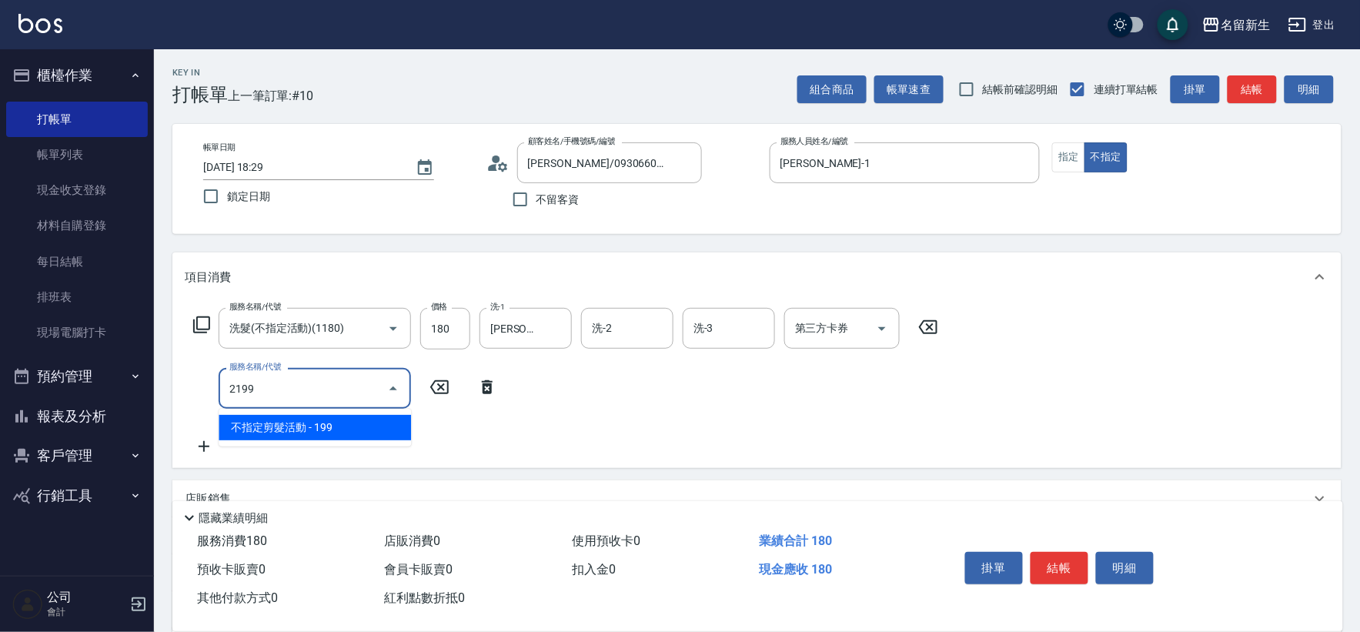
type input "不指定剪髮活動(2199)"
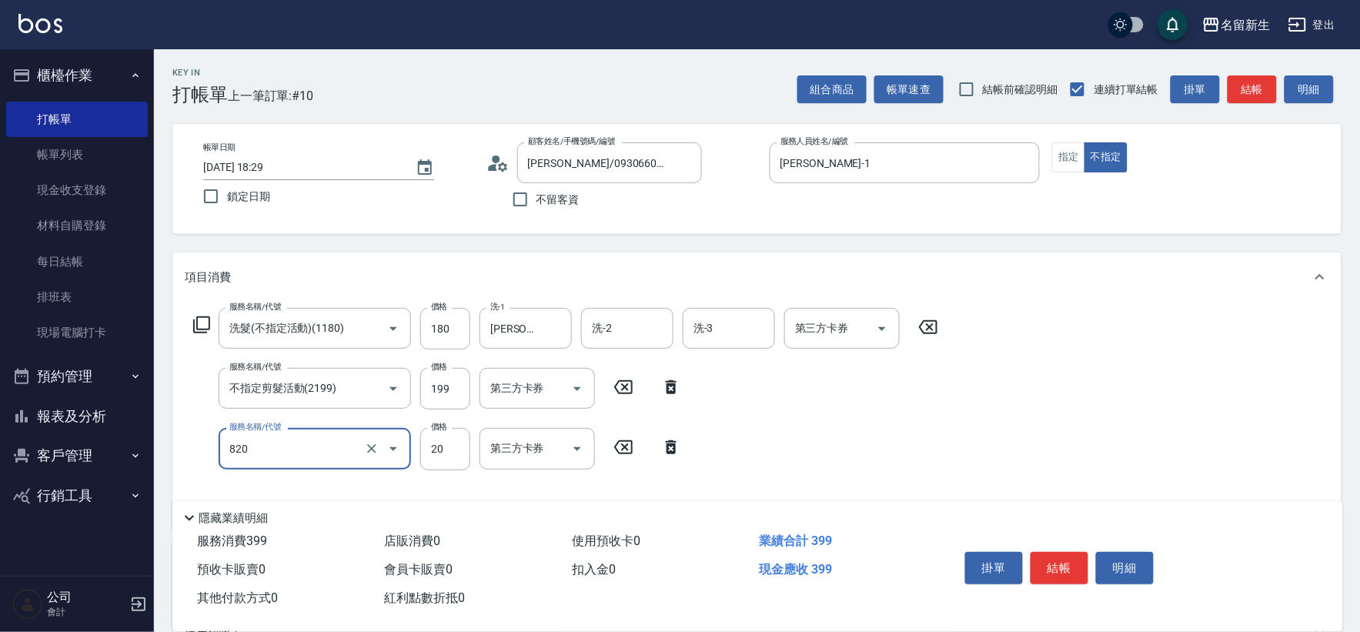
type input "潤絲(820)"
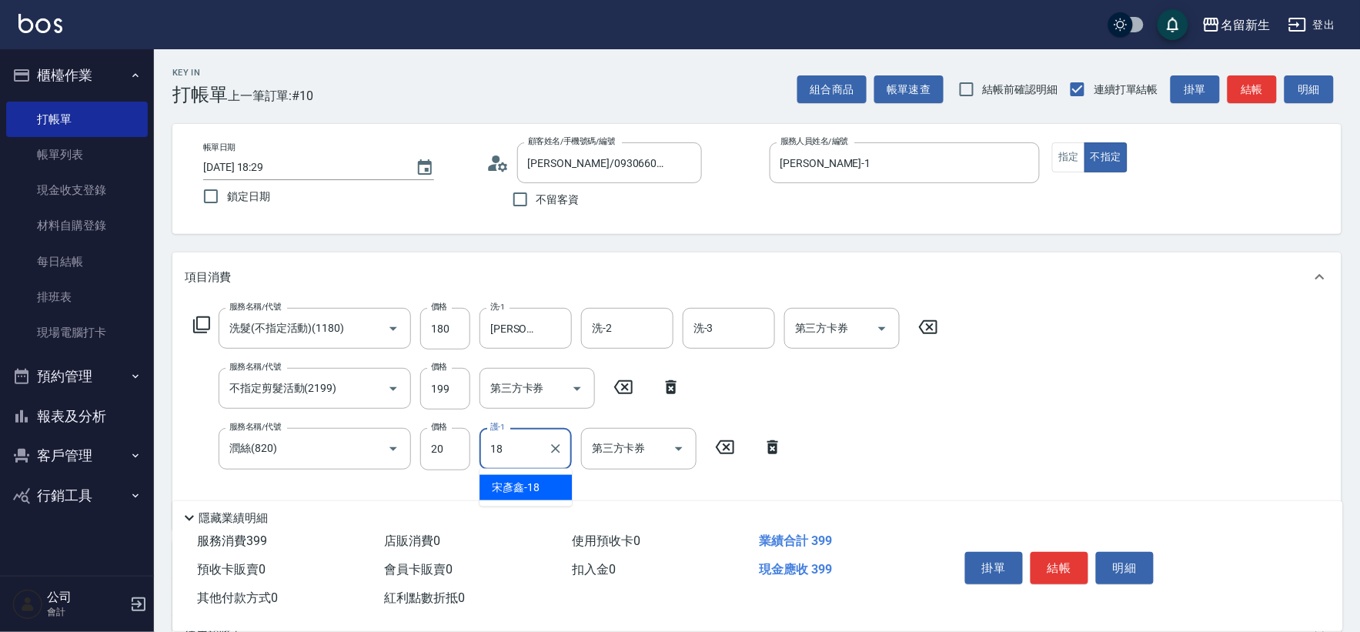
type input "[PERSON_NAME]-18"
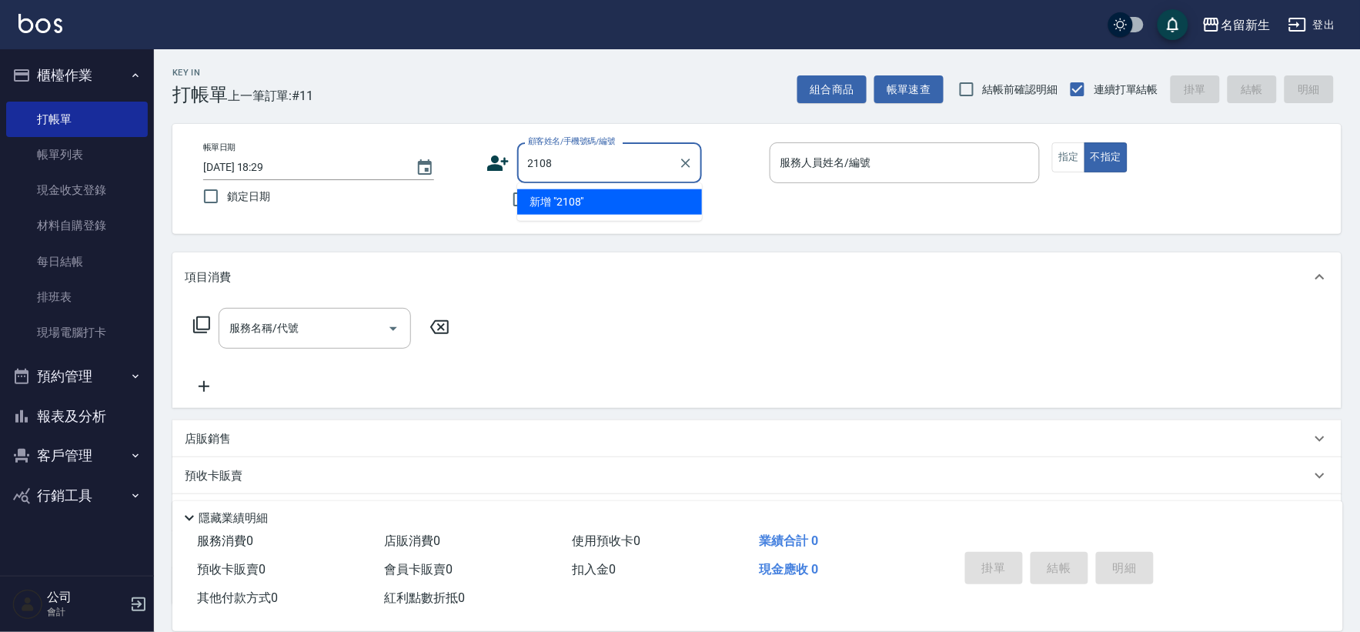
type input "2108"
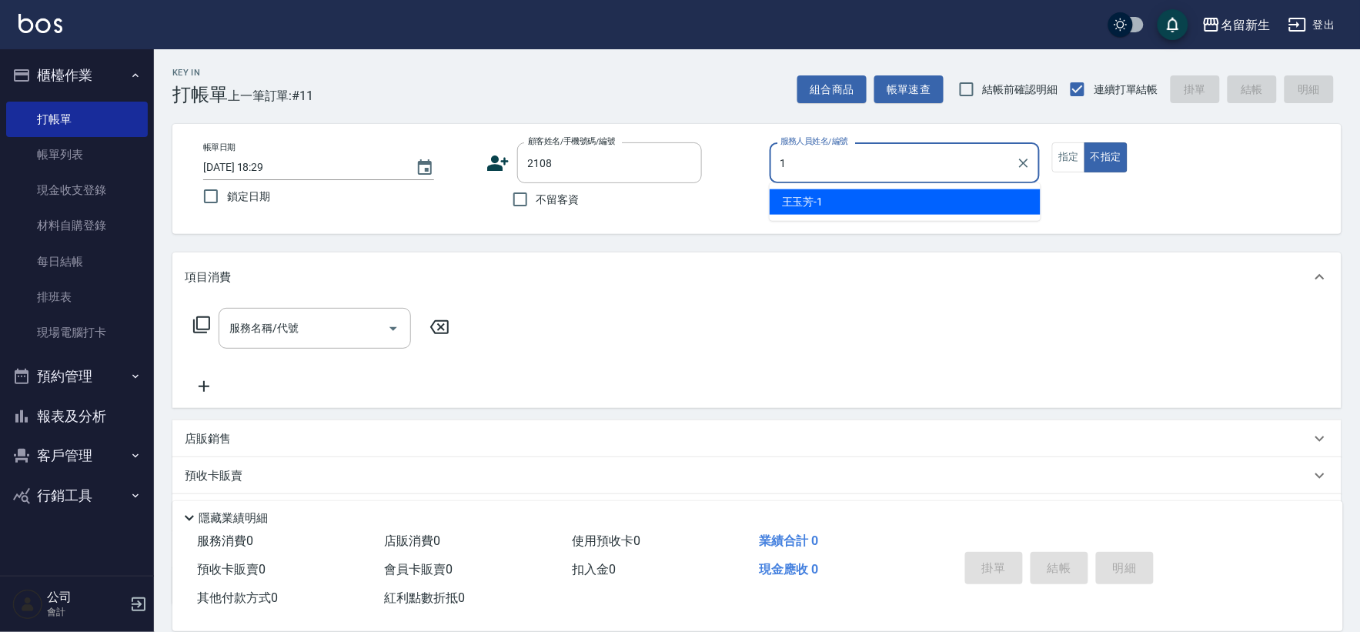
type input "[PERSON_NAME]-1"
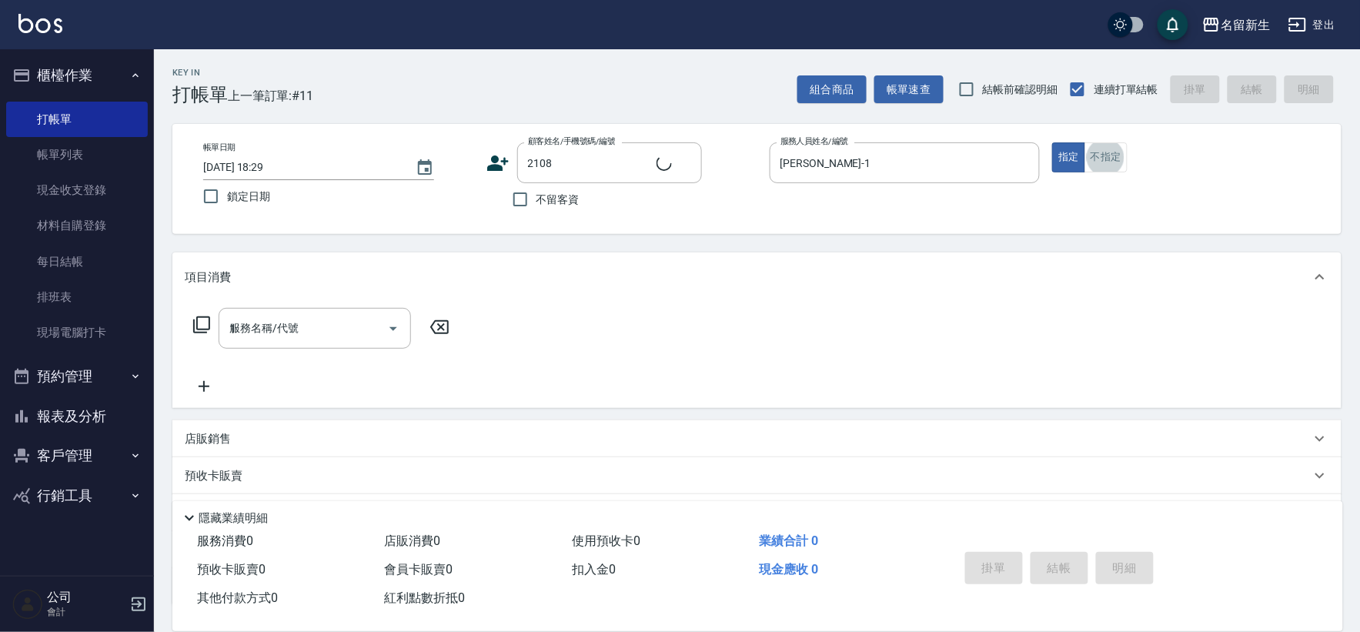
type input "12"
type input "[PERSON_NAME]/0919975461/2108"
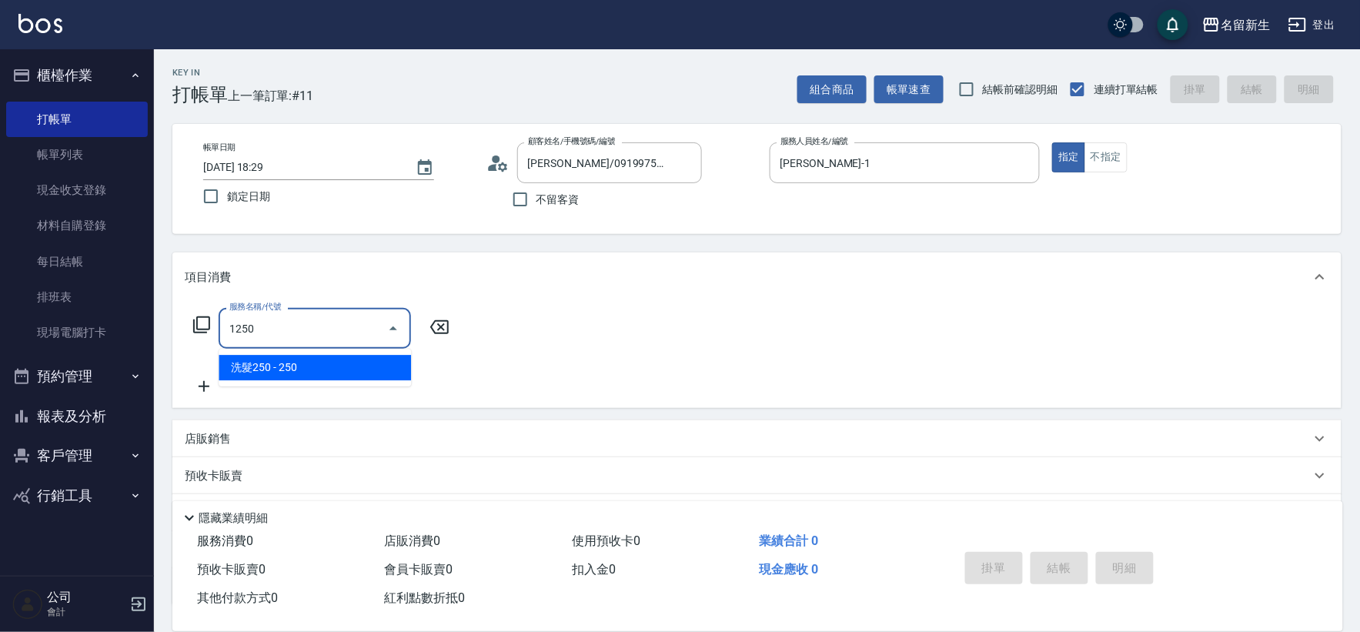
type input "洗髮250(1250)"
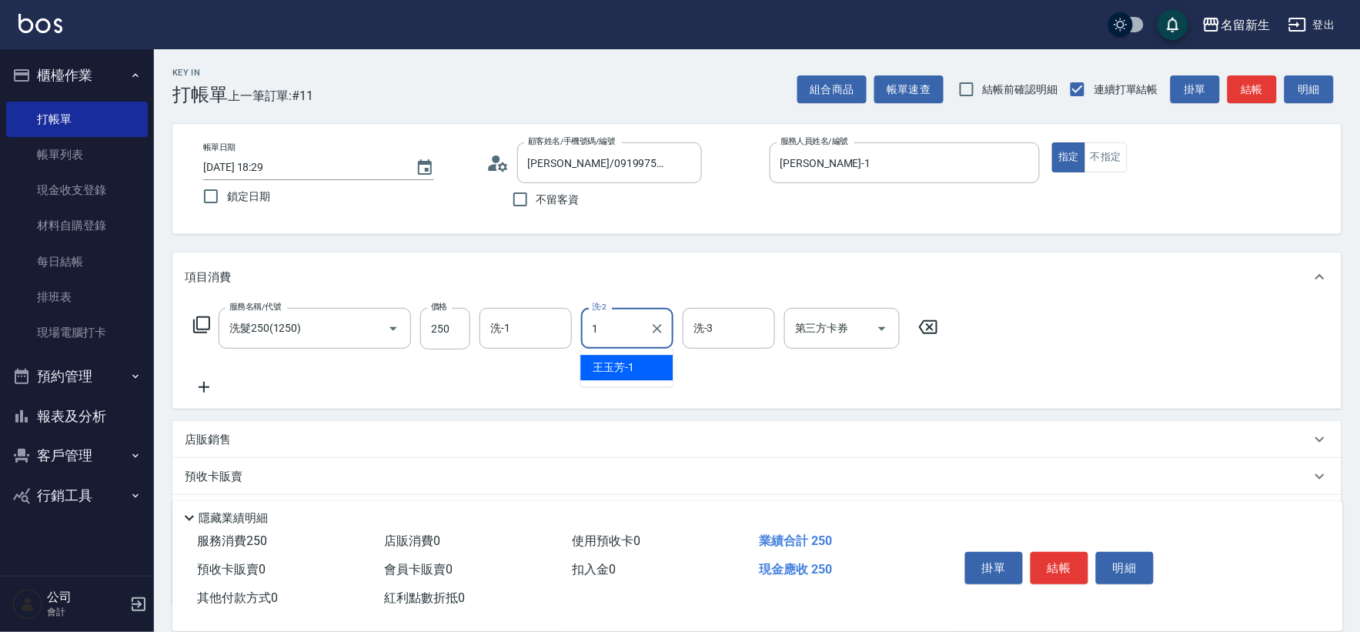
type input "[PERSON_NAME]-1"
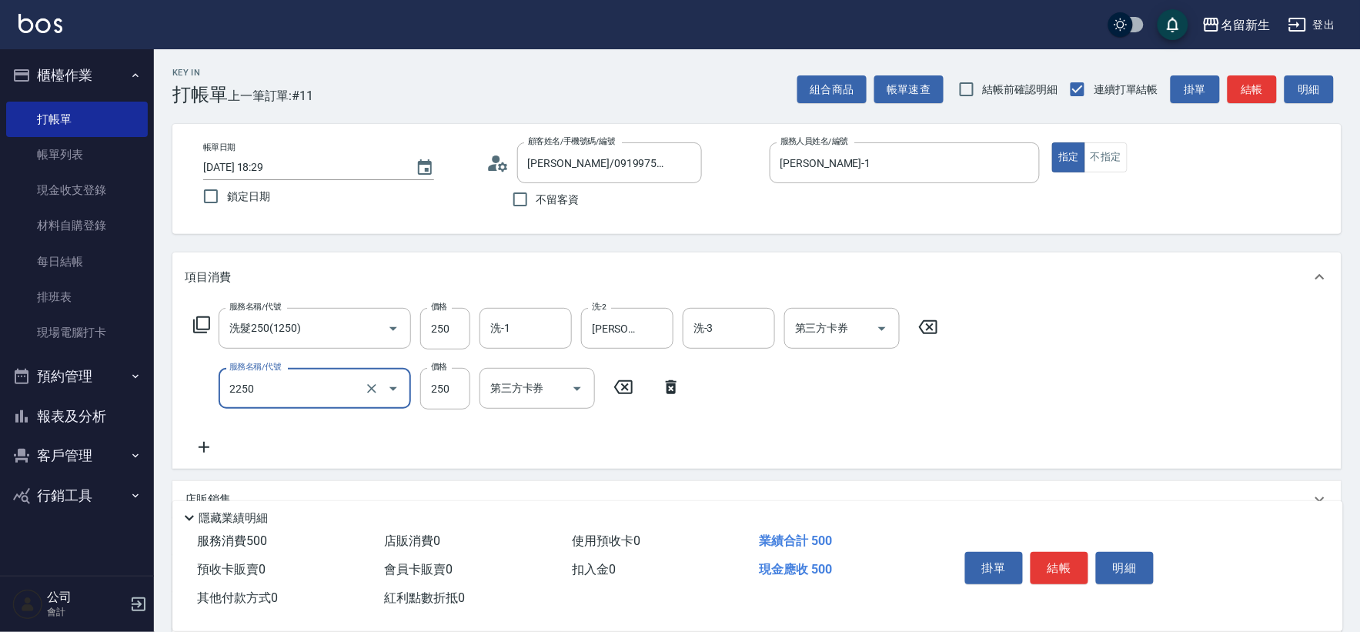
type input "剪髮(2250)"
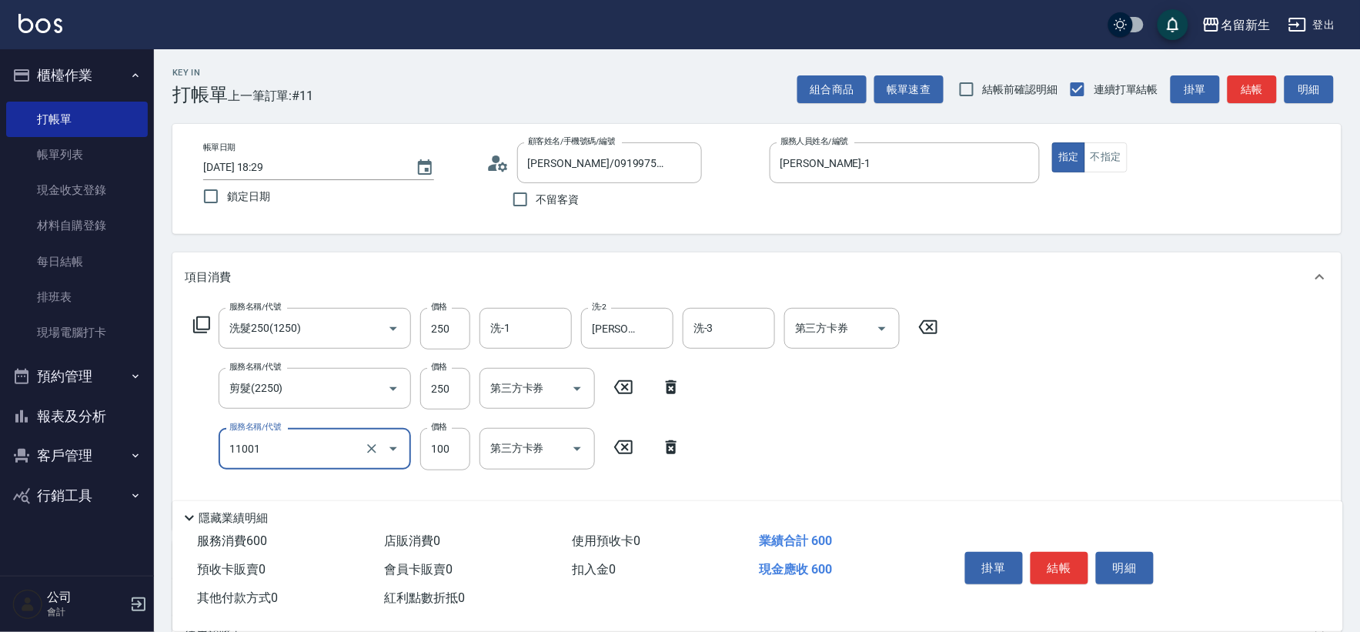
type input "瞬護(11001)"
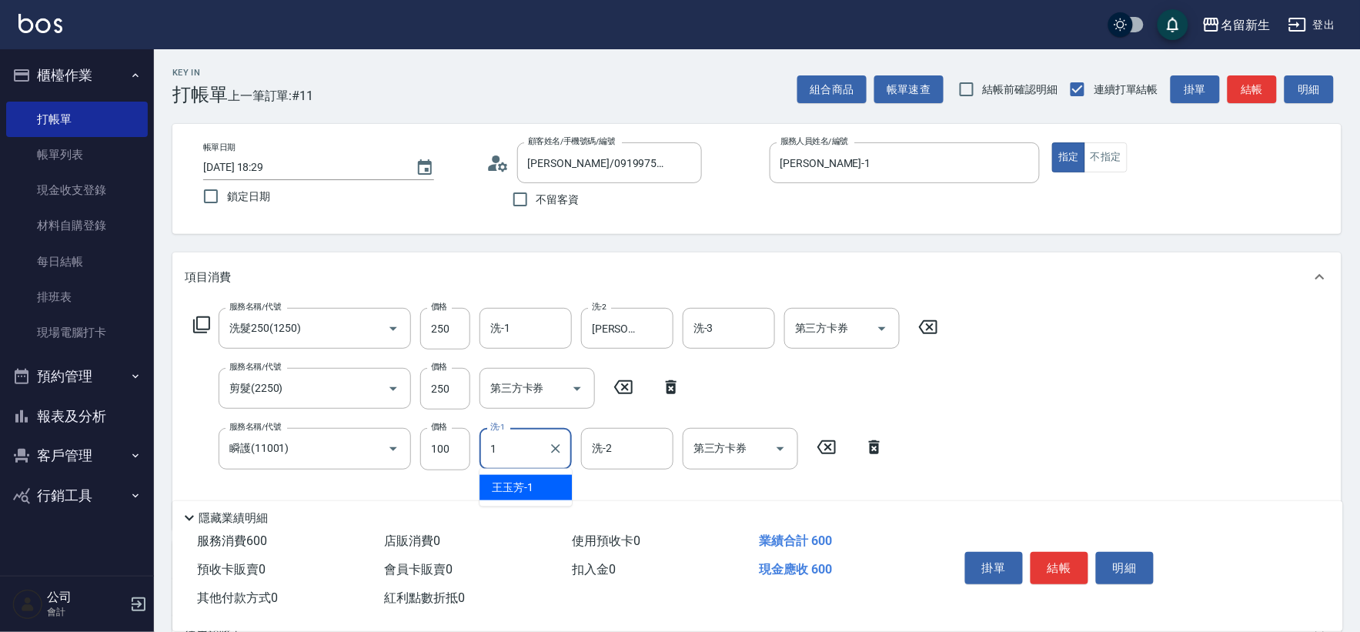
type input "[PERSON_NAME]-1"
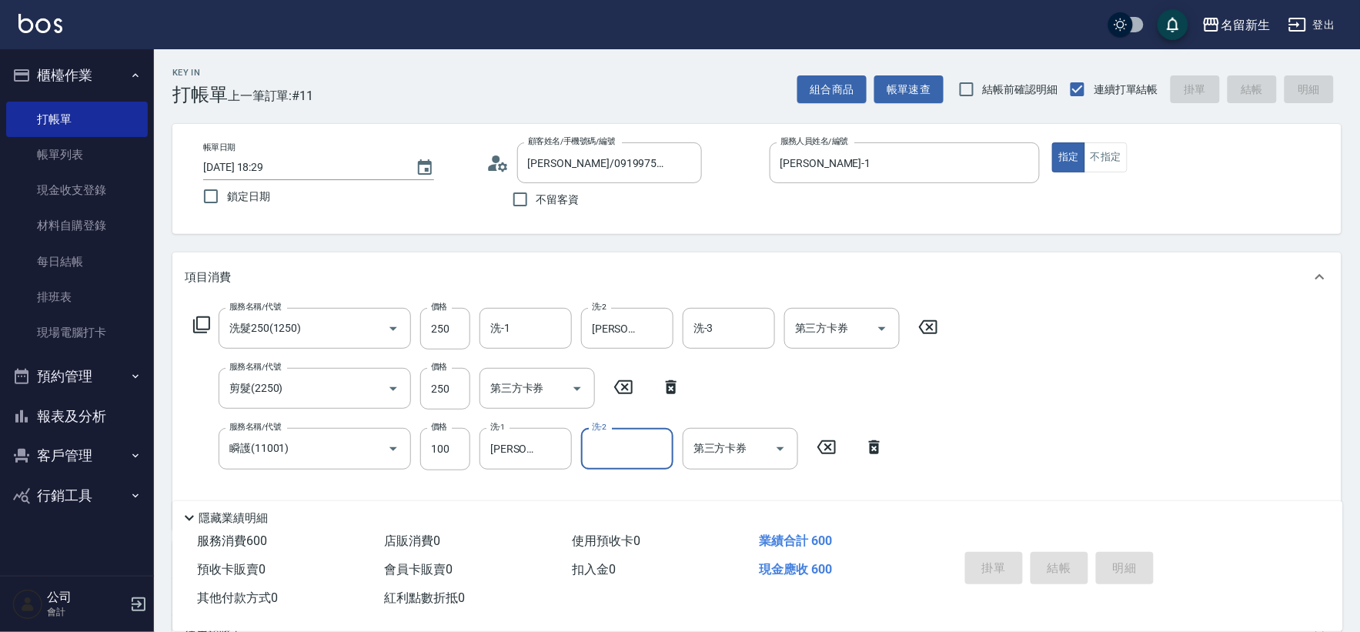
type input "[DATE] 18:30"
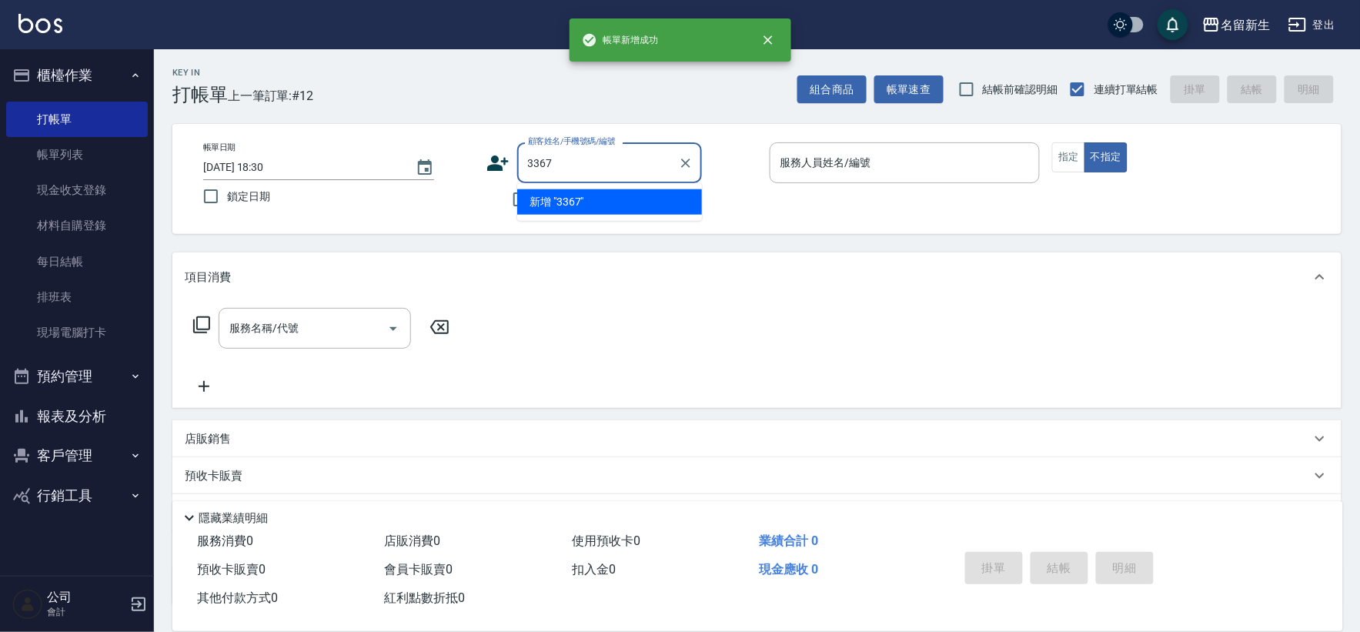
type input "3367"
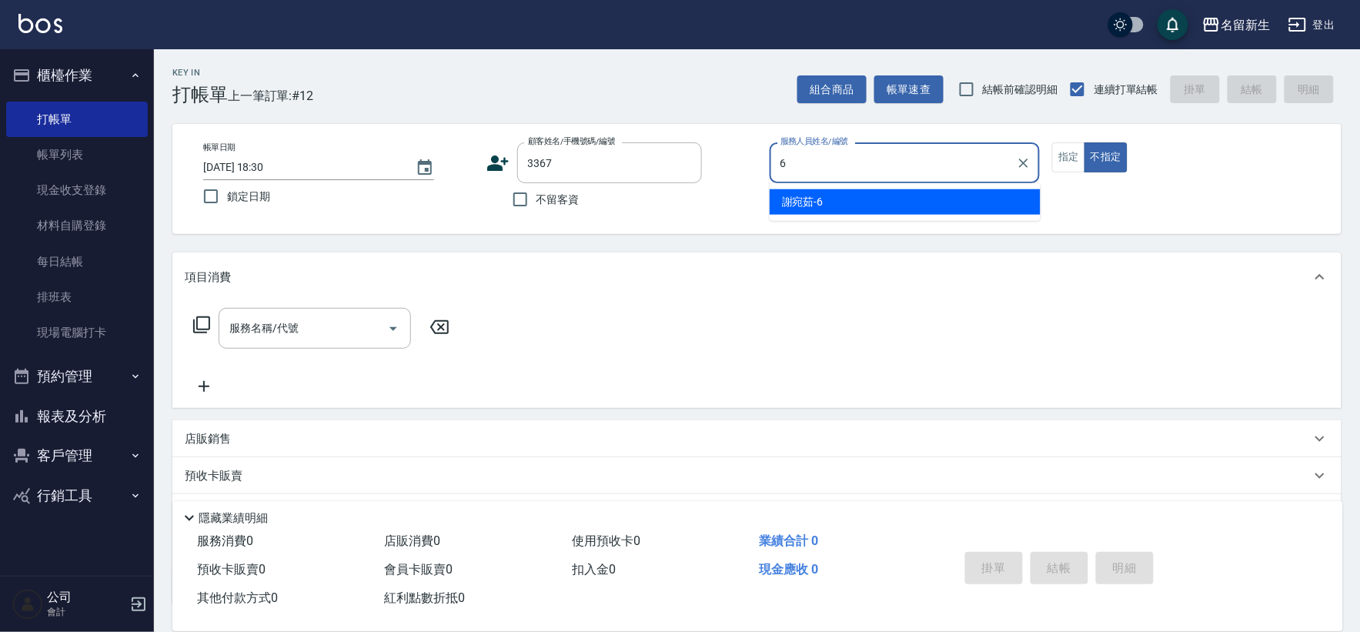
type input "[PERSON_NAME]-6"
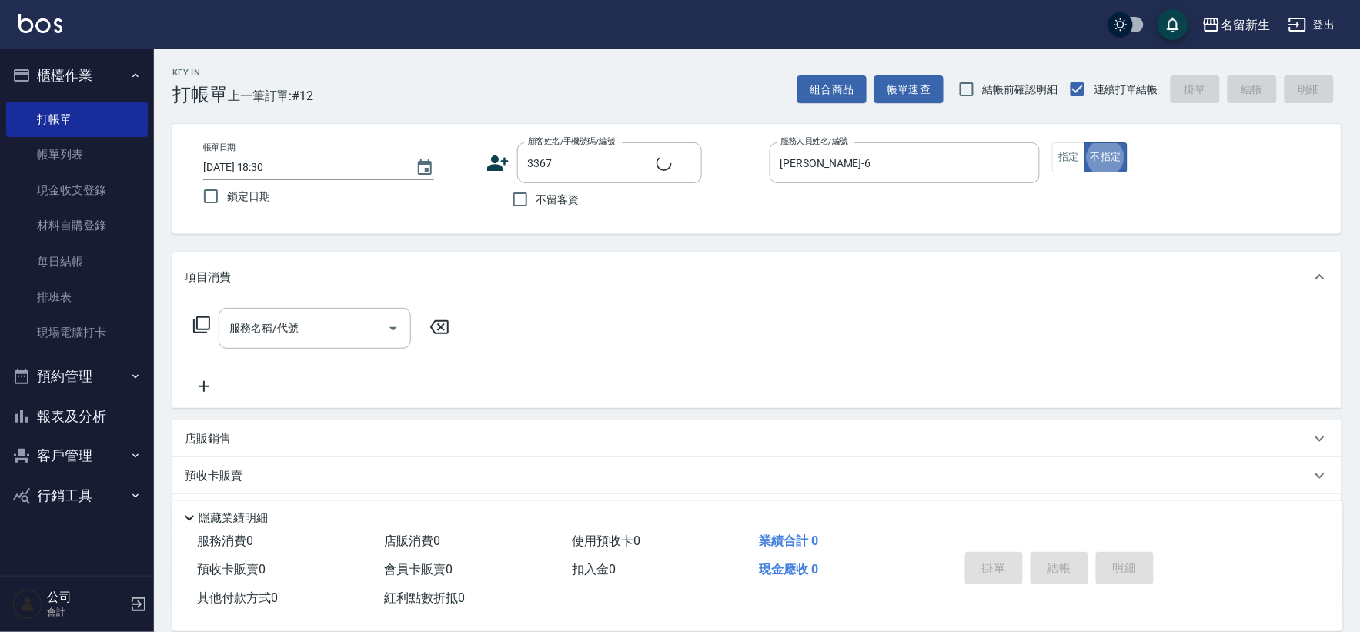
type input "[PERSON_NAME]/0906485884/3367"
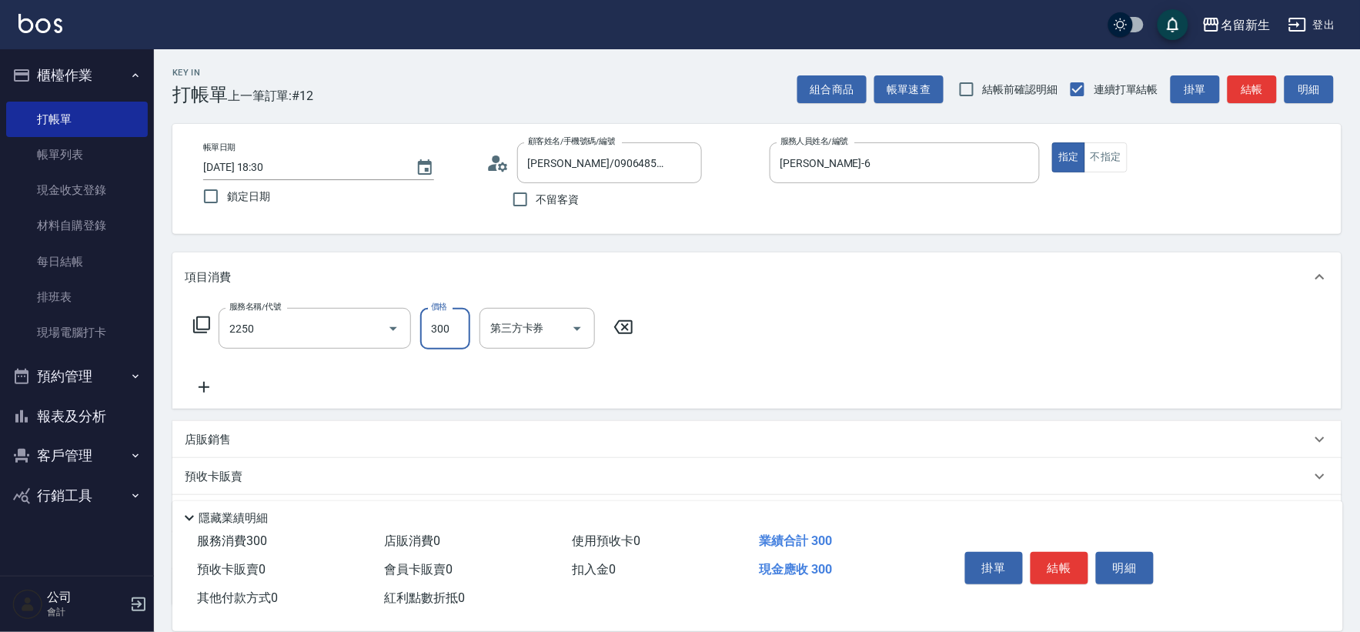
type input "剪髮(2250)"
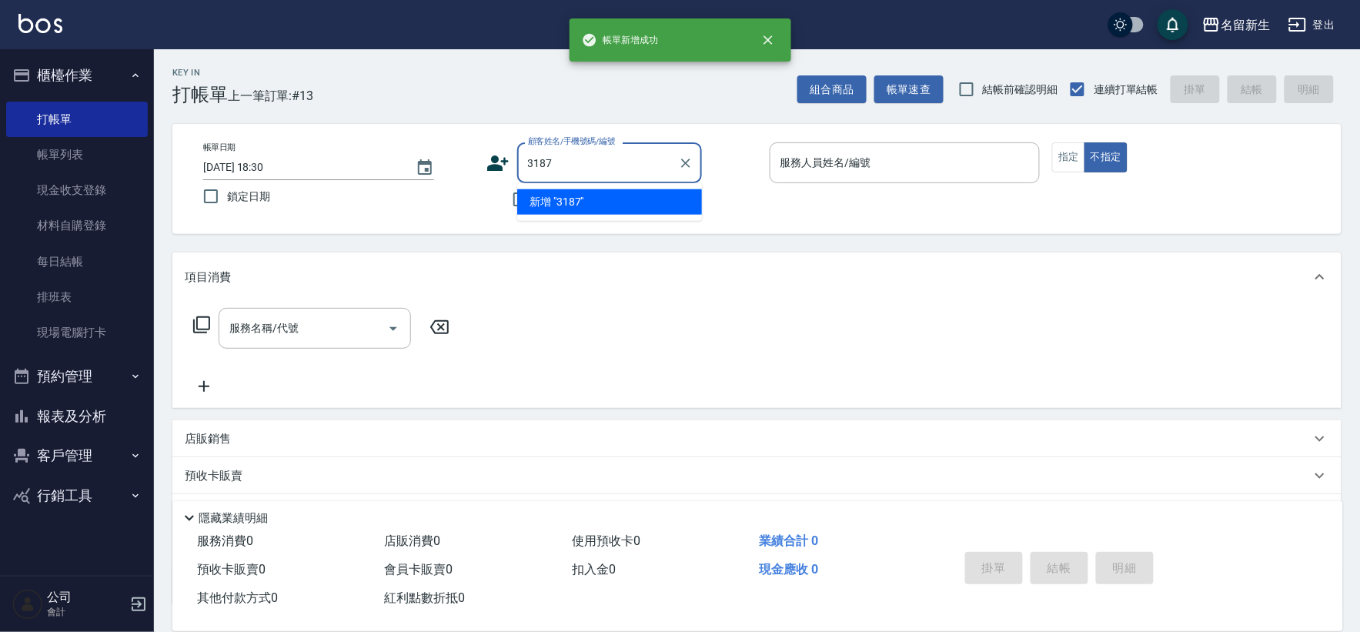
type input "3187"
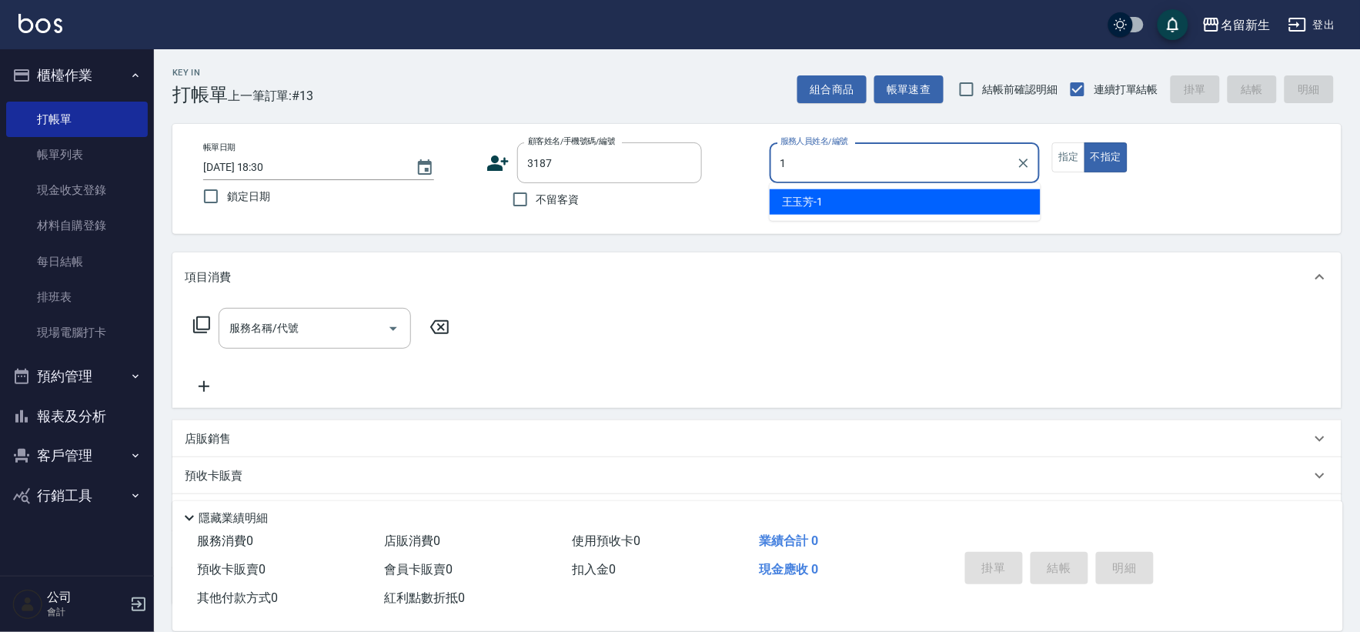
type input "[PERSON_NAME]-1"
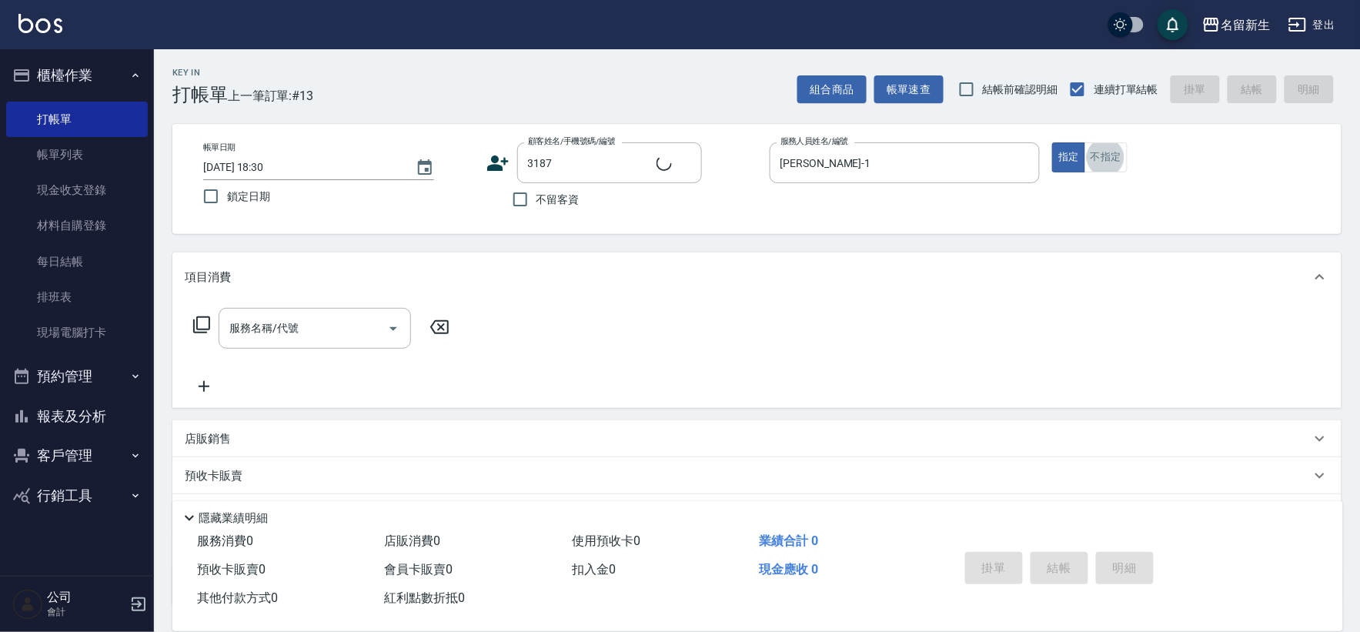
type input "陳瑜柔/0928089102/3187"
type input "3"
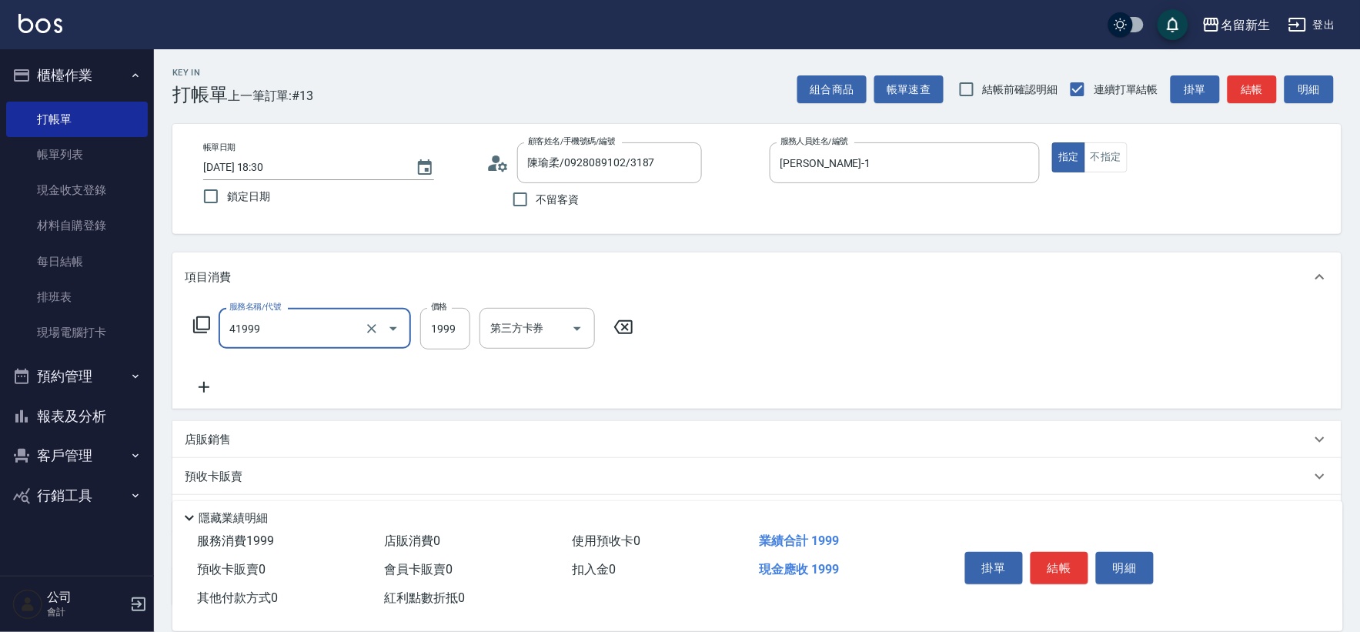
type input "1999以下染髮(41999)"
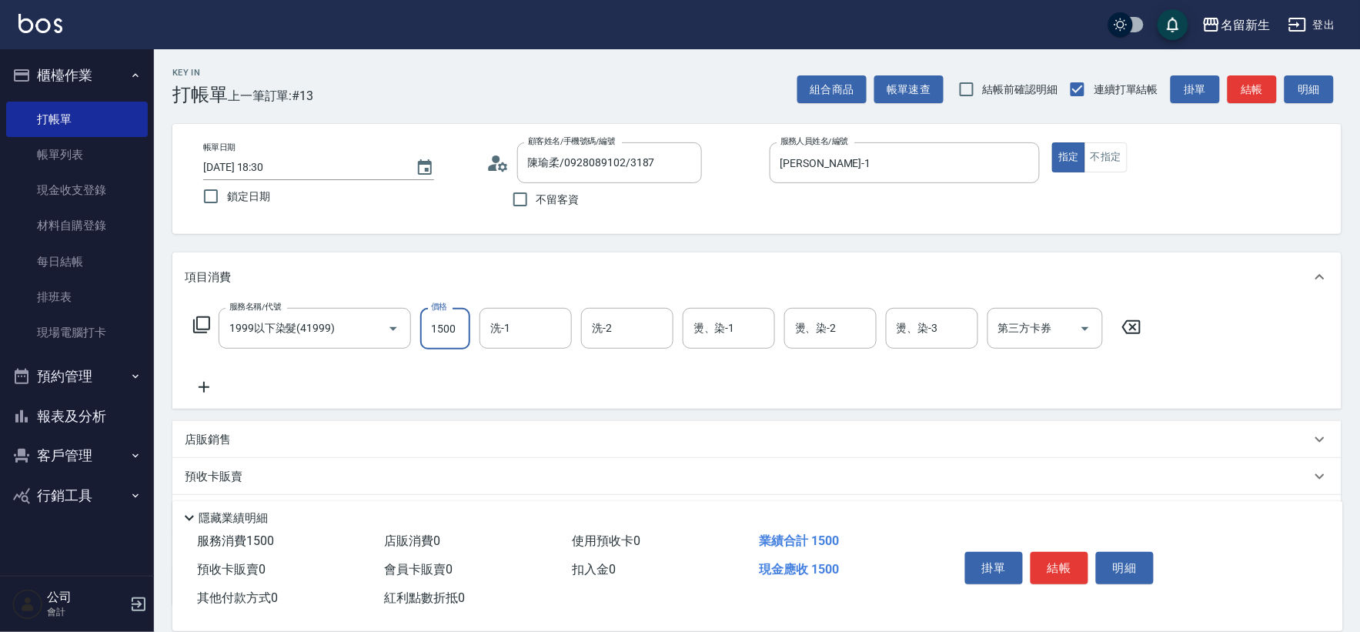
type input "1500"
type input "[PERSON_NAME]-18"
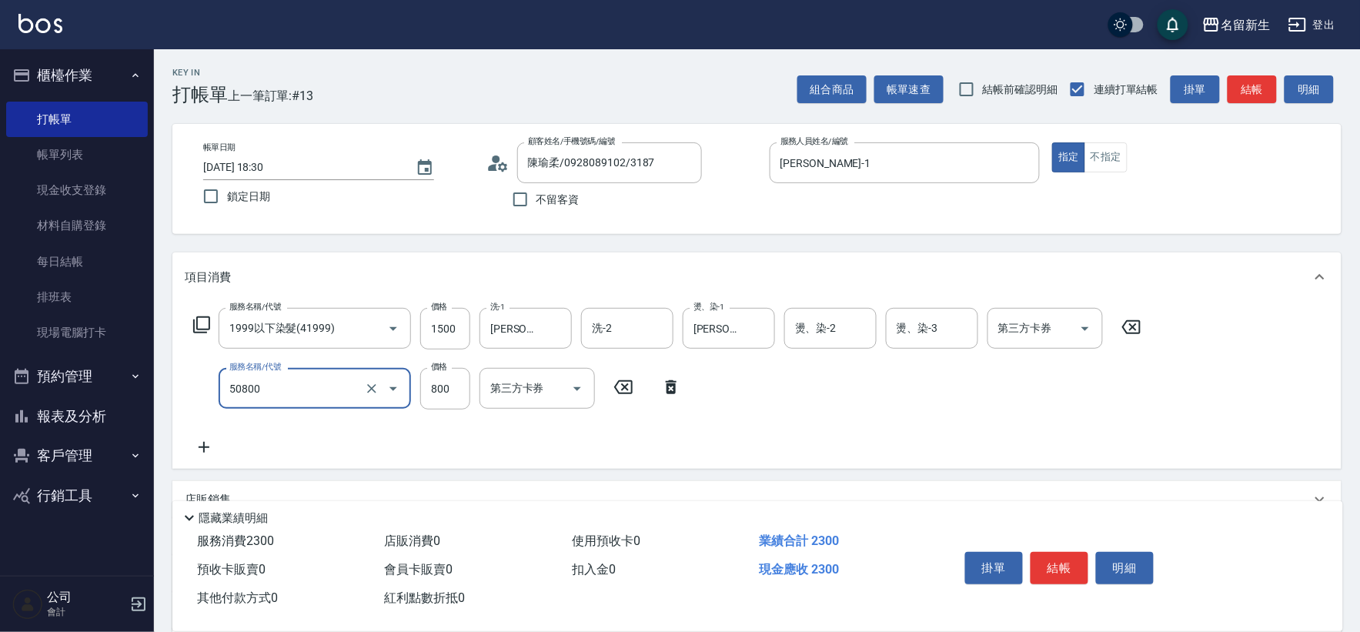
type input "原價401~800護髮(50800)"
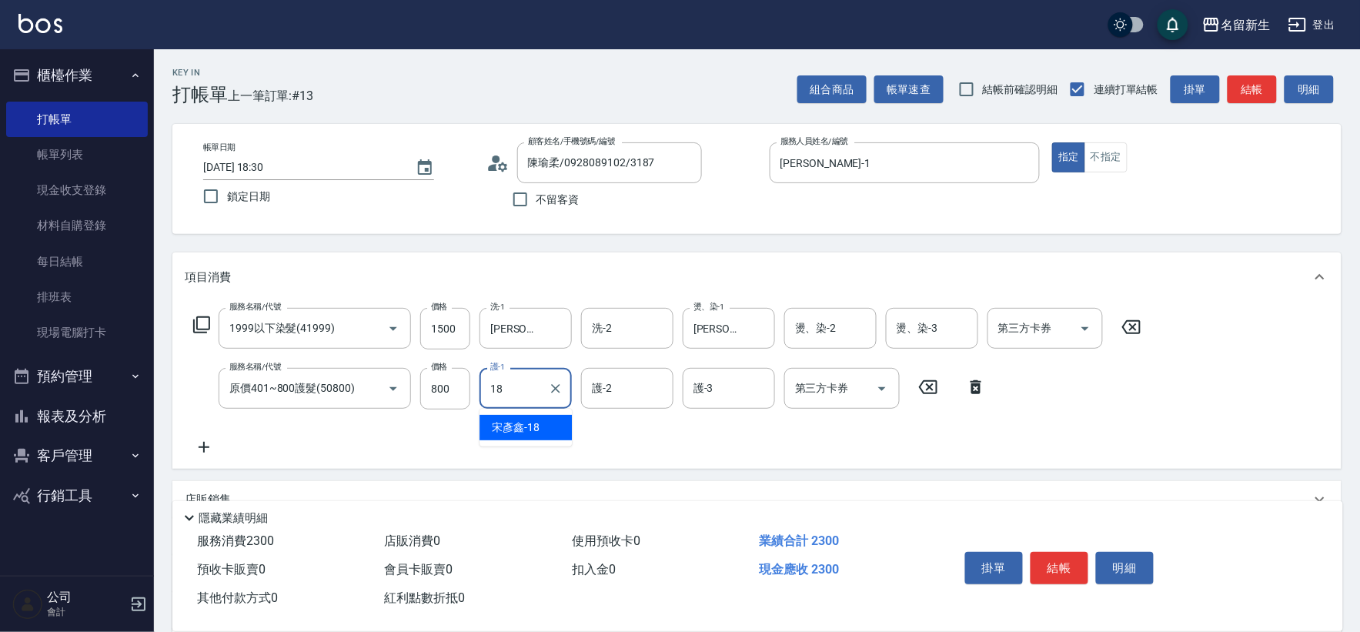
type input "[PERSON_NAME]-18"
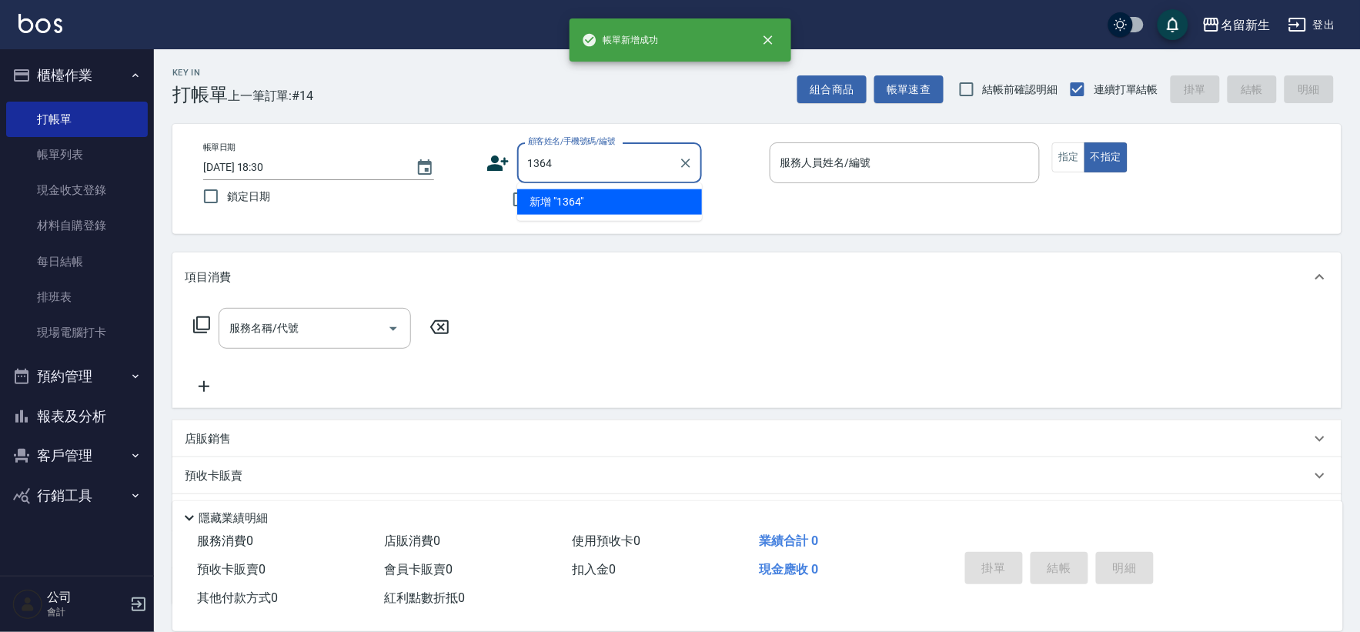
type input "1364"
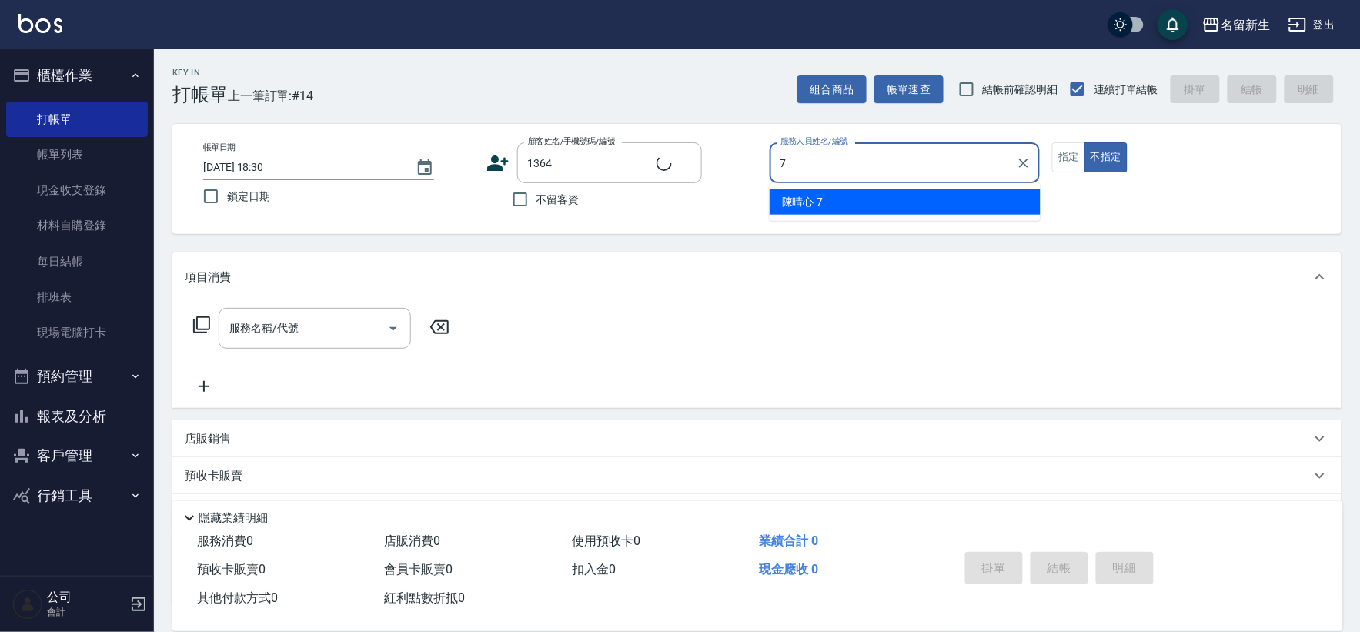
type input "7"
type input "許小姐/0916888937/1364"
type input "[PERSON_NAME]-7"
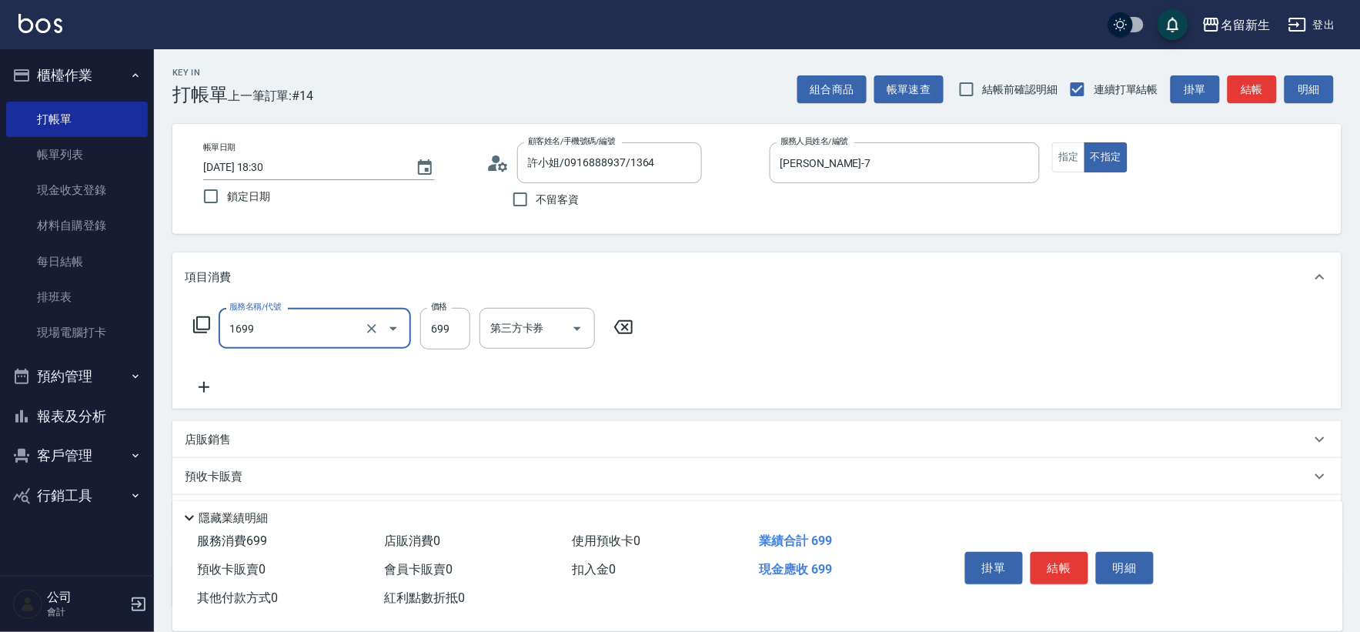
type input "冰鎮洗髮699(1699)"
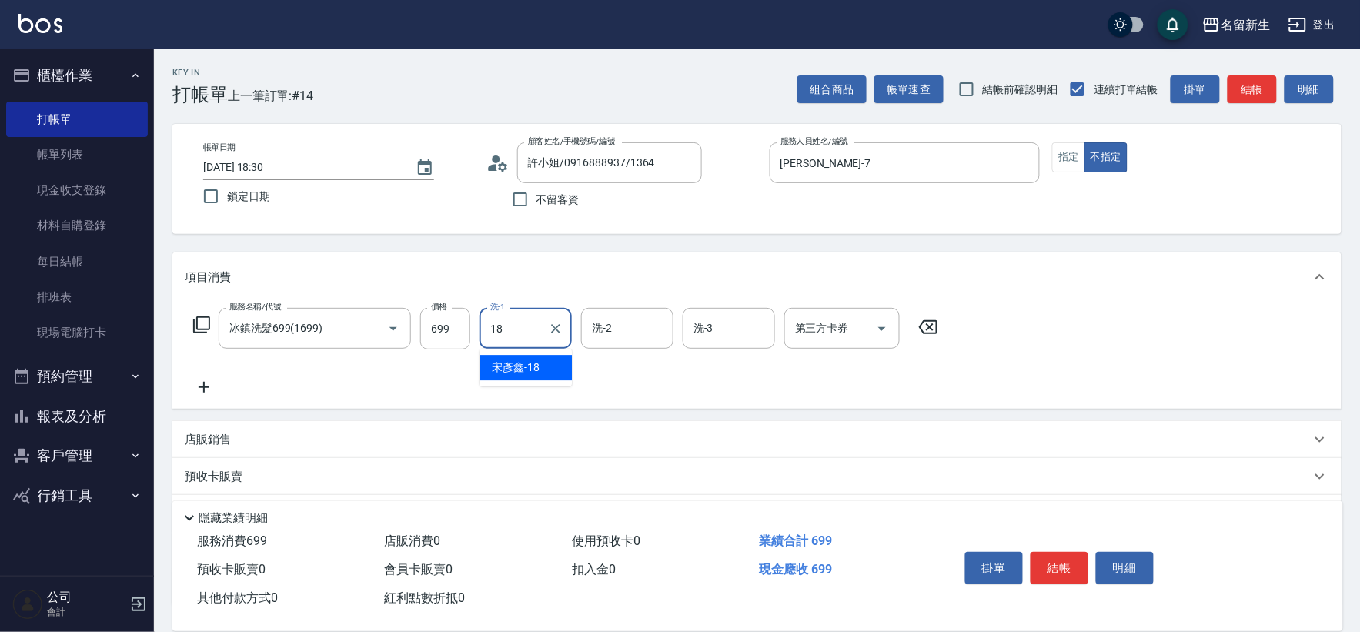
type input "[PERSON_NAME]-18"
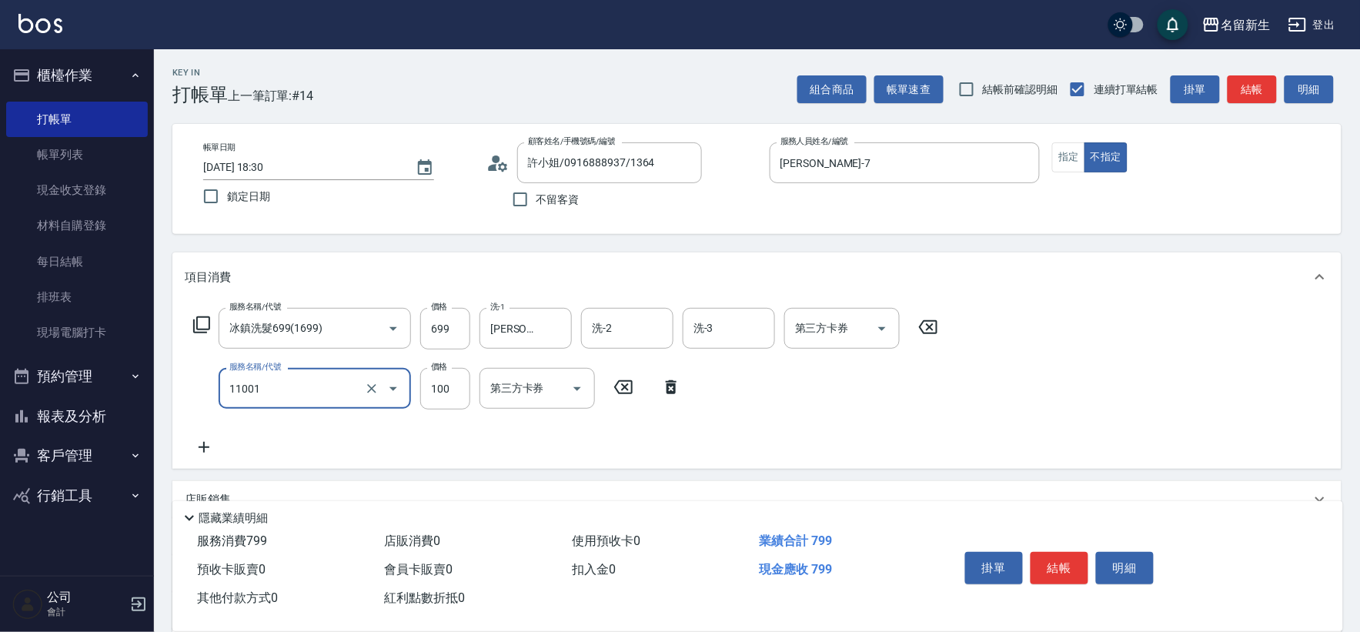
type input "瞬護(11001)"
type input "100"
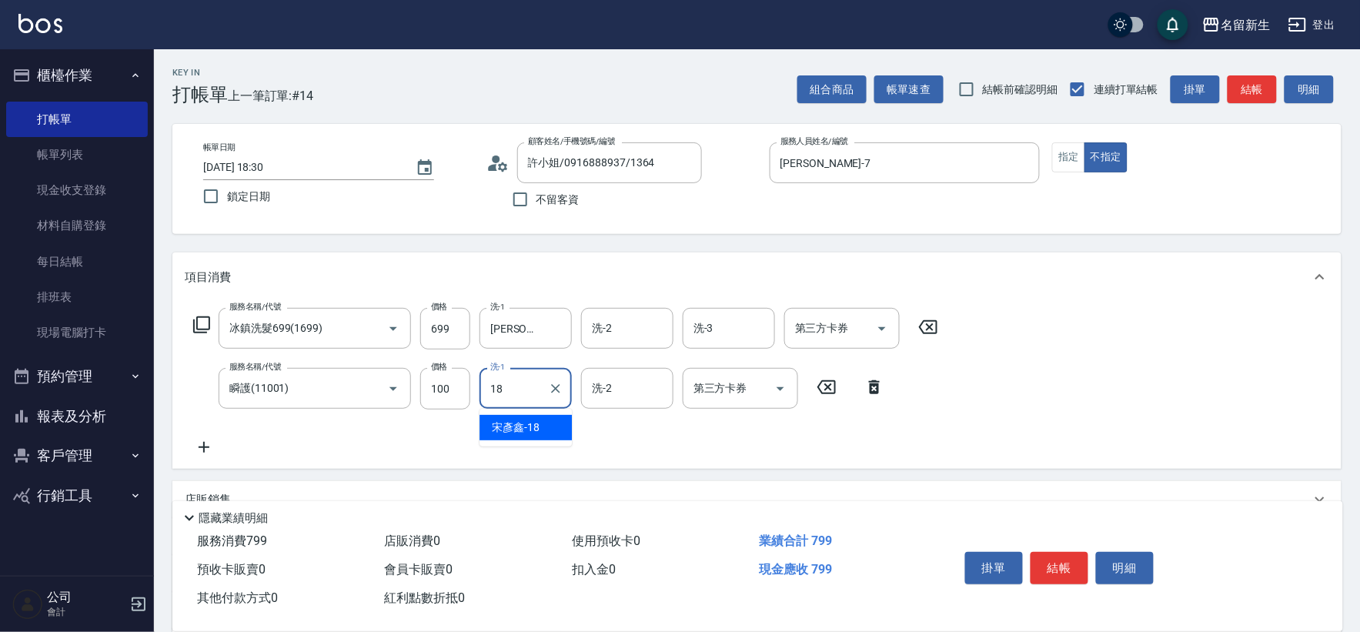
type input "[PERSON_NAME]-18"
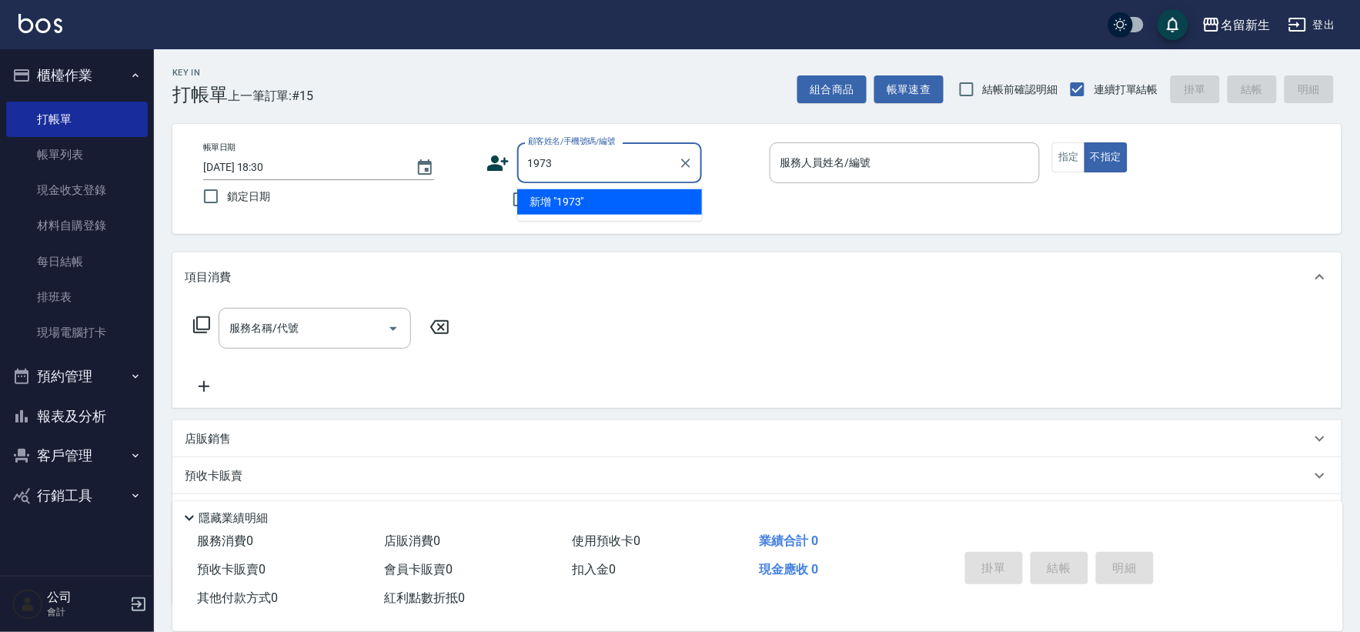
type input "1973"
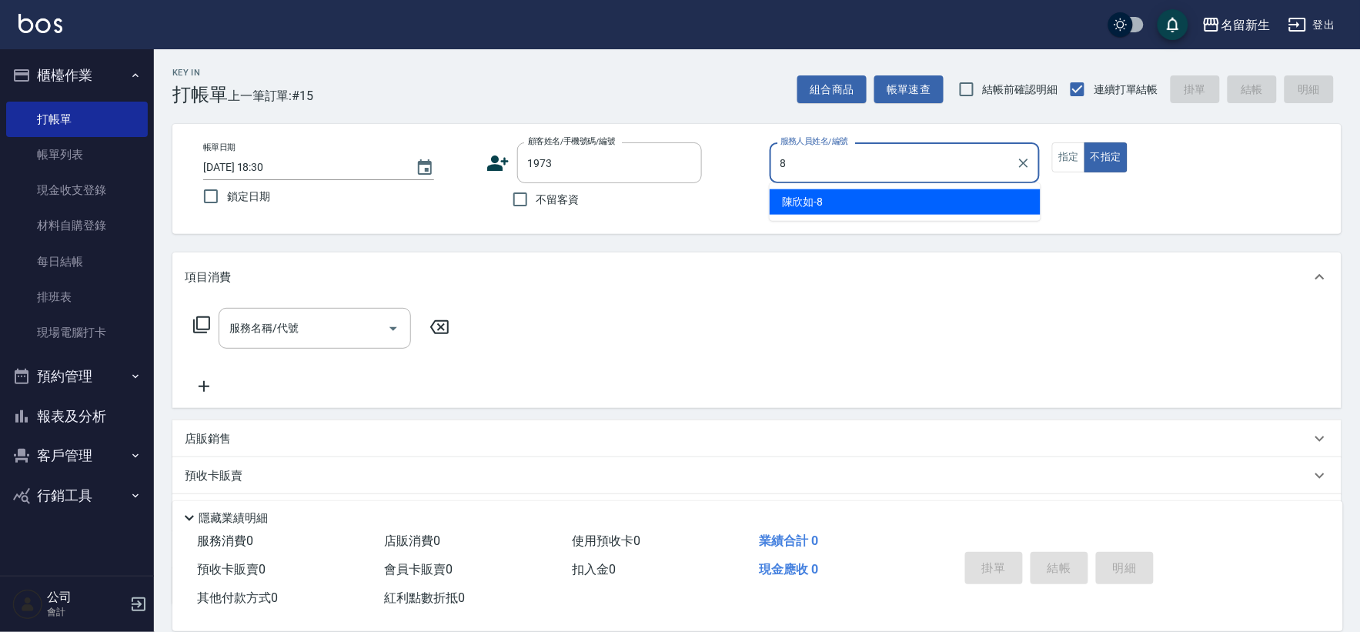
type input "[PERSON_NAME]-8"
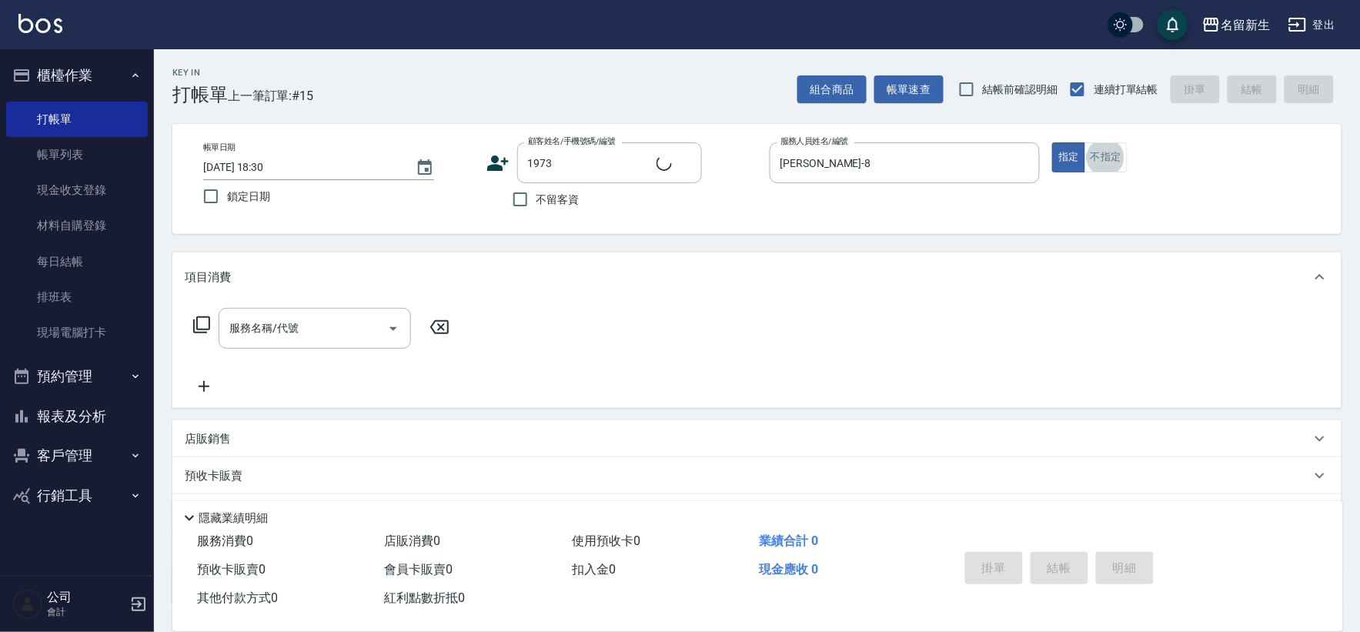
type input "[PERSON_NAME]/0918620270/1973"
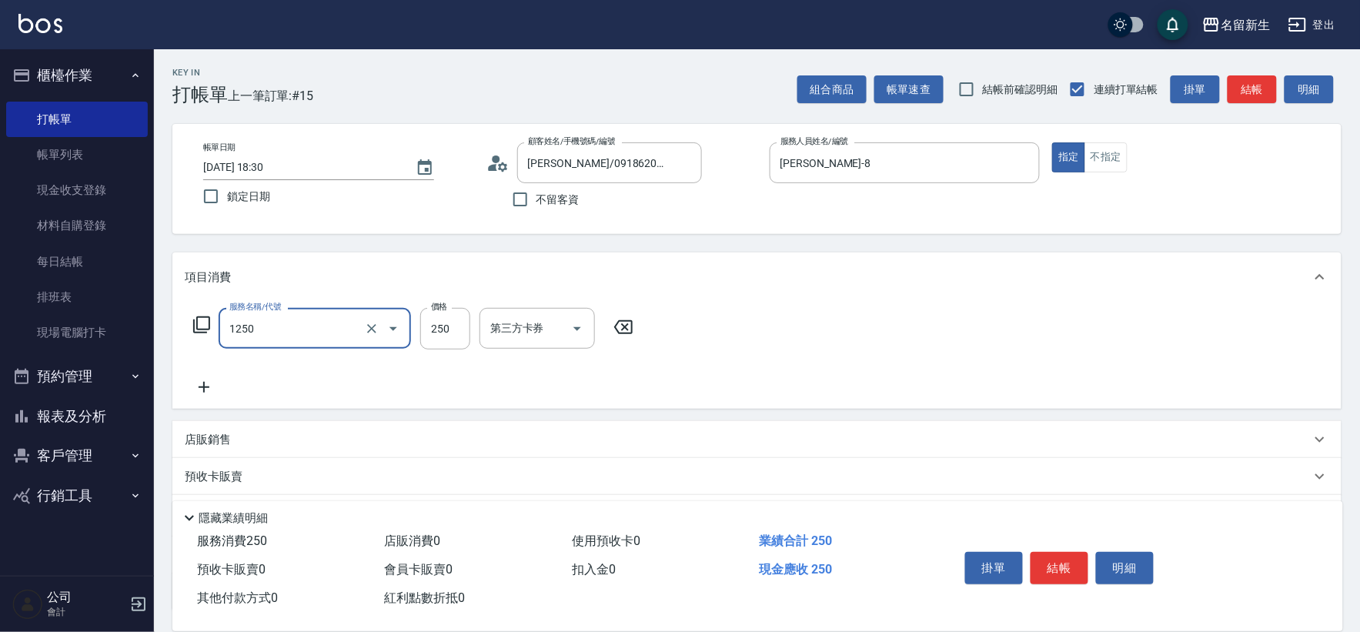
type input "洗髮250(1250)"
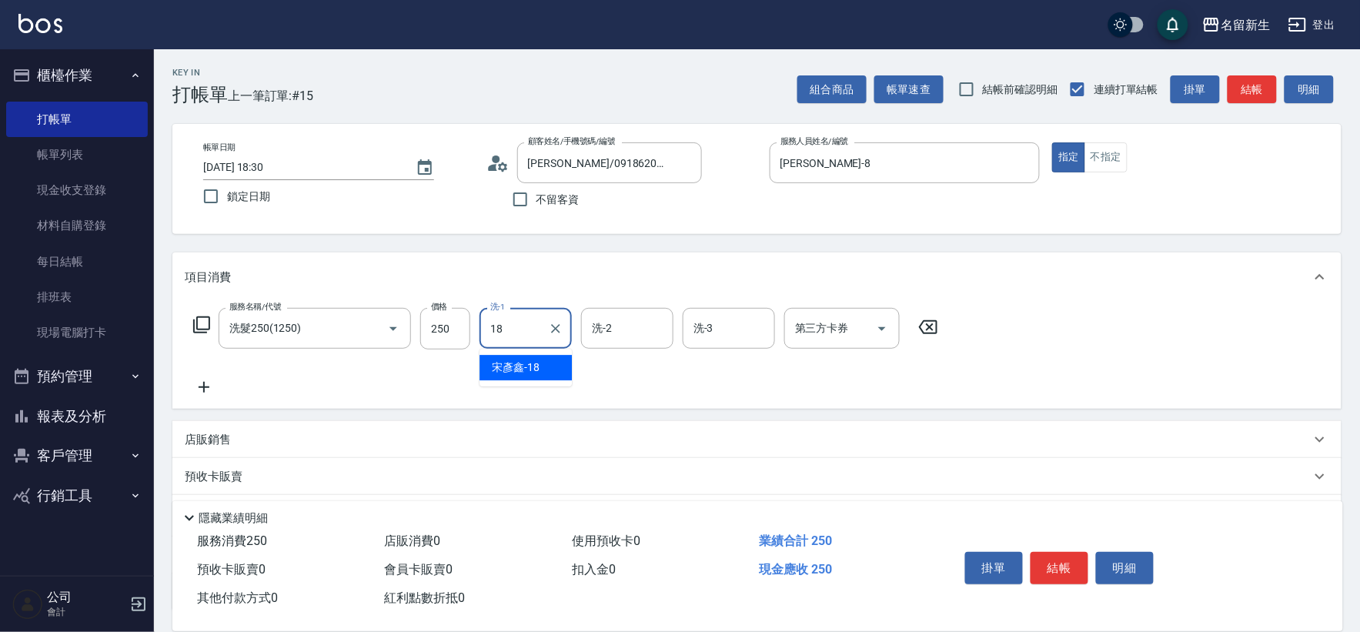
type input "[PERSON_NAME]-18"
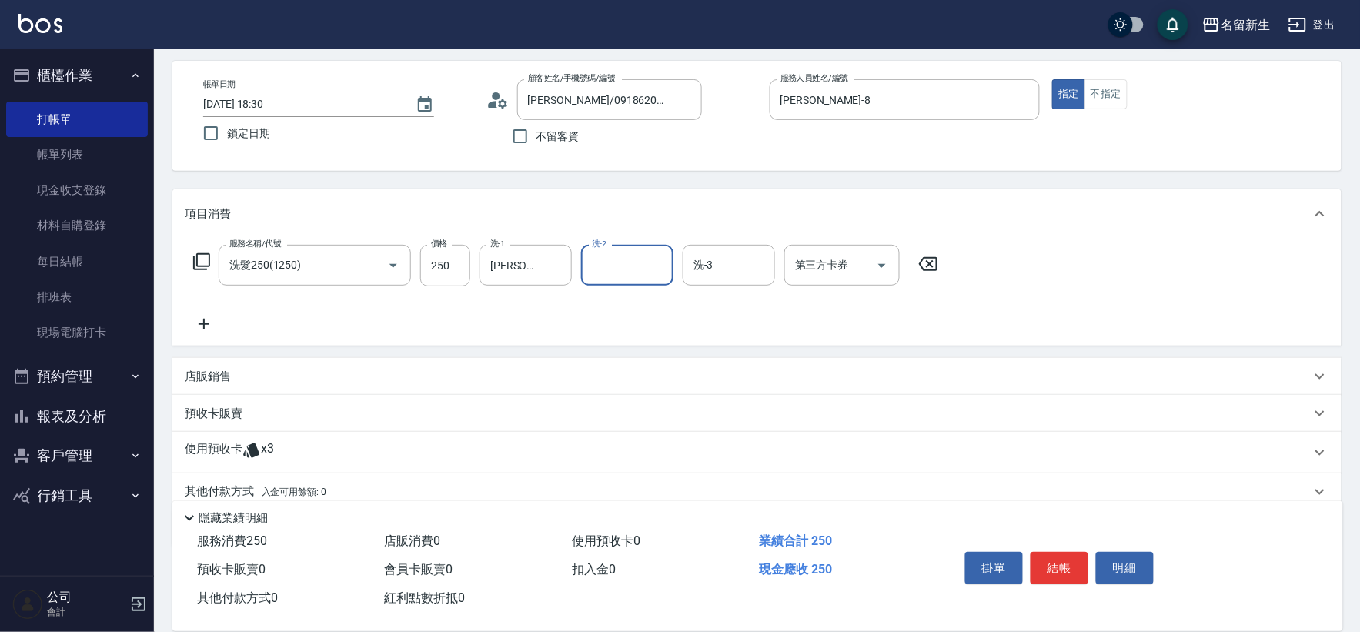
scroll to position [124, 0]
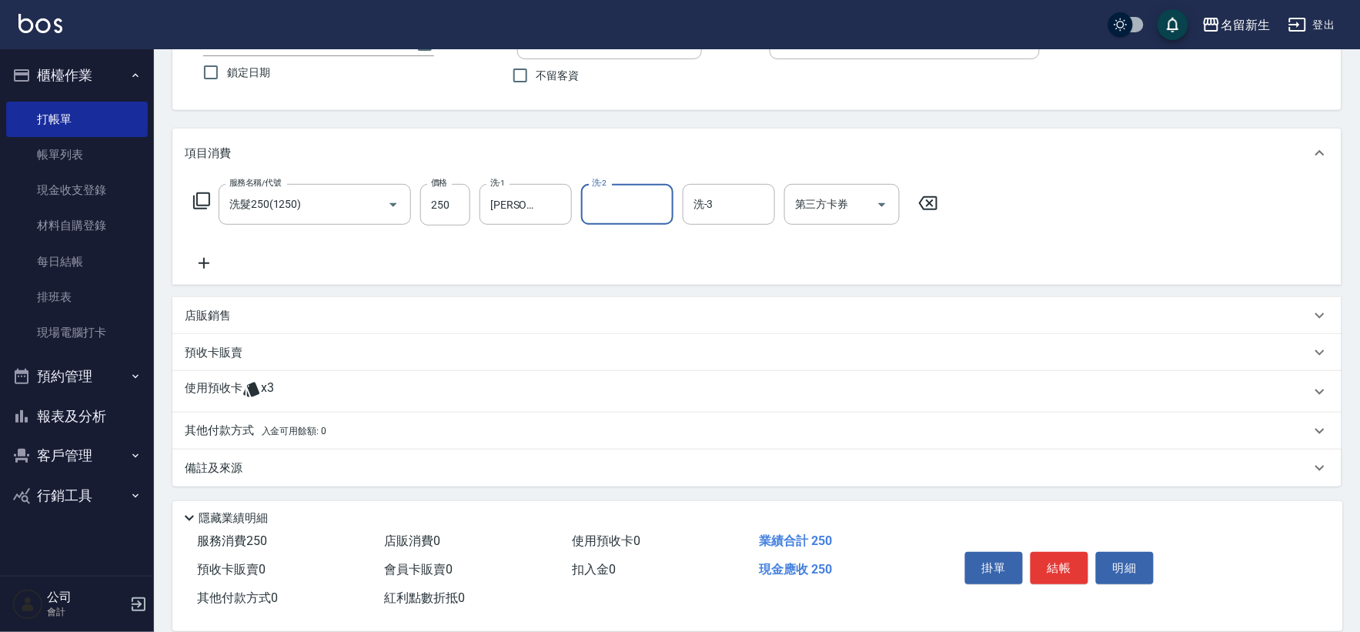
click at [346, 383] on div "使用預收卡 x3" at bounding box center [748, 391] width 1126 height 23
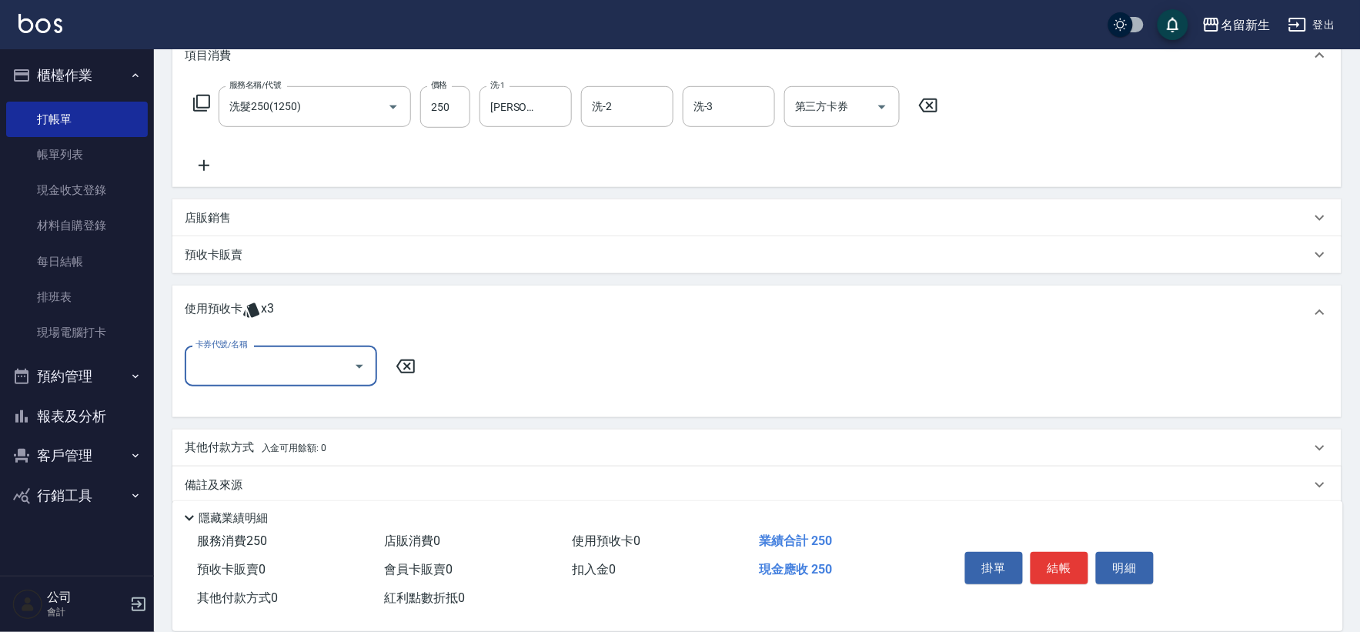
scroll to position [226, 0]
click at [280, 358] on input "卡券代號/名稱" at bounding box center [270, 362] width 156 height 27
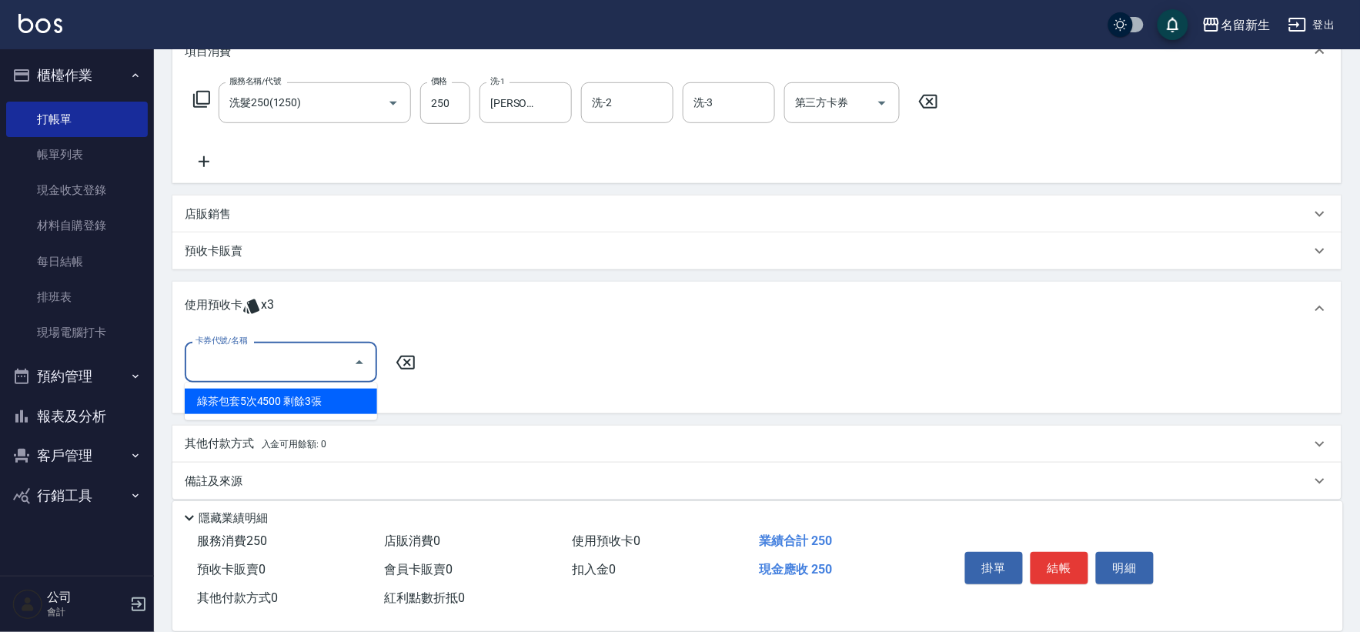
click at [255, 403] on div "綠茶包套5次4500 剩餘3張" at bounding box center [281, 401] width 192 height 25
type input "綠茶包套5次4500"
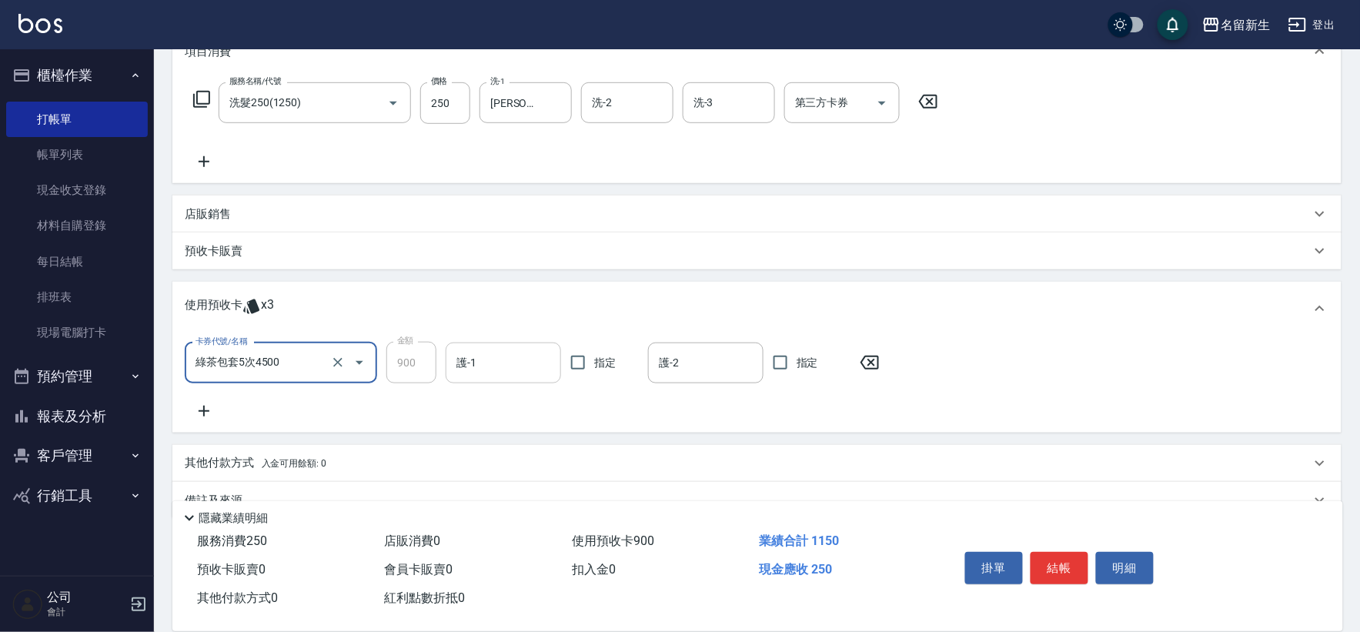
click at [502, 365] on input "護-1" at bounding box center [504, 363] width 102 height 27
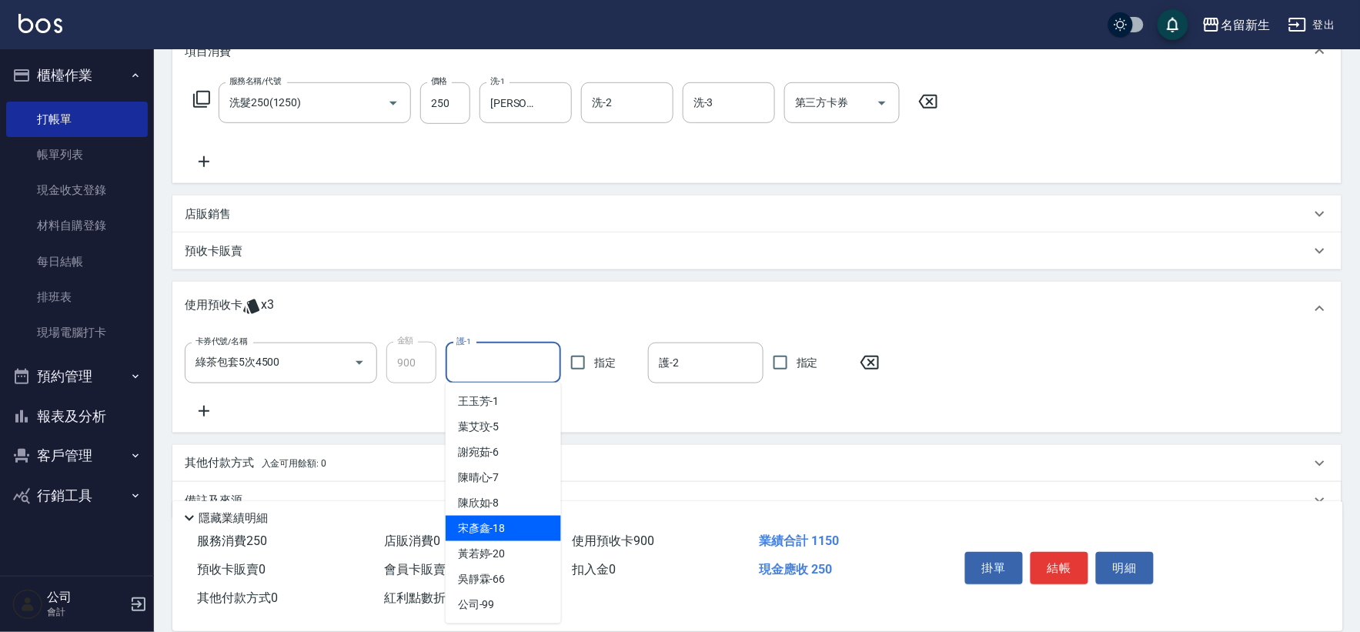
click at [501, 527] on span "[PERSON_NAME]-18" at bounding box center [482, 528] width 48 height 16
type input "[PERSON_NAME]-18"
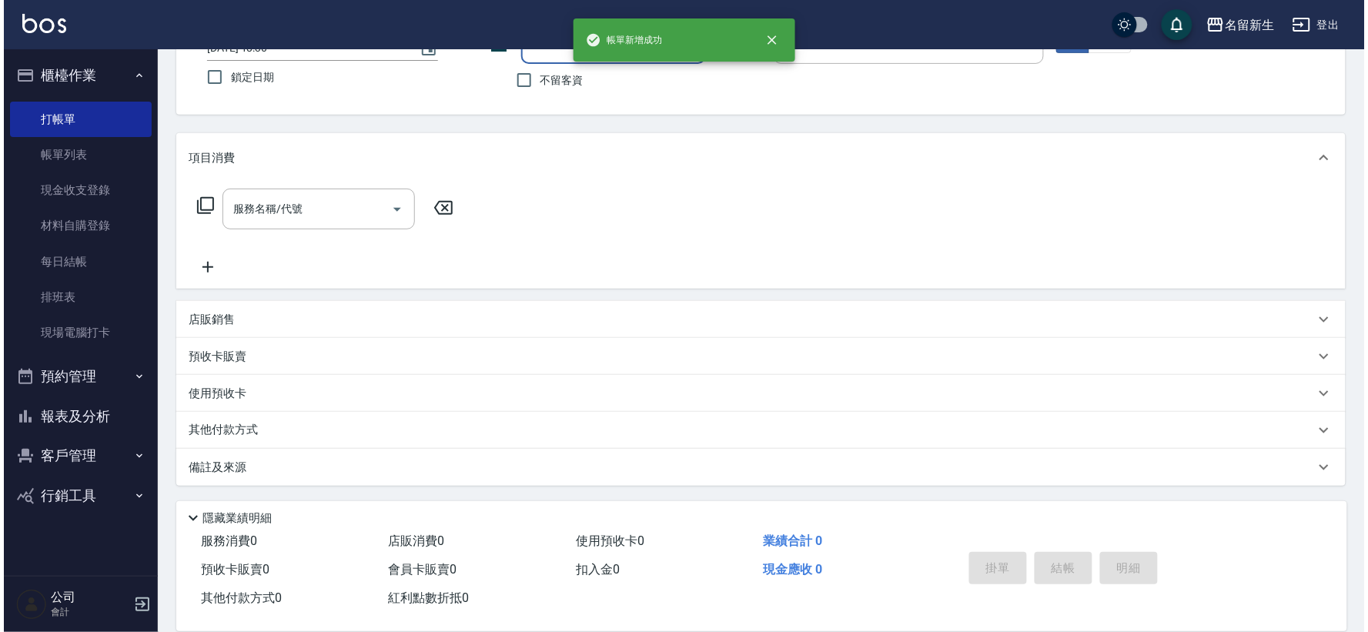
scroll to position [0, 0]
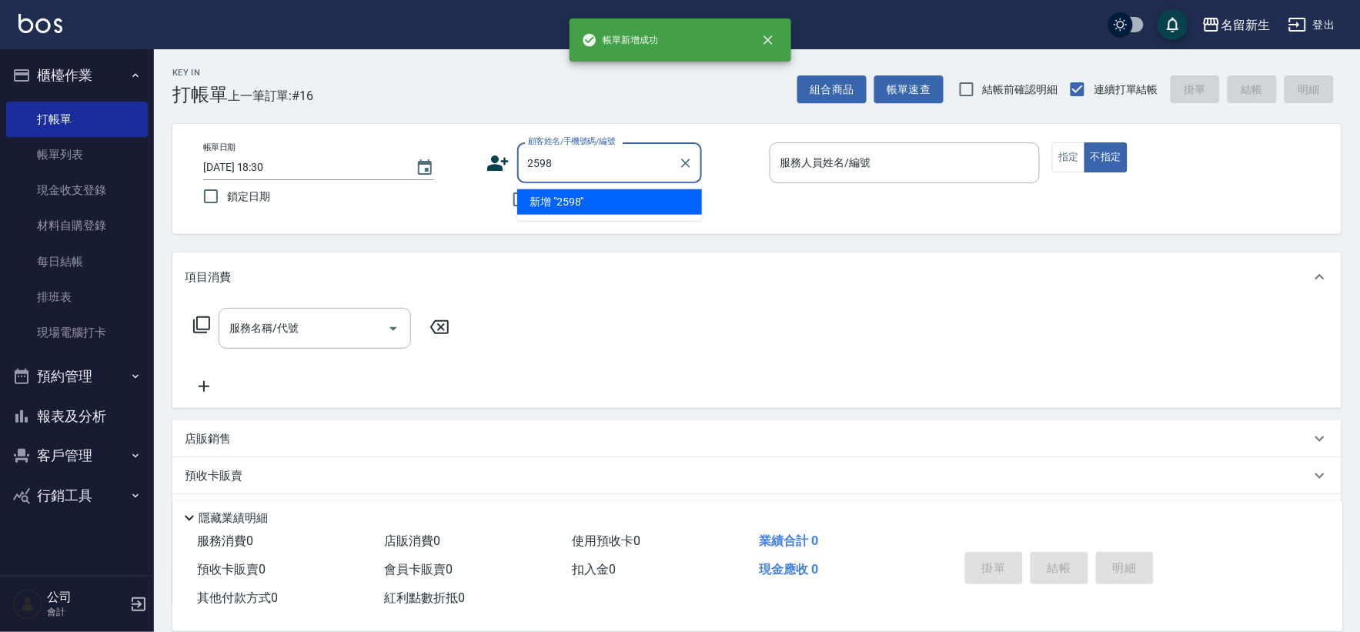
type input "2598"
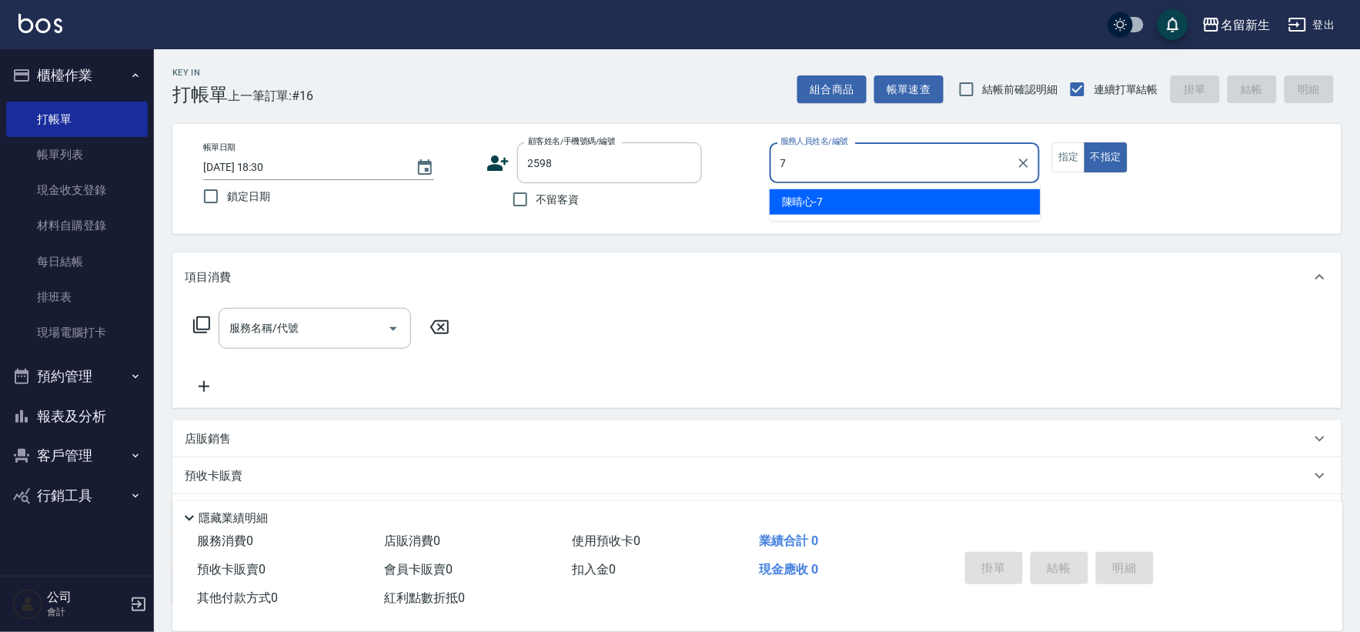
type input "[PERSON_NAME]-7"
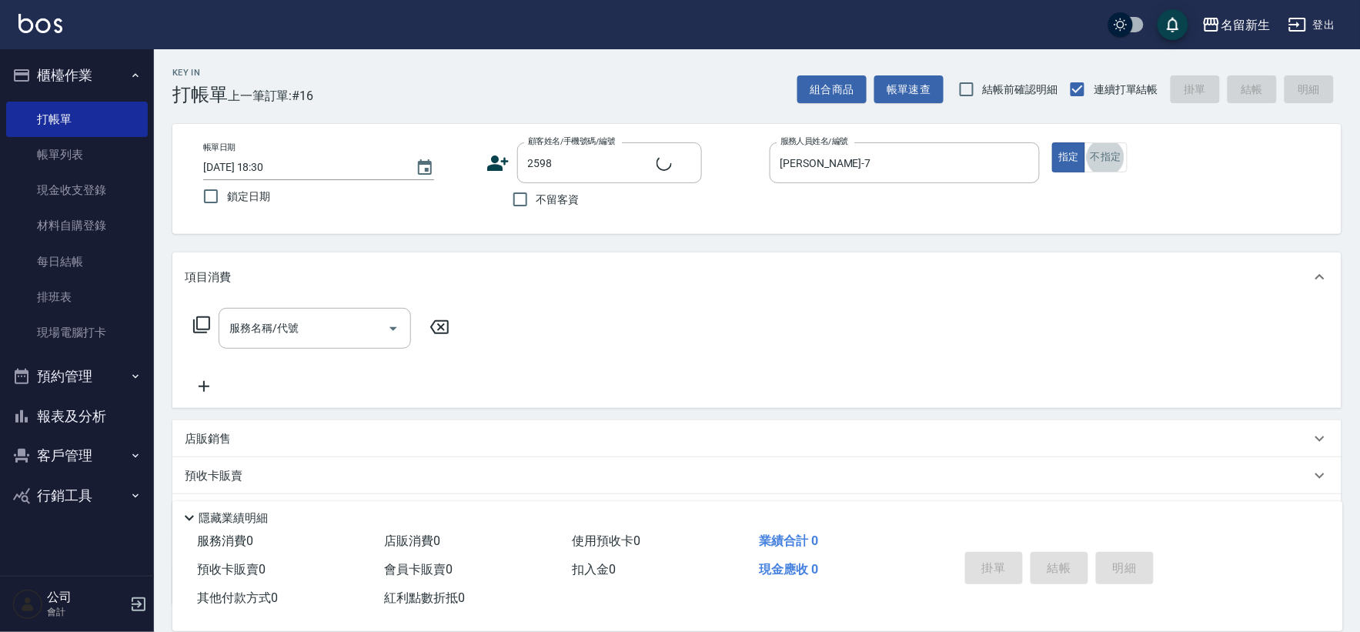
type input "2"
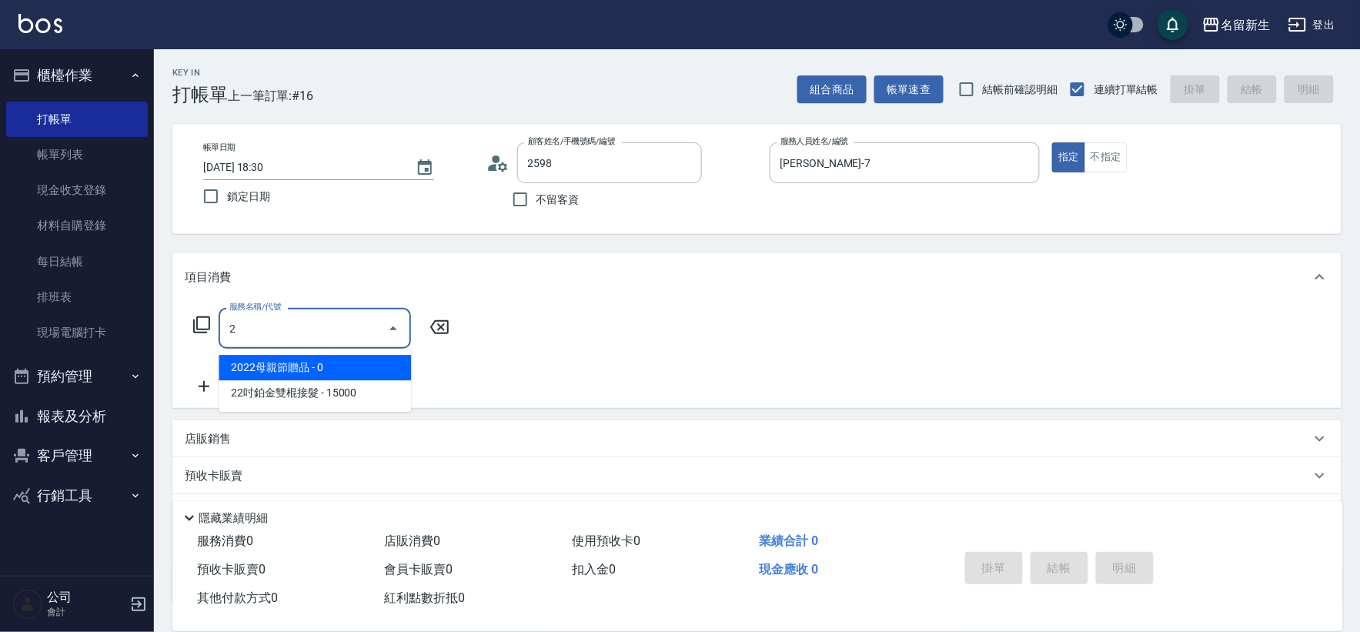
type input "[PERSON_NAME]/0903205352/2598"
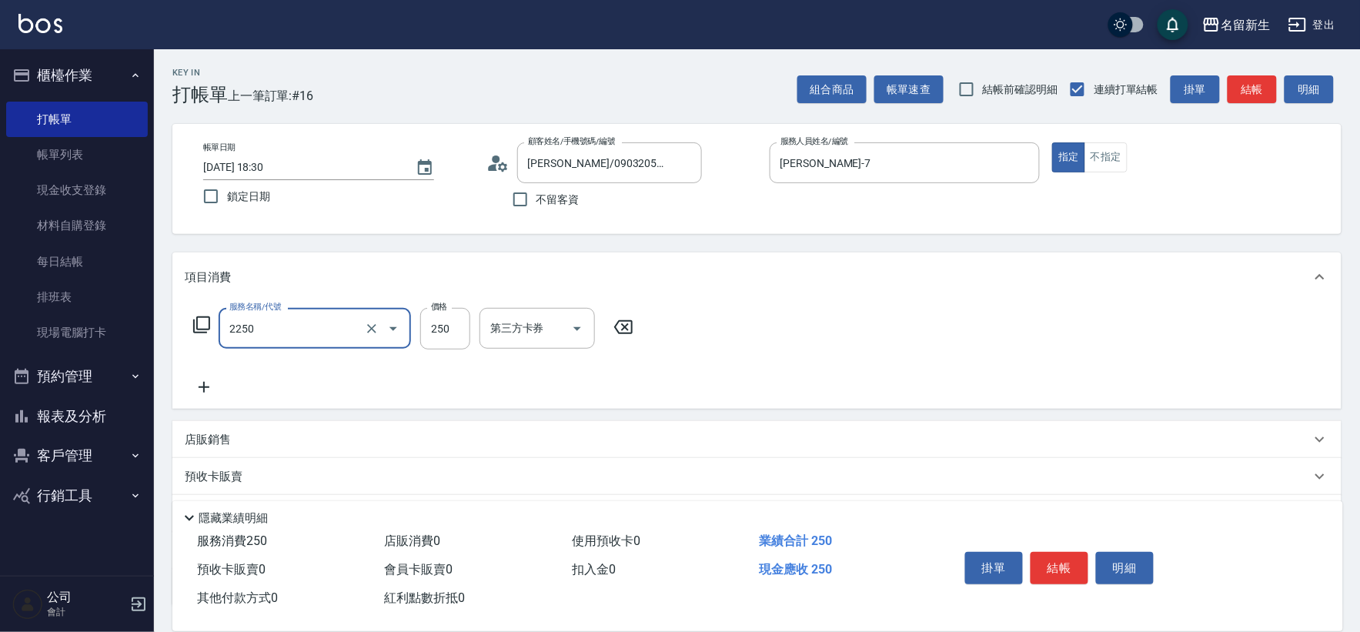
type input "剪髮(2250)"
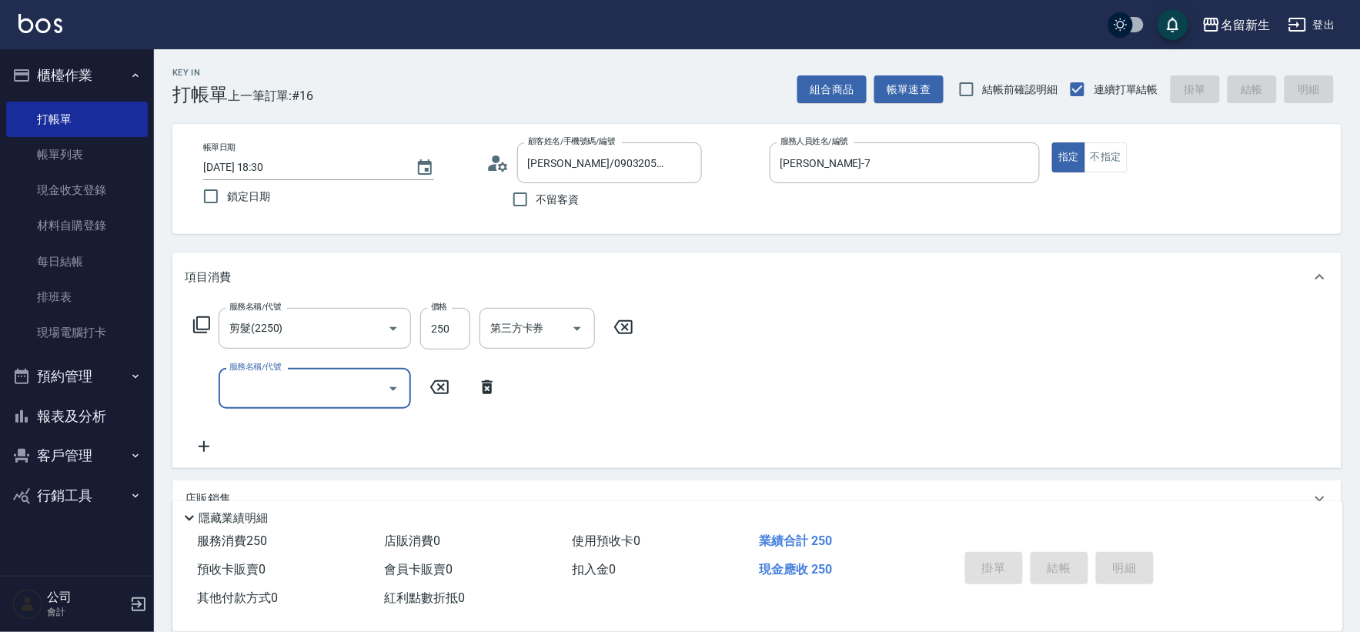
type input "[DATE] 18:31"
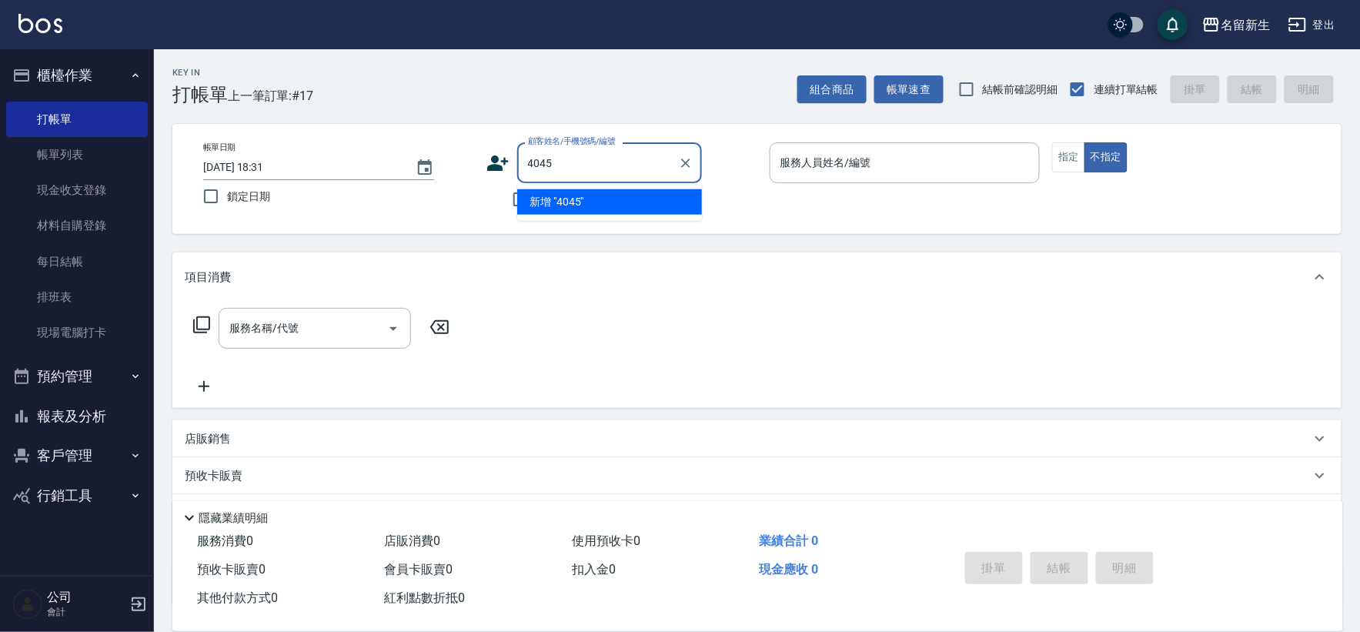
type input "4045"
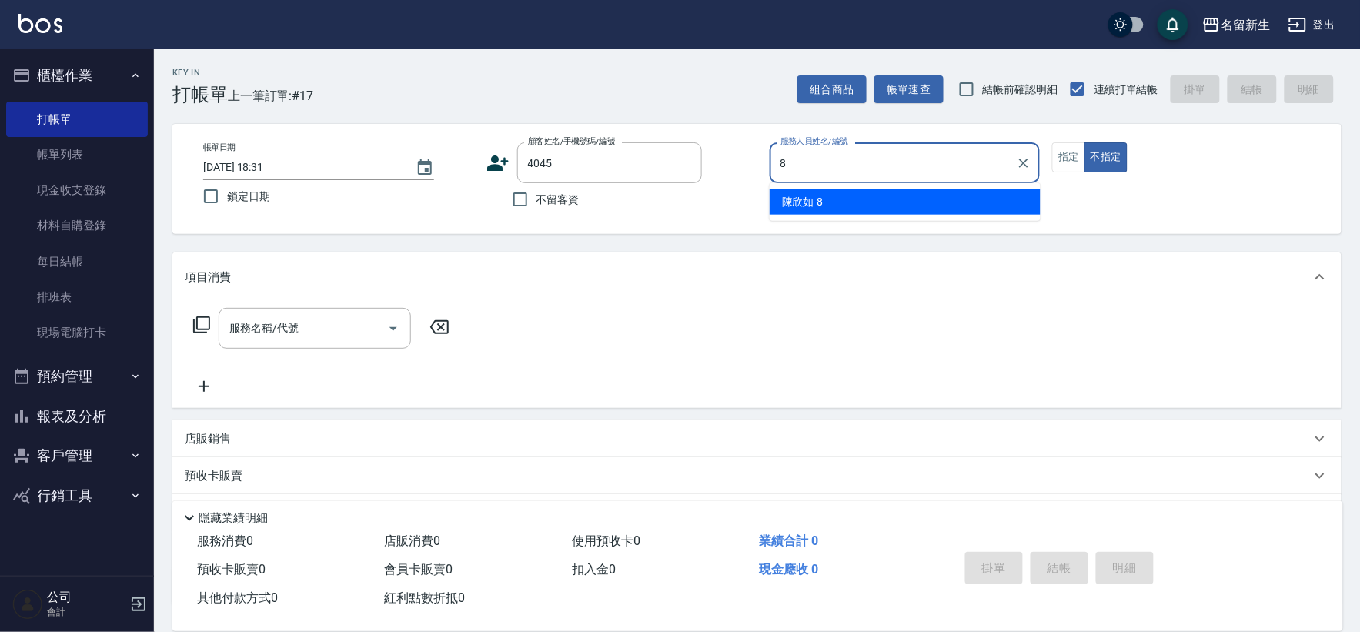
type input "[PERSON_NAME]-8"
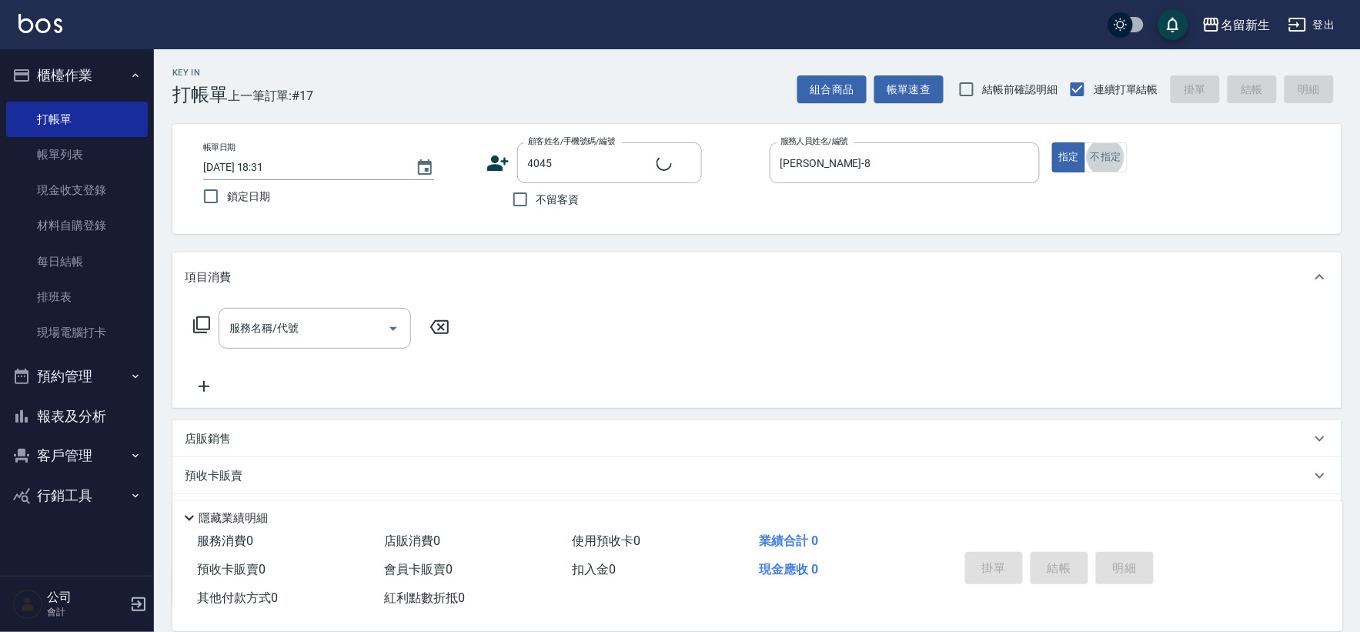
type input "饒承致/0986968390/4045"
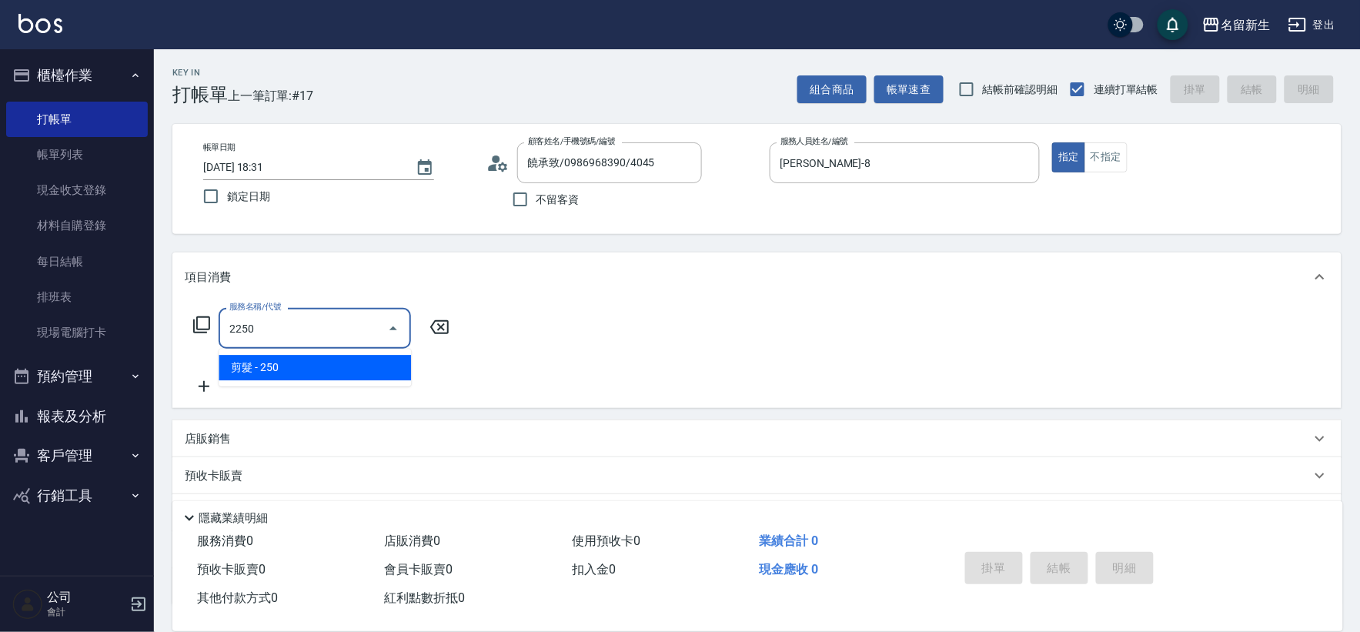
type input "剪髮(2250)"
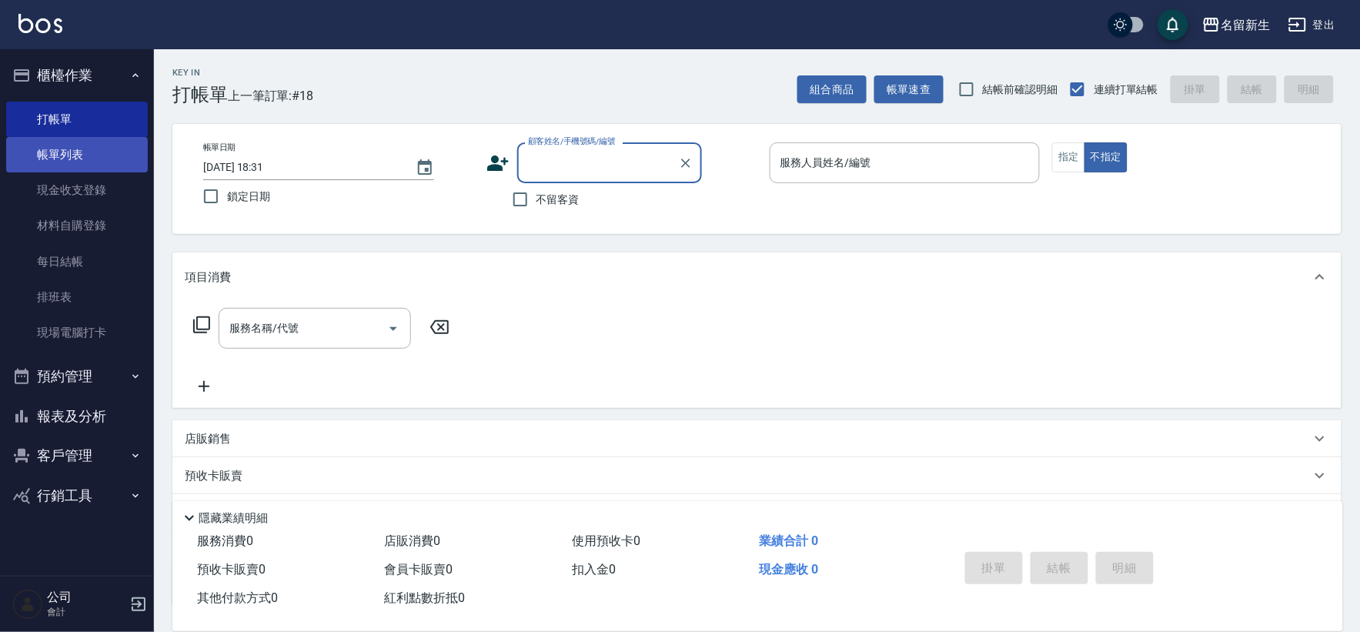
click at [56, 156] on link "帳單列表" at bounding box center [77, 154] width 142 height 35
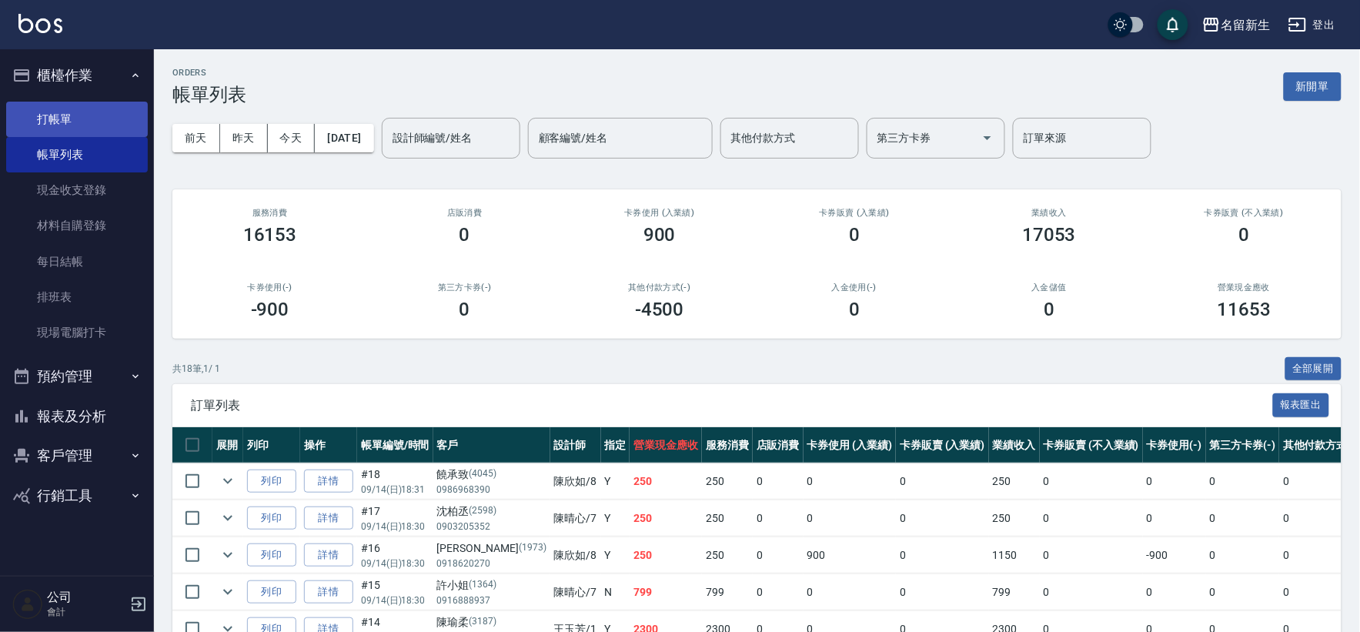
click at [79, 104] on link "打帳單" at bounding box center [77, 119] width 142 height 35
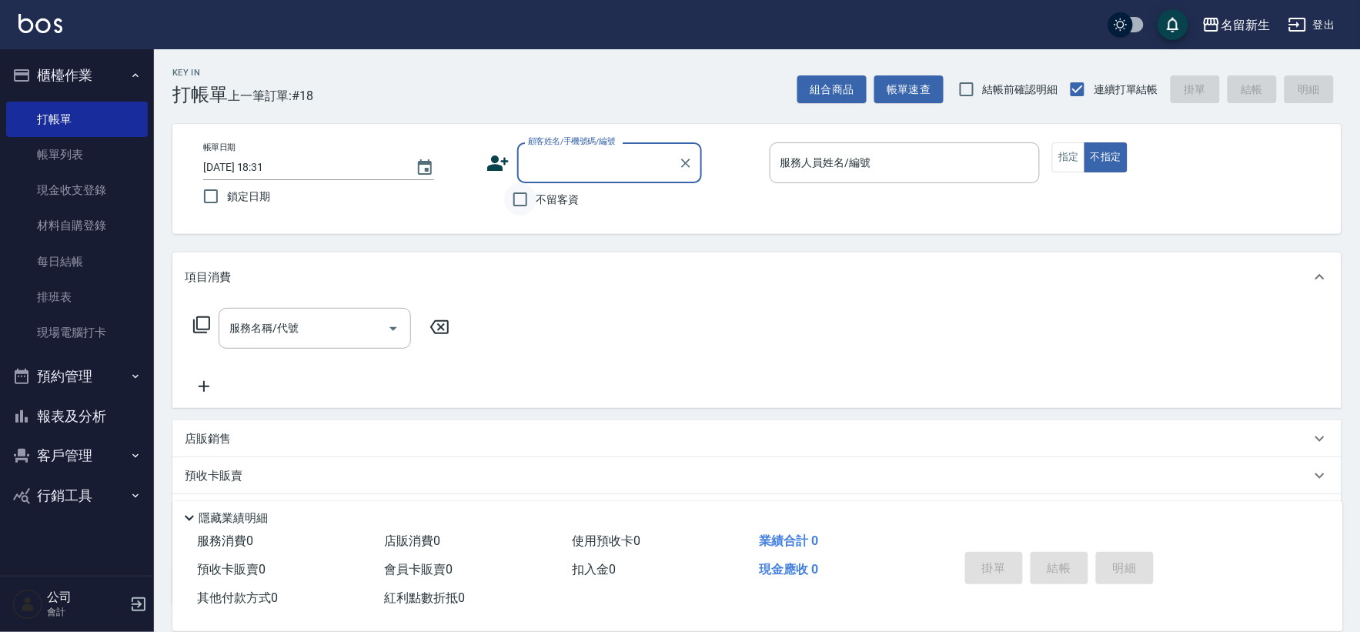
click at [530, 183] on input "不留客資" at bounding box center [520, 199] width 32 height 32
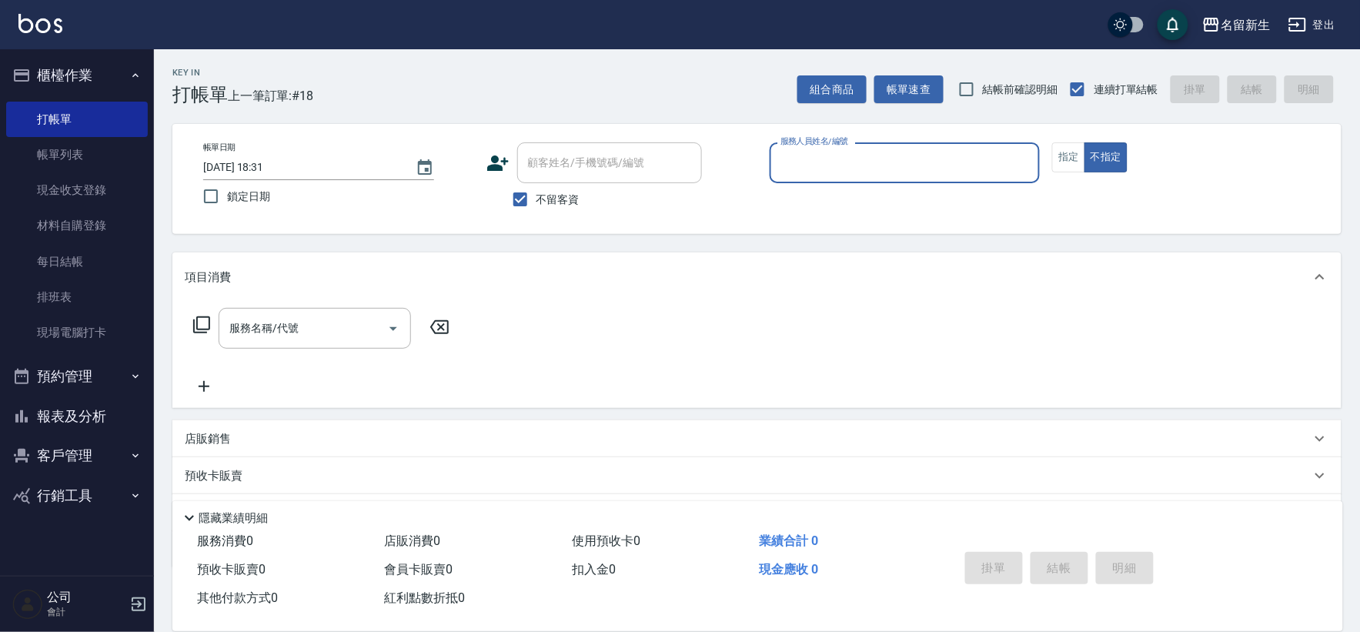
click at [544, 208] on label "不留客資" at bounding box center [541, 199] width 75 height 32
click at [537, 208] on input "不留客資" at bounding box center [520, 199] width 32 height 32
checkbox input "false"
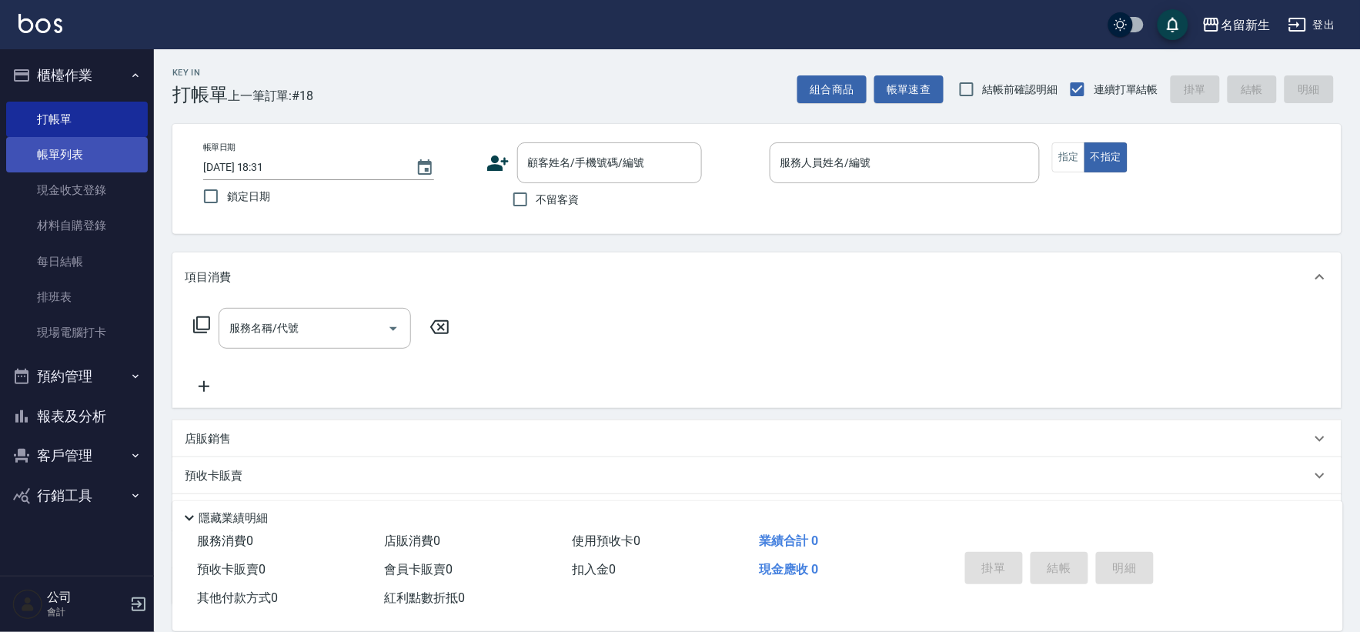
click at [68, 150] on link "帳單列表" at bounding box center [77, 154] width 142 height 35
click at [69, 150] on link "帳單列表" at bounding box center [77, 154] width 142 height 35
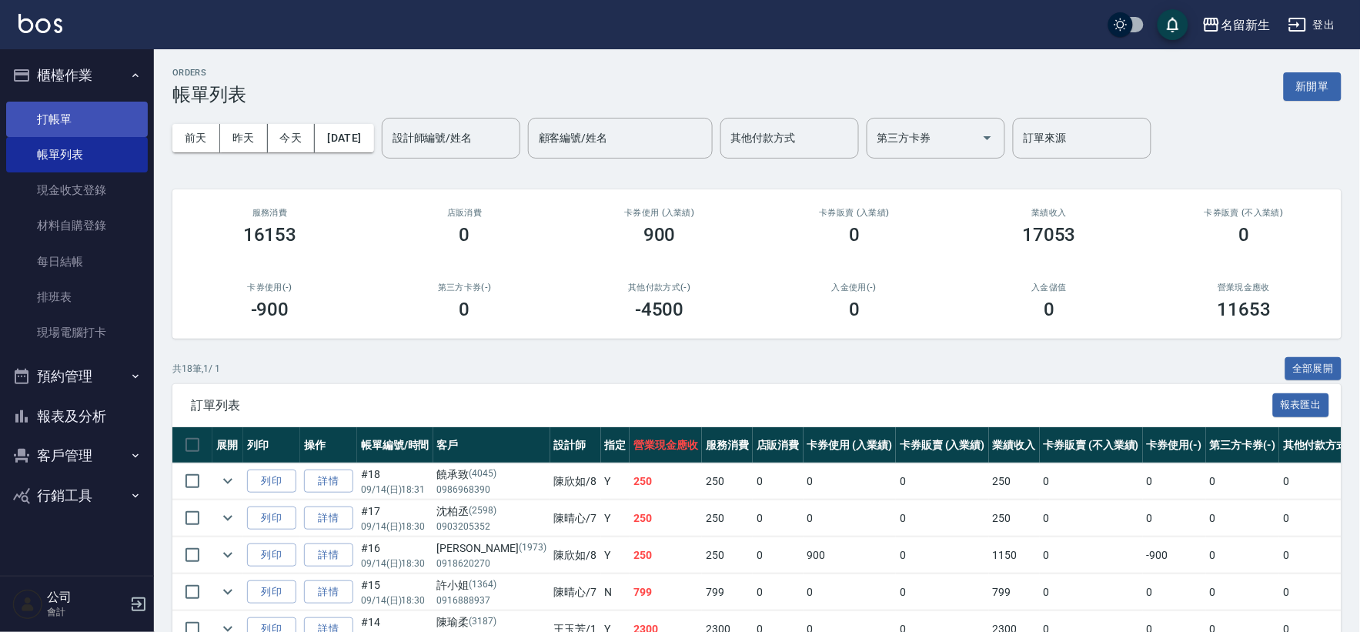
click at [34, 114] on link "打帳單" at bounding box center [77, 119] width 142 height 35
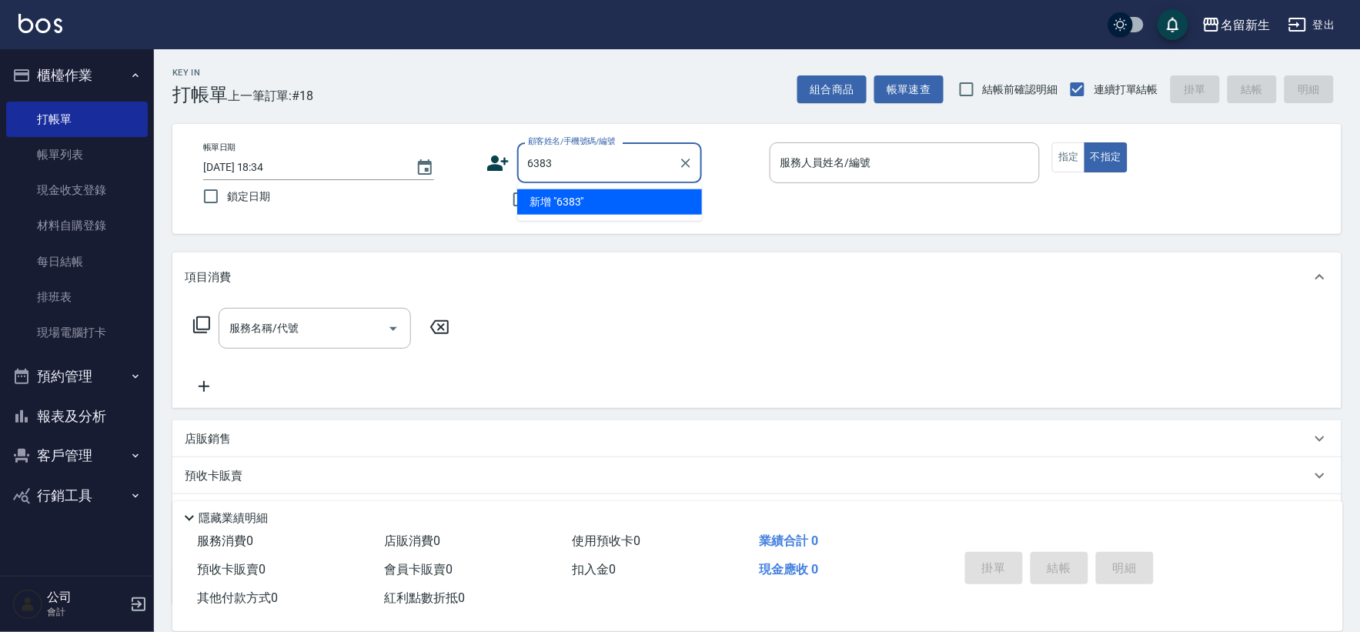
type input "6383"
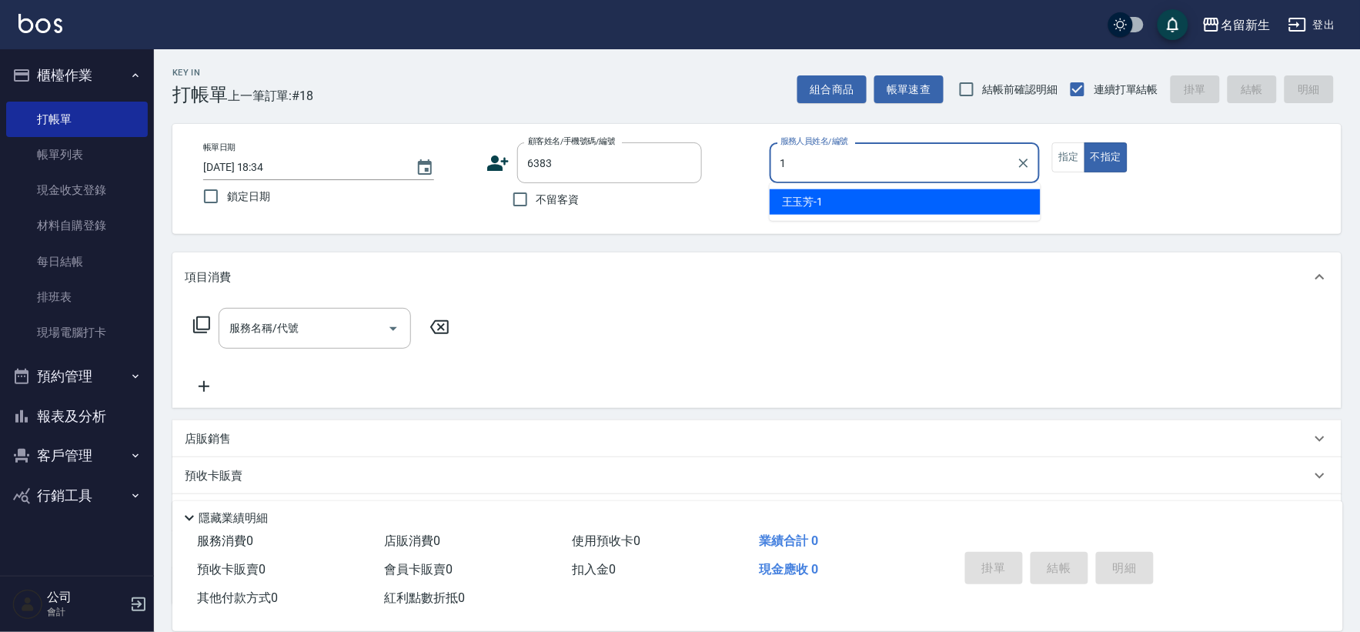
type input "1"
type button "false"
type input "[PERSON_NAME]-1"
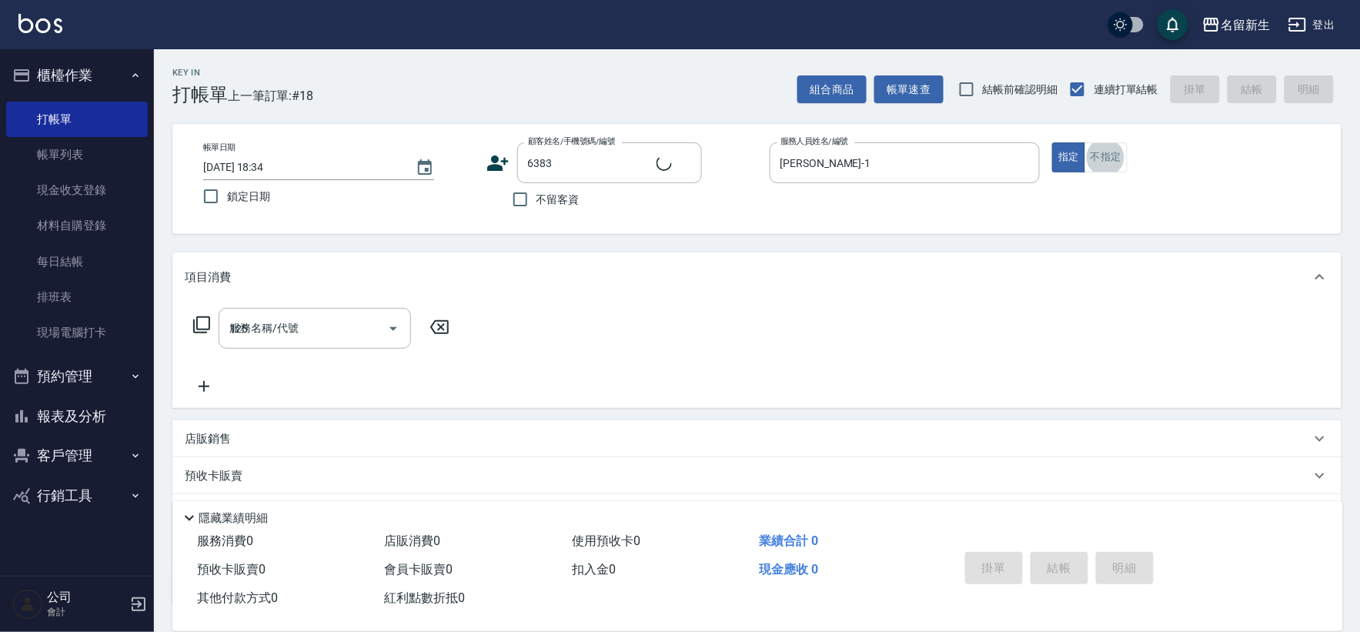
type input "1250"
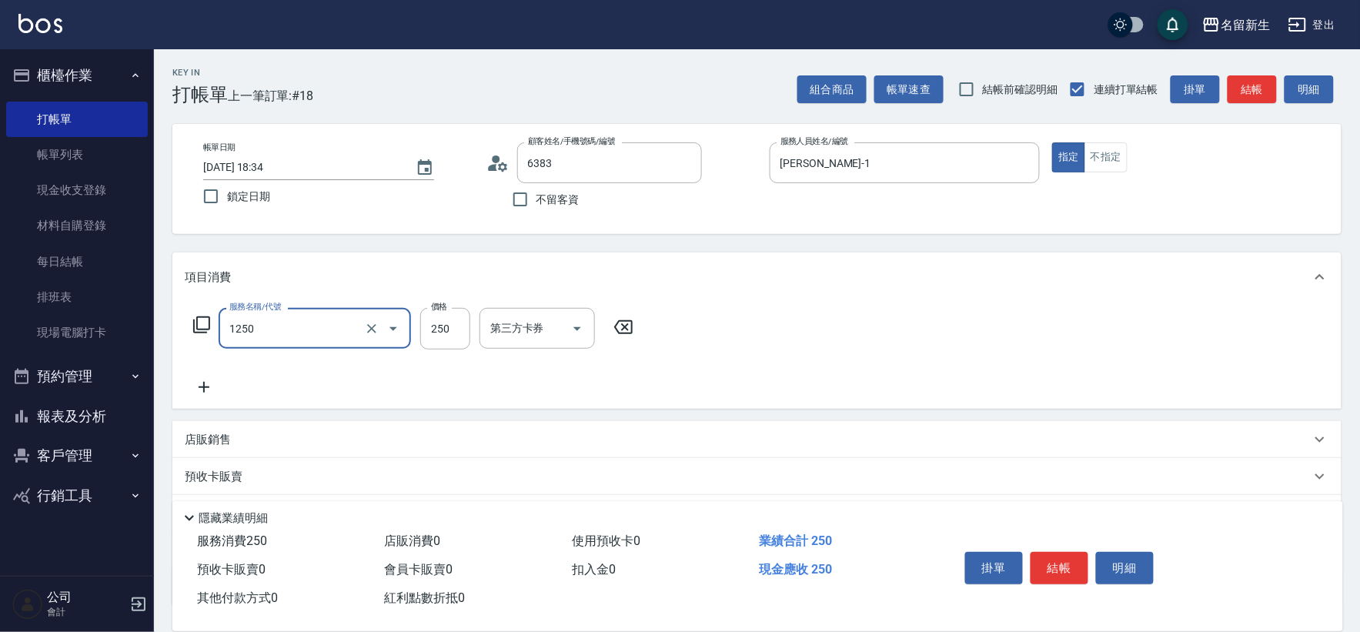
type input "[PERSON_NAME]/0921988089/6383"
type input "洗髮250(1250)"
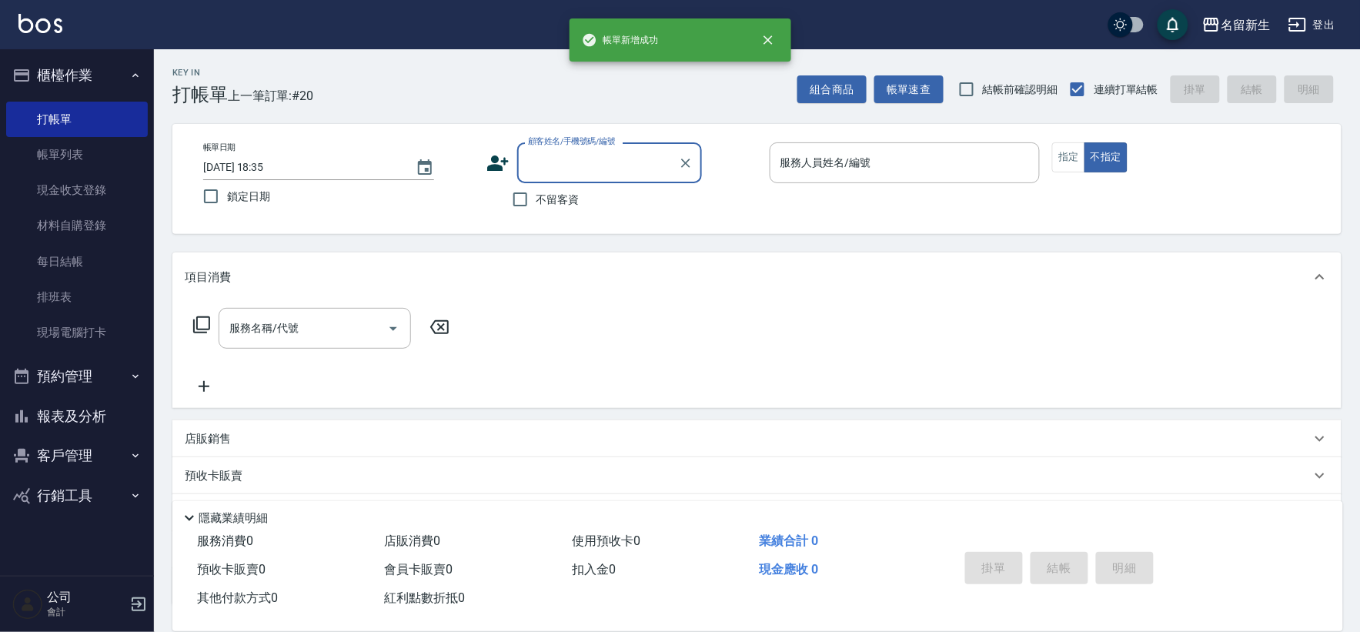
click at [566, 206] on span "不留客資" at bounding box center [558, 200] width 43 height 16
click at [537, 206] on input "不留客資" at bounding box center [520, 199] width 32 height 32
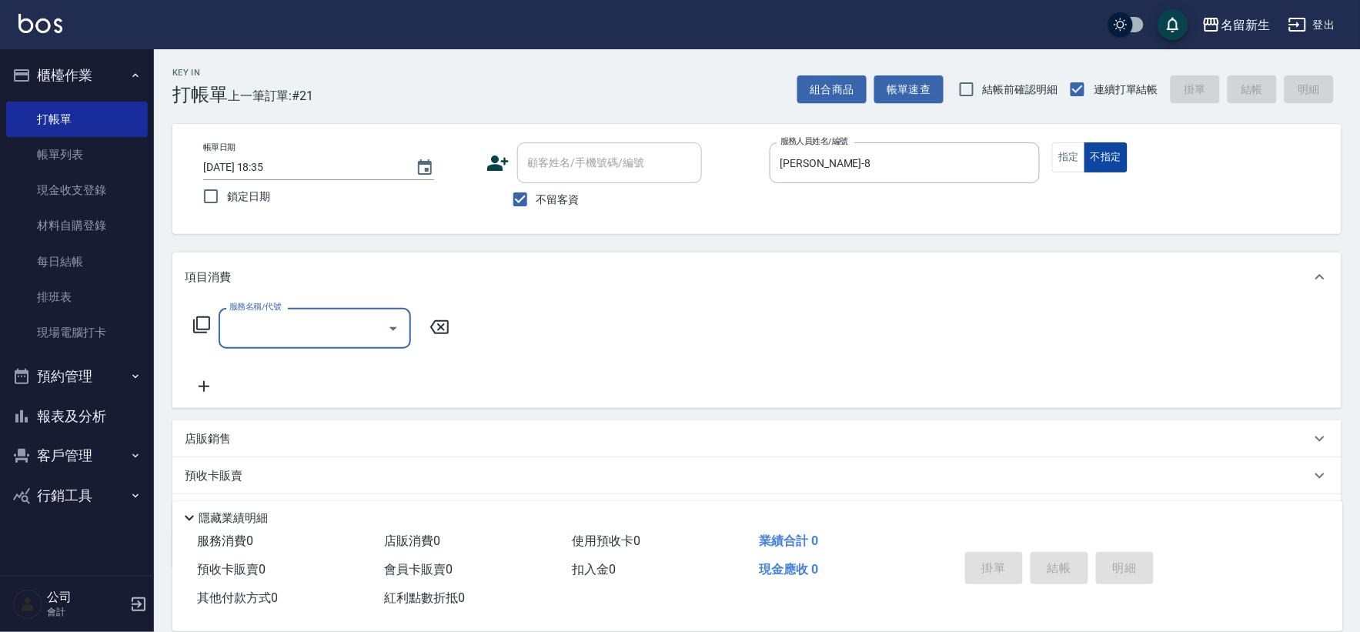
click at [1086, 142] on button "不指定" at bounding box center [1106, 157] width 43 height 30
click at [273, 344] on div "服務名稱/代號" at bounding box center [315, 328] width 192 height 41
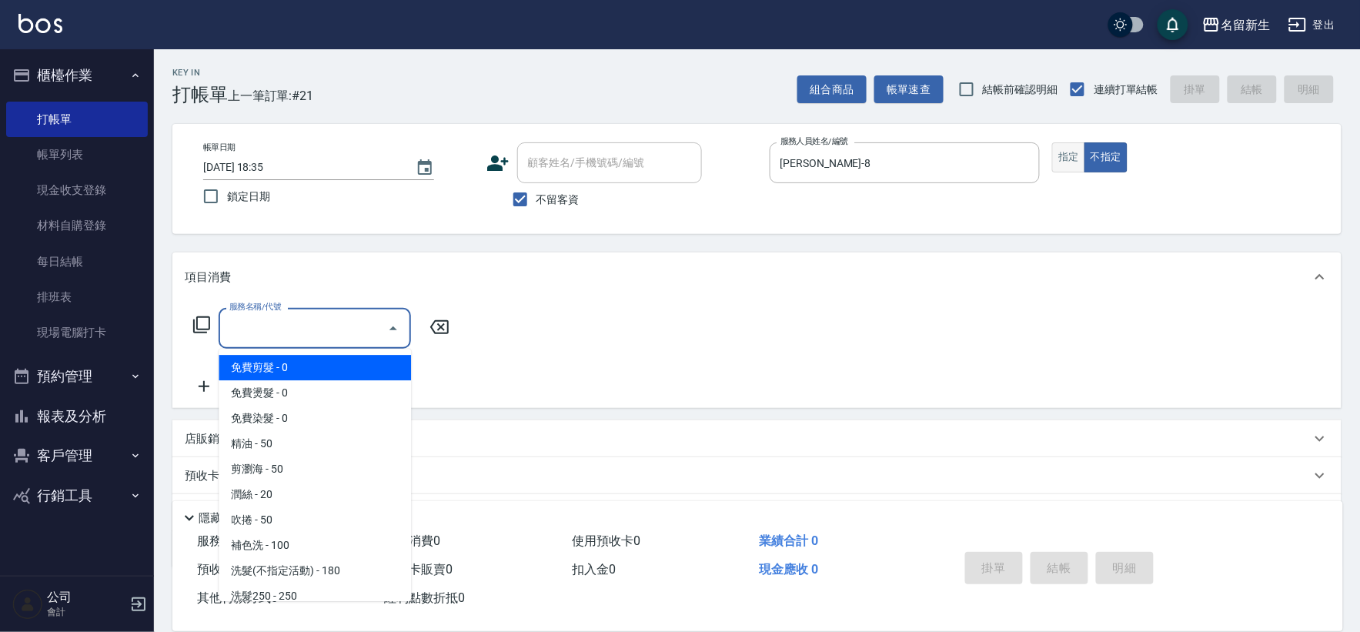
click at [1063, 159] on button "指定" at bounding box center [1068, 157] width 33 height 30
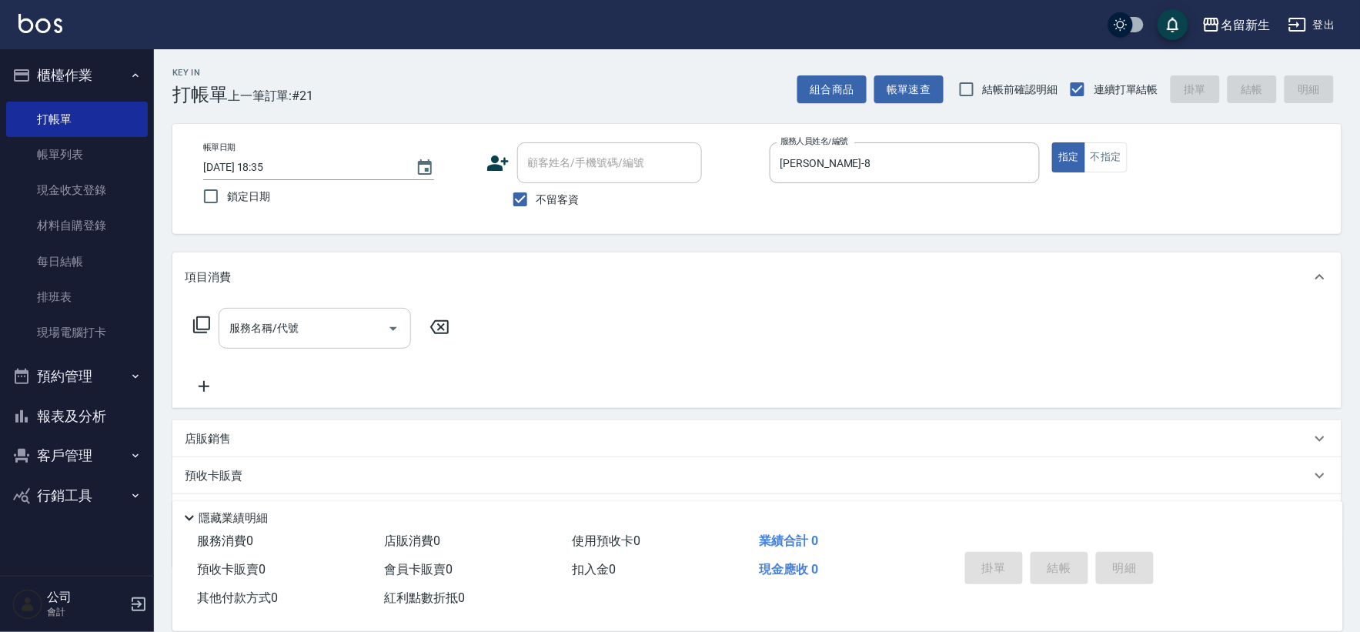
click at [302, 324] on input "服務名稱/代號" at bounding box center [304, 328] width 156 height 27
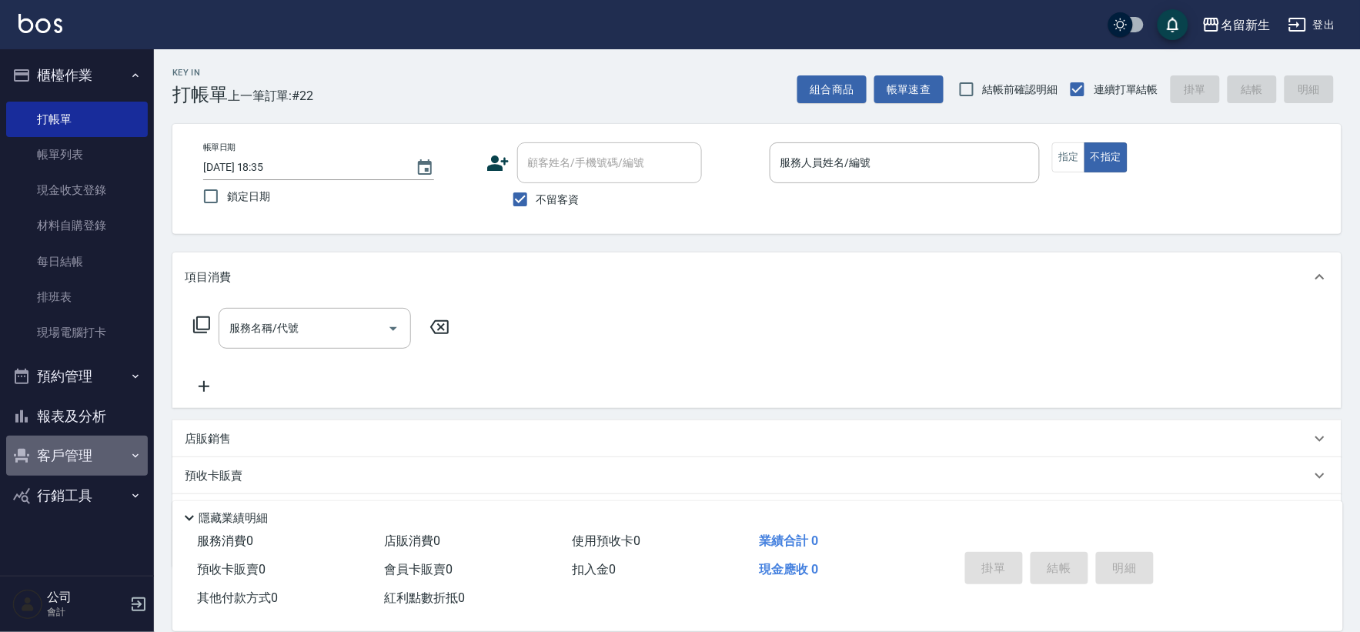
click at [75, 457] on button "客戶管理" at bounding box center [77, 456] width 142 height 40
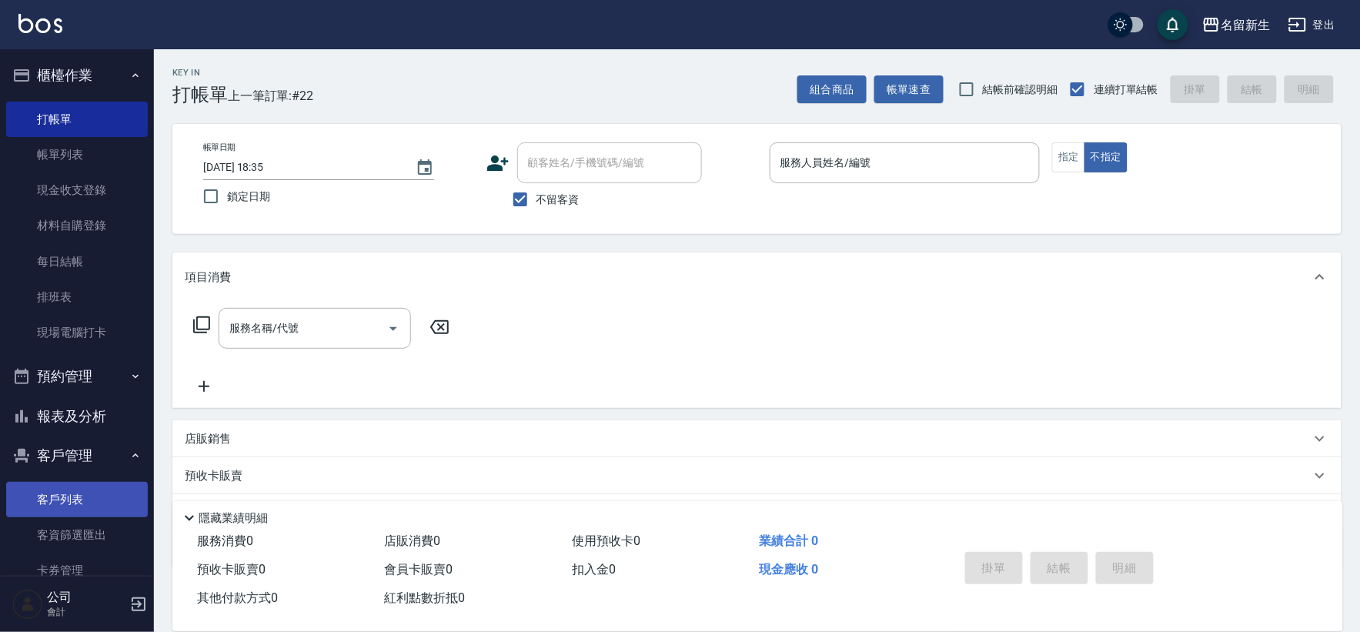
click at [83, 494] on link "客戶列表" at bounding box center [77, 499] width 142 height 35
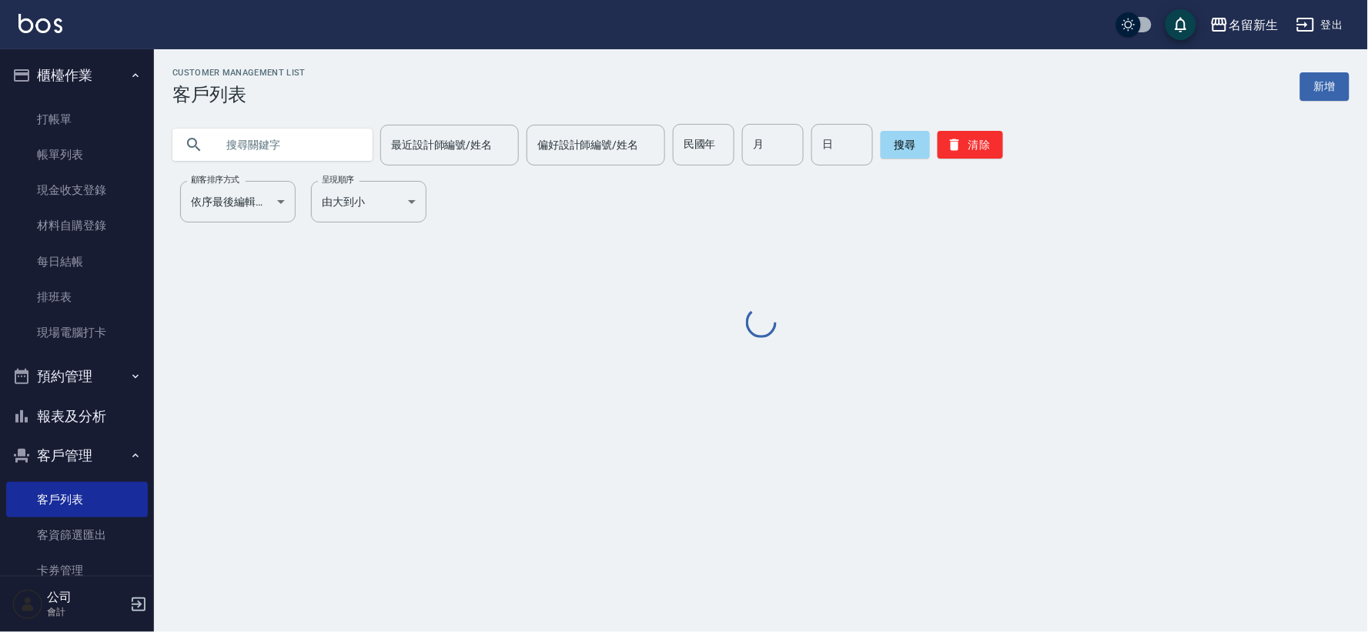
click at [272, 150] on input "text" at bounding box center [288, 145] width 145 height 42
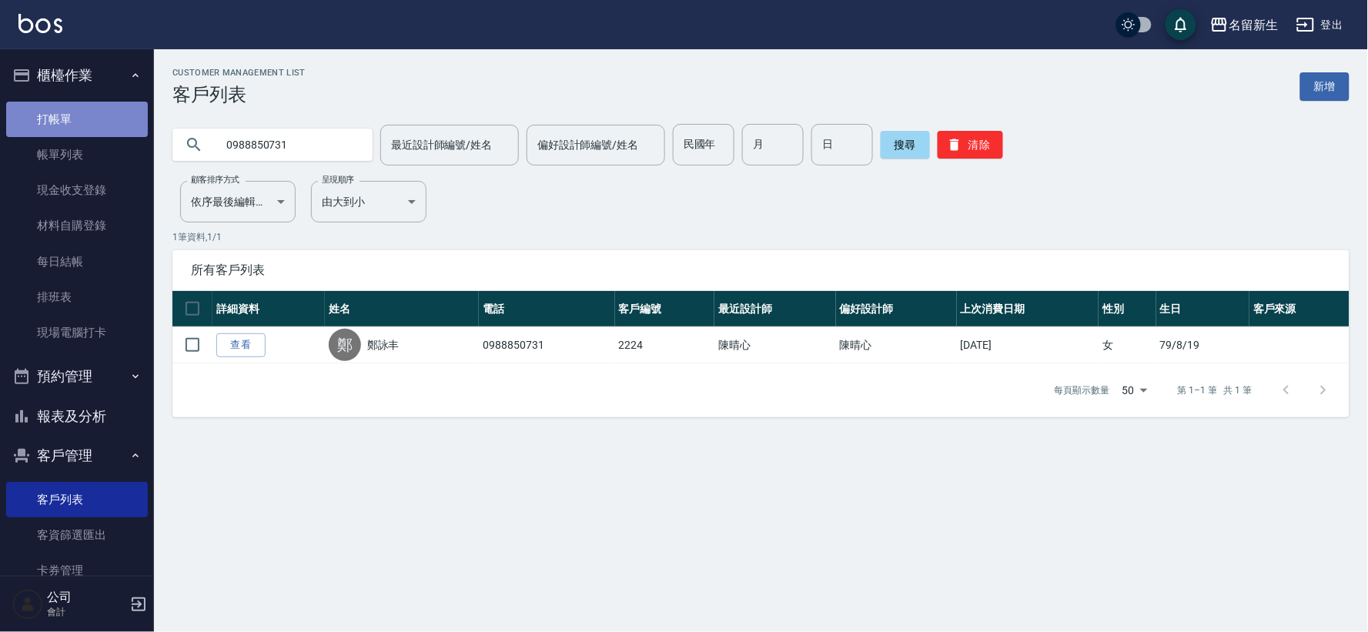
click at [127, 129] on link "打帳單" at bounding box center [77, 119] width 142 height 35
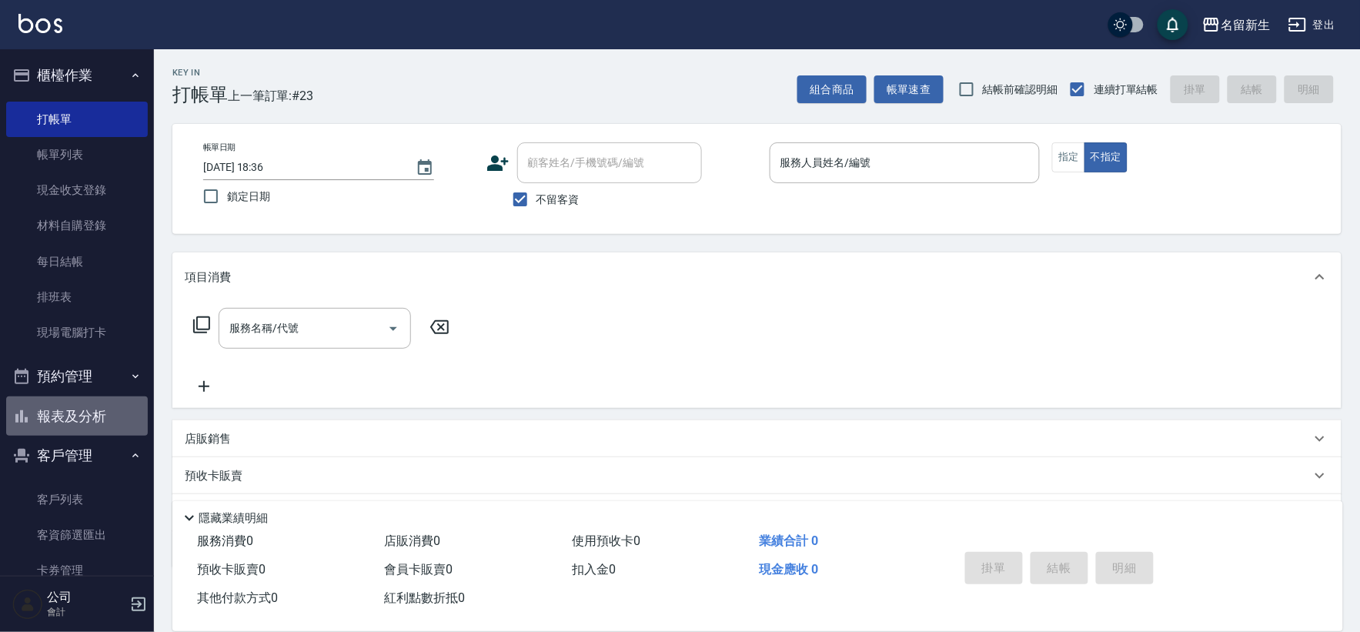
click at [79, 433] on button "報表及分析" at bounding box center [77, 417] width 142 height 40
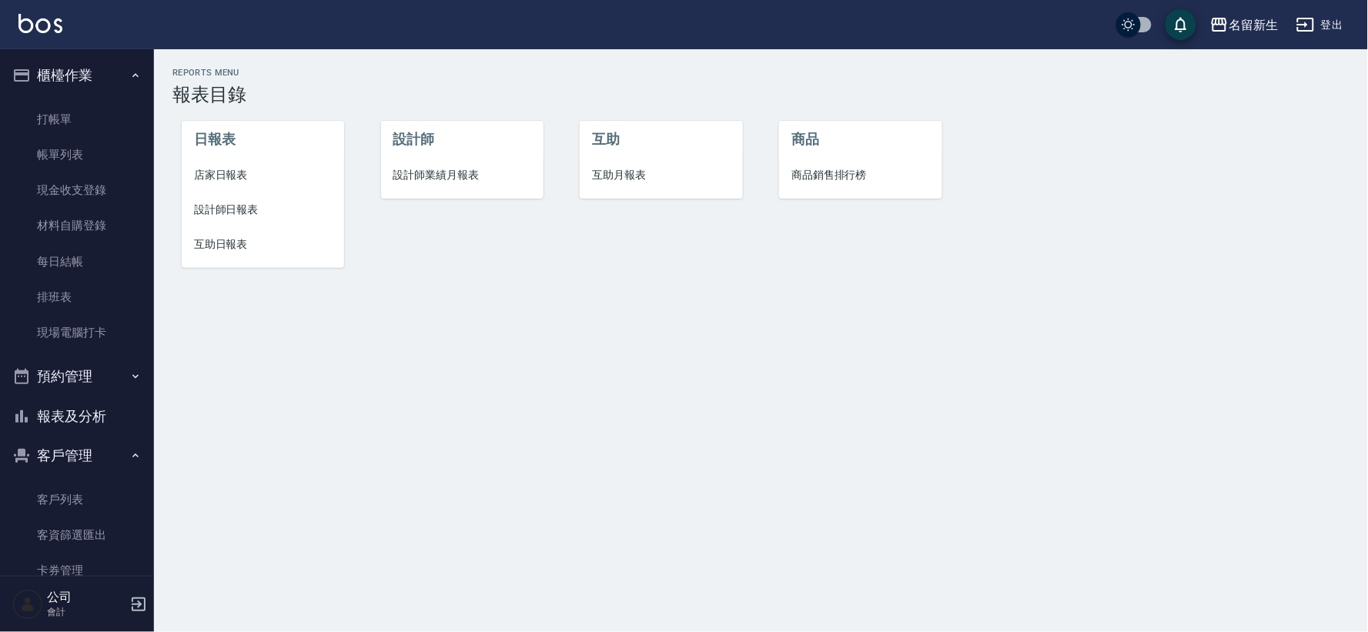
click at [449, 173] on span "設計師業績月報表" at bounding box center [462, 175] width 138 height 16
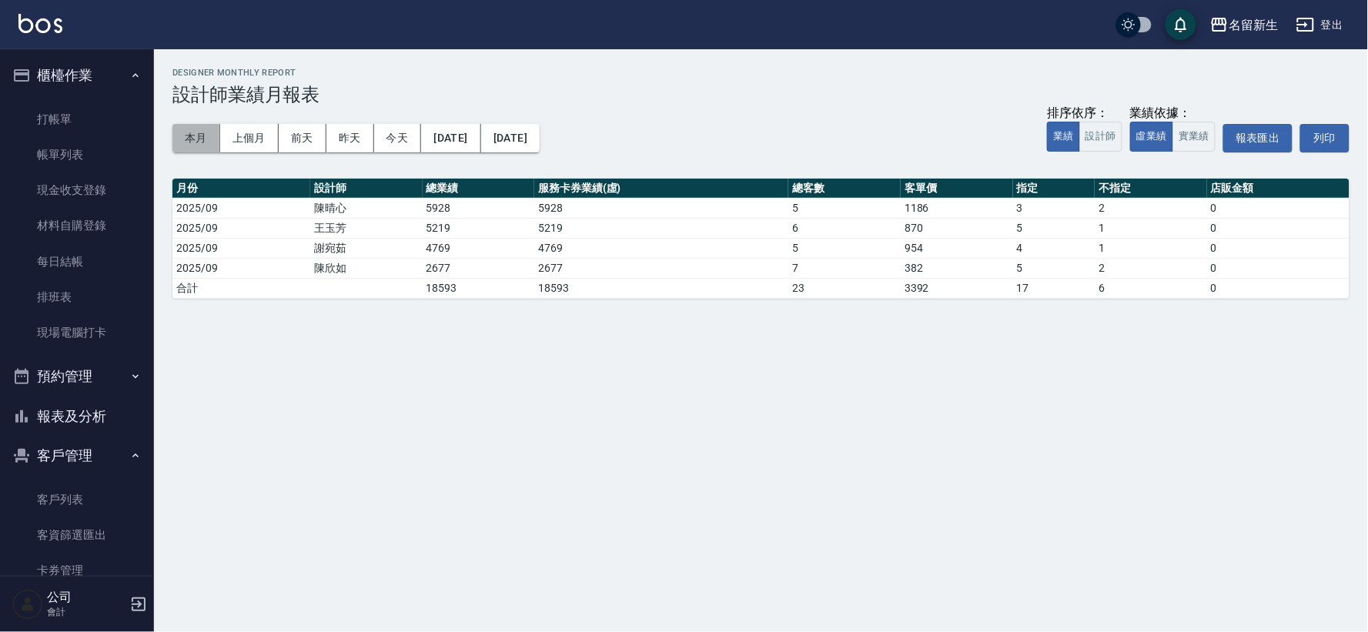
click at [203, 134] on button "本月" at bounding box center [196, 138] width 48 height 28
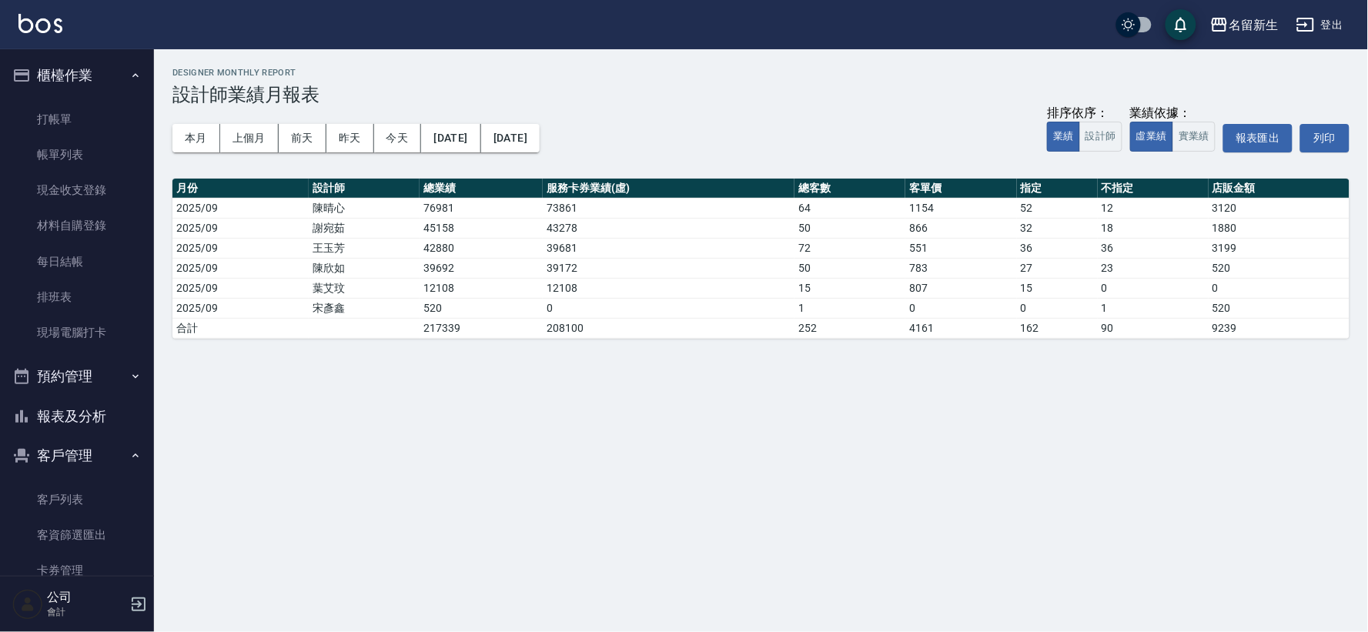
click at [87, 417] on button "報表及分析" at bounding box center [77, 417] width 142 height 40
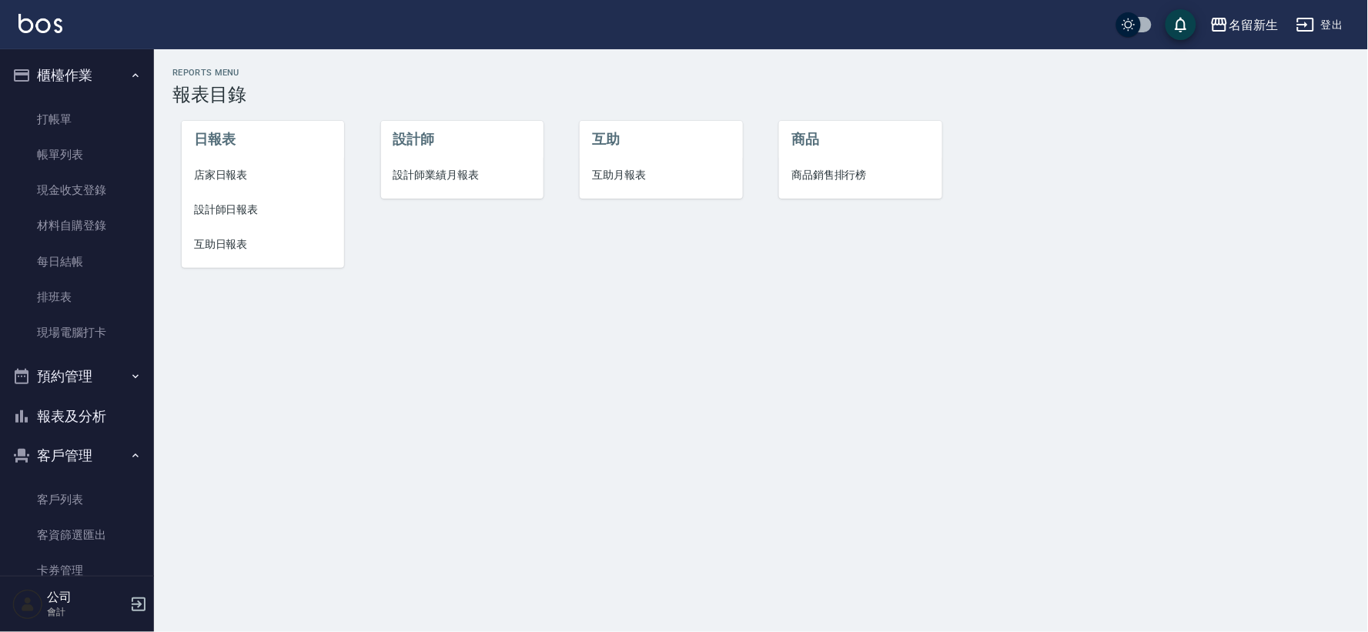
click at [231, 206] on span "設計師日報表" at bounding box center [263, 210] width 138 height 16
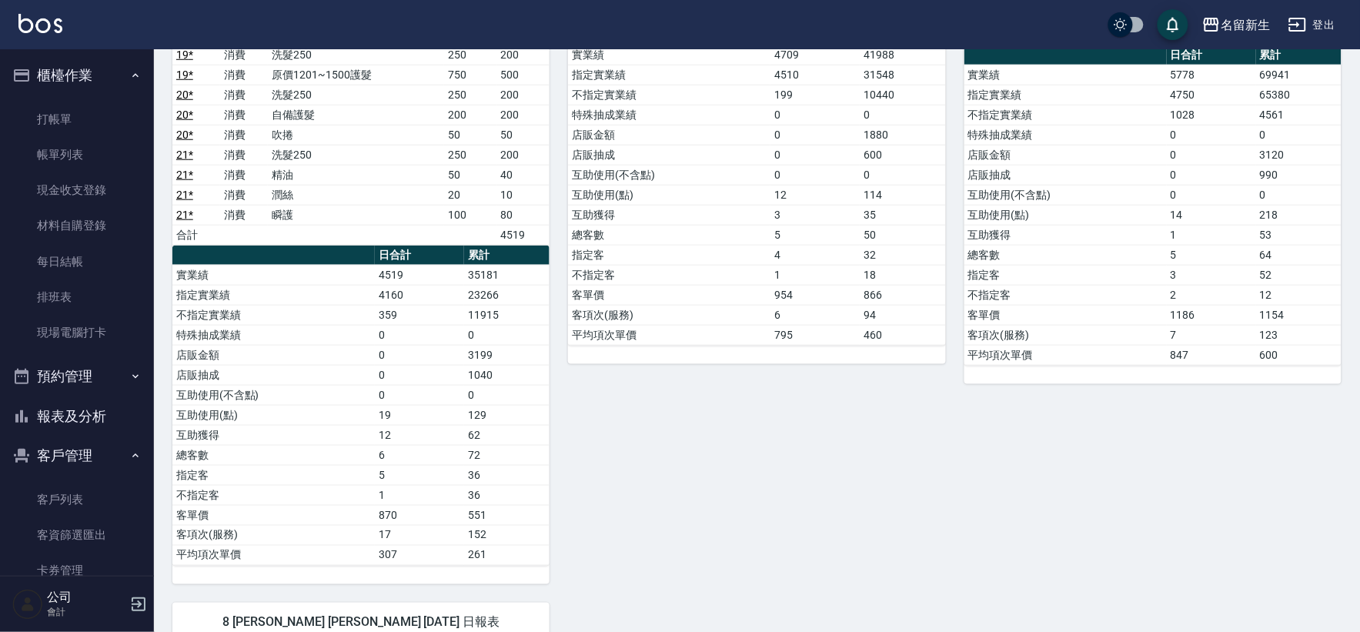
scroll to position [316, 0]
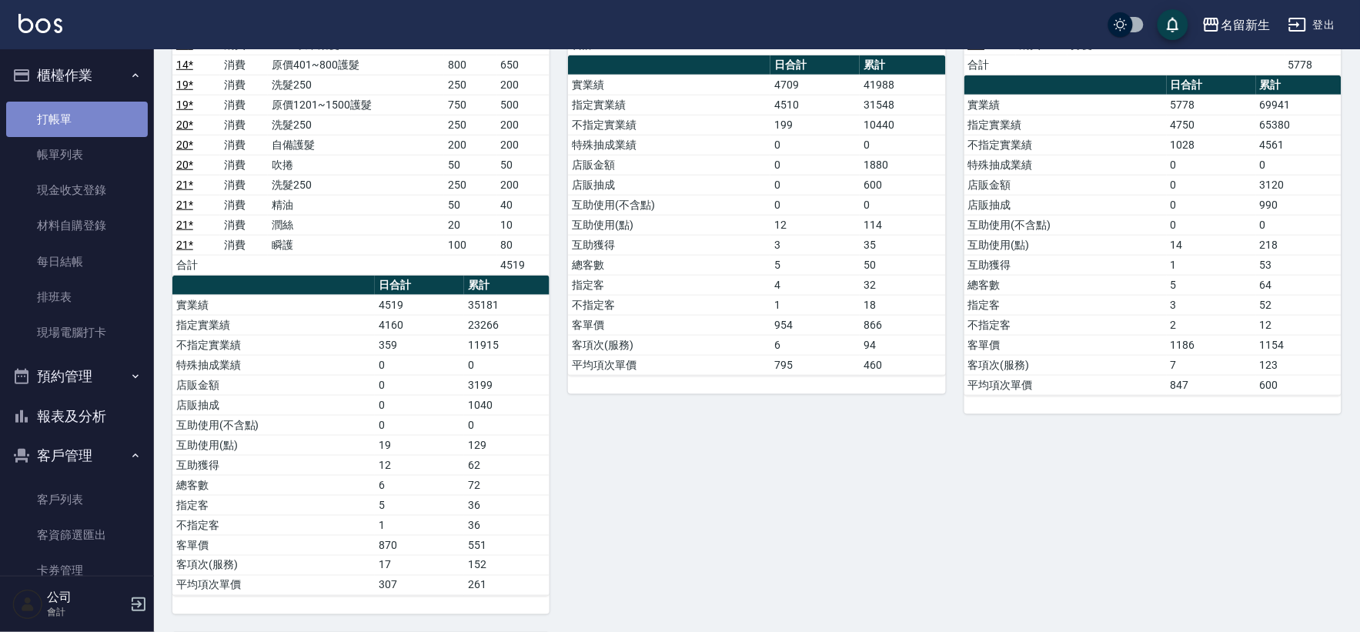
click at [87, 121] on link "打帳單" at bounding box center [77, 119] width 142 height 35
